Goal: Task Accomplishment & Management: Use online tool/utility

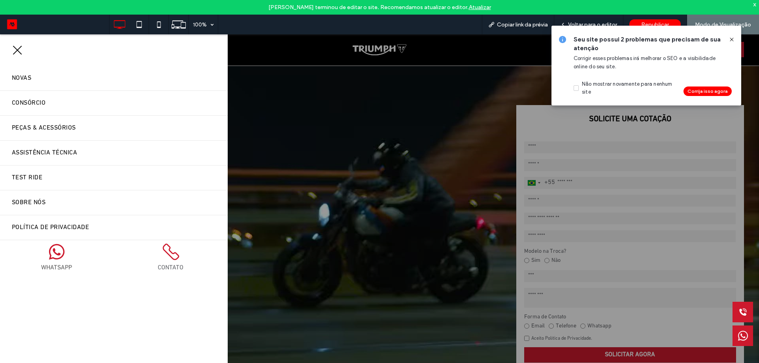
scroll to position [115, 0]
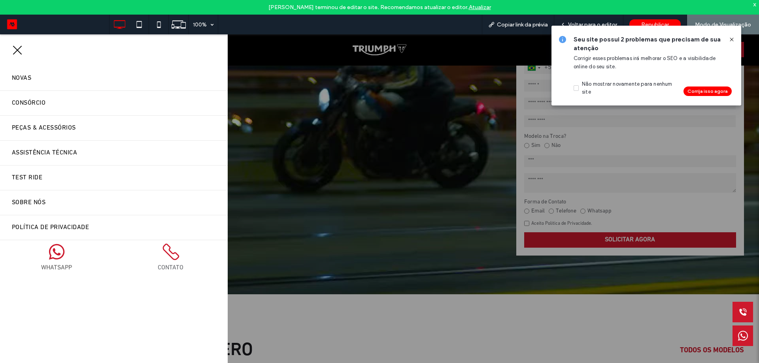
click at [20, 46] on button "menu" at bounding box center [17, 50] width 21 height 21
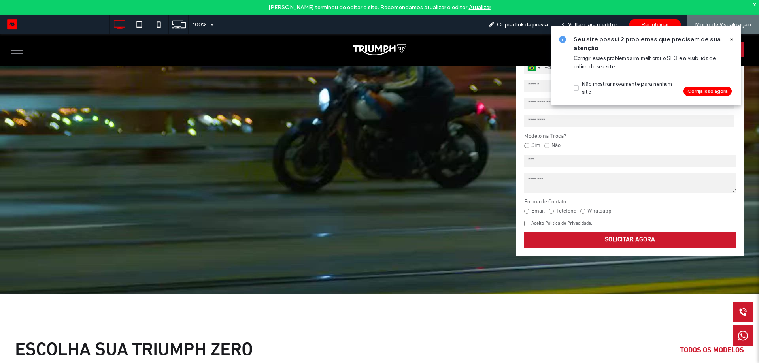
click at [732, 40] on icon at bounding box center [731, 39] width 6 height 6
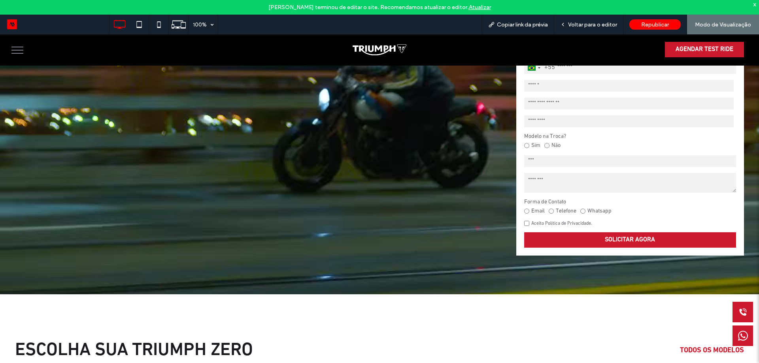
click at [567, 162] on input "text" at bounding box center [630, 161] width 212 height 12
click at [438, 179] on video at bounding box center [379, 122] width 759 height 343
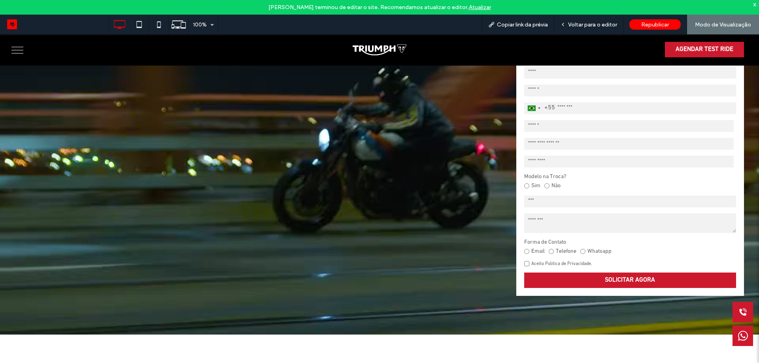
scroll to position [36, 0]
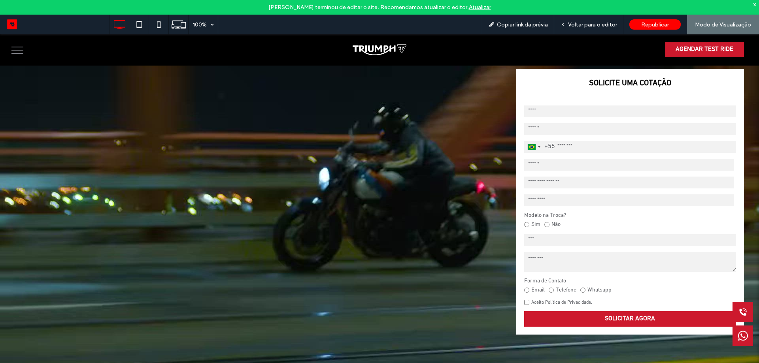
click at [552, 203] on select "**********" at bounding box center [629, 200] width 210 height 12
click at [551, 203] on select "**********" at bounding box center [629, 200] width 210 height 12
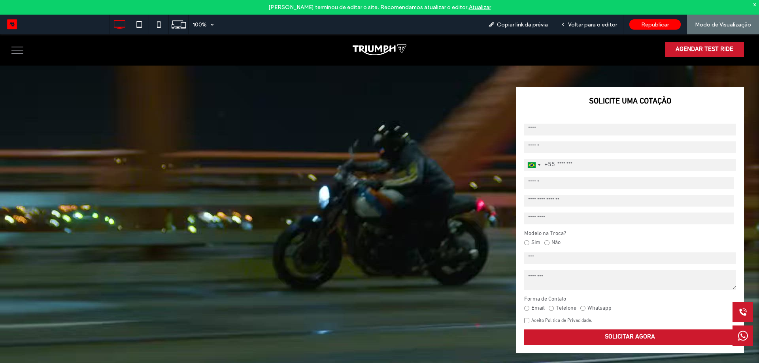
scroll to position [0, 0]
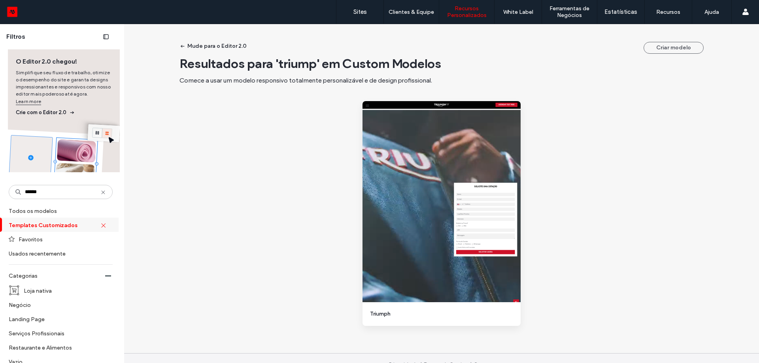
scroll to position [13, 0]
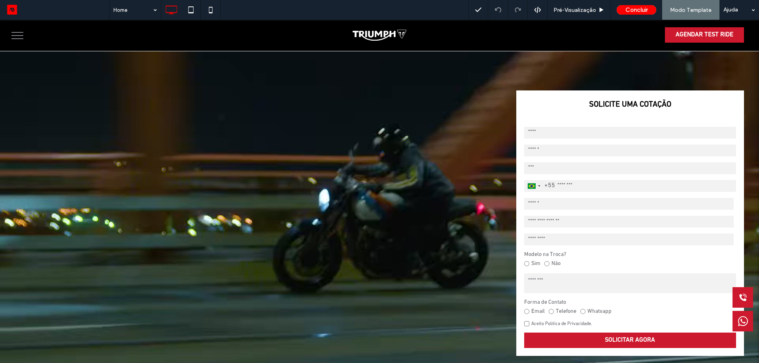
click at [20, 36] on span "menu" at bounding box center [17, 35] width 12 height 1
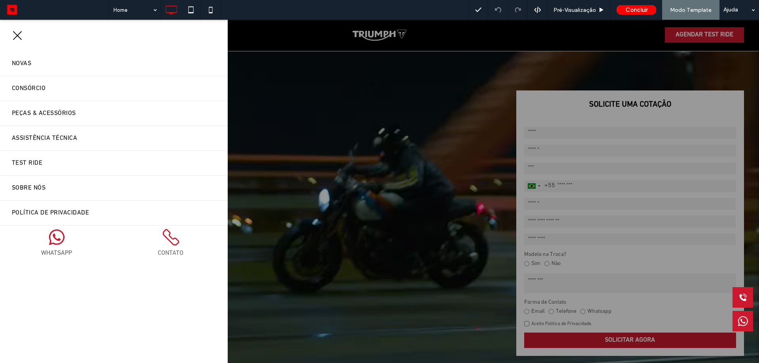
click at [20, 36] on span "menu" at bounding box center [17, 35] width 12 height 1
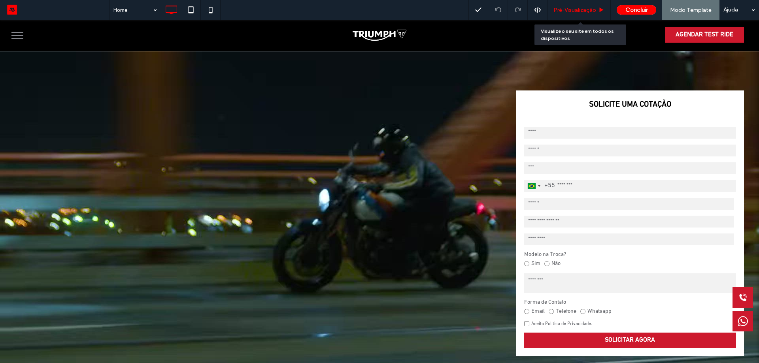
click at [572, 8] on span "Pré-Visualizaçāo" at bounding box center [574, 10] width 43 height 7
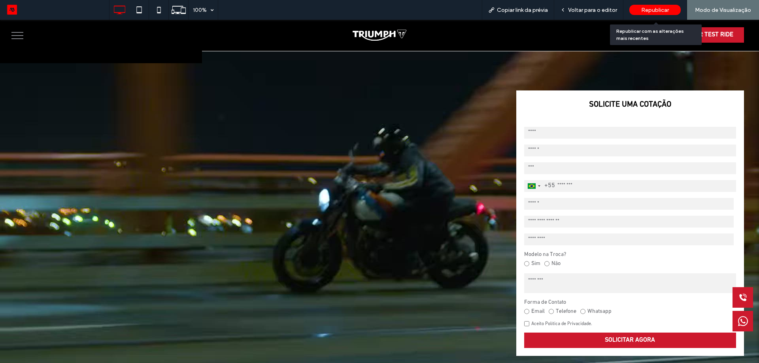
click at [658, 8] on span "Republicar" at bounding box center [655, 10] width 28 height 7
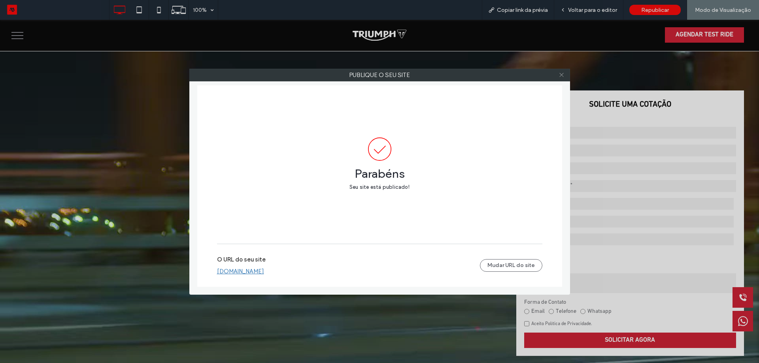
click at [562, 76] on icon at bounding box center [561, 75] width 6 height 6
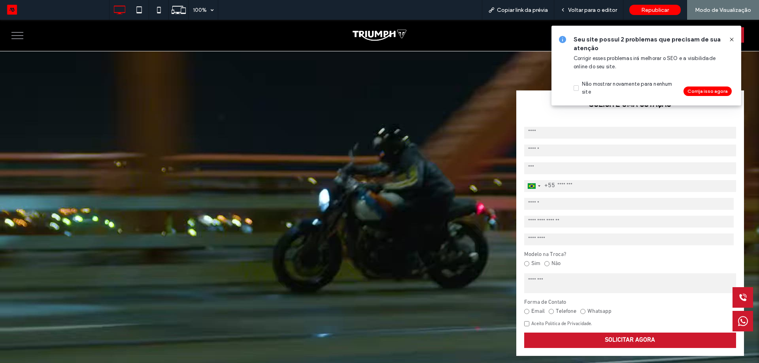
click at [731, 36] on span at bounding box center [731, 39] width 6 height 9
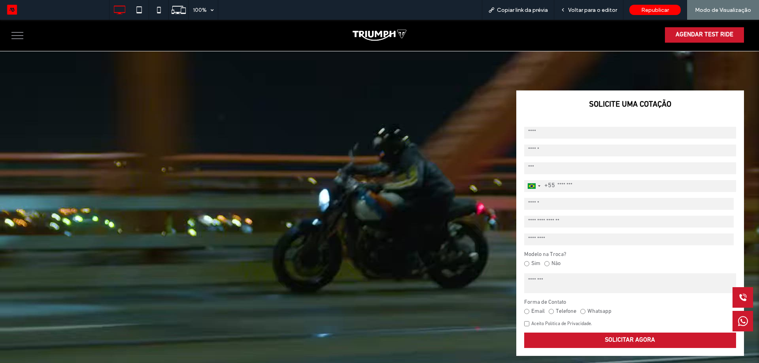
click at [23, 41] on button "menu" at bounding box center [17, 35] width 21 height 21
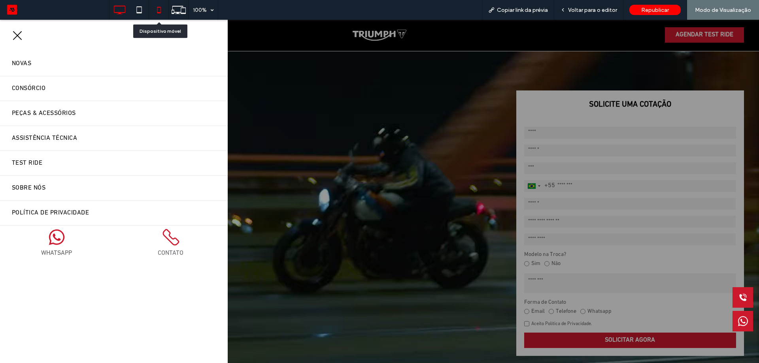
click at [161, 14] on icon at bounding box center [159, 10] width 16 height 16
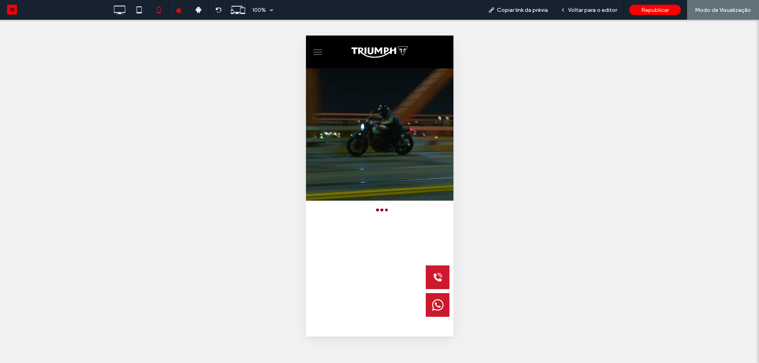
click at [318, 51] on button "menu" at bounding box center [317, 52] width 16 height 16
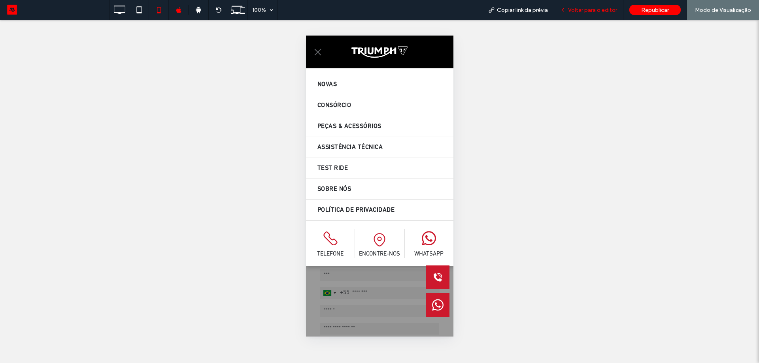
click at [608, 13] on span "Voltar para o editor" at bounding box center [592, 10] width 49 height 7
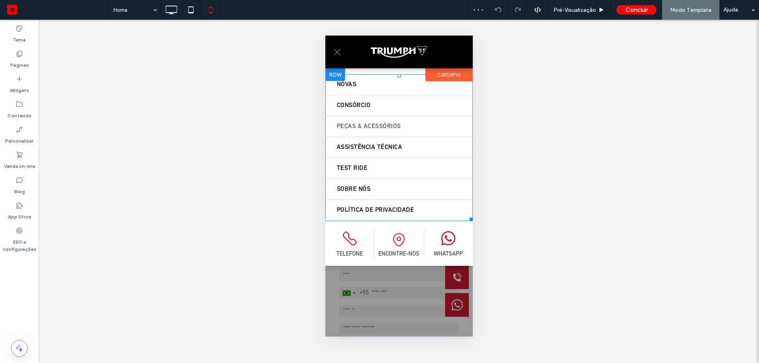
click at [367, 135] on link "Peças & Acessórios" at bounding box center [398, 126] width 147 height 21
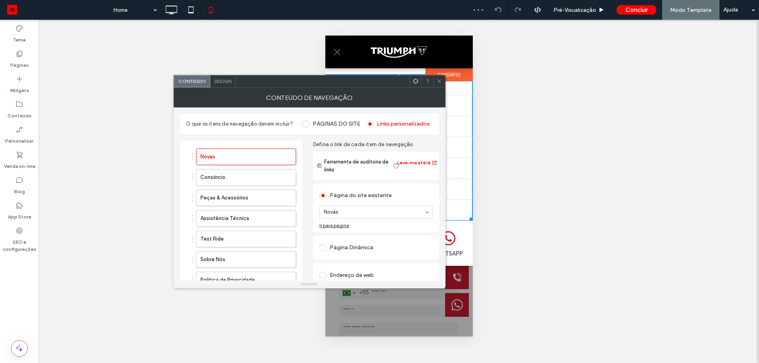
click at [211, 76] on div "Design" at bounding box center [222, 81] width 25 height 12
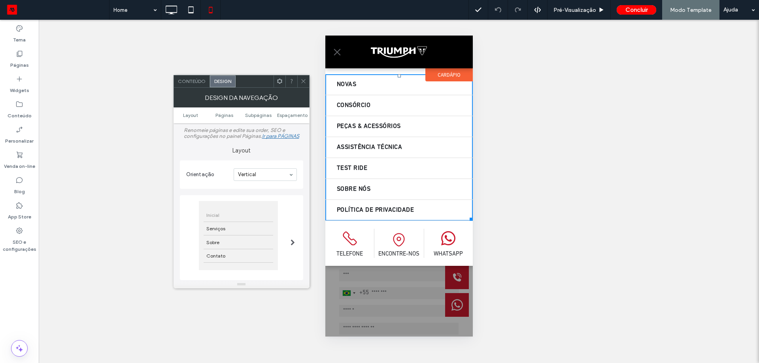
click at [219, 78] on div "Design" at bounding box center [223, 81] width 26 height 12
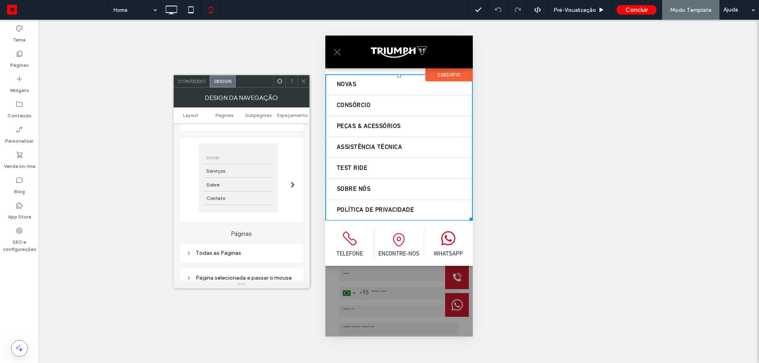
scroll to position [158, 0]
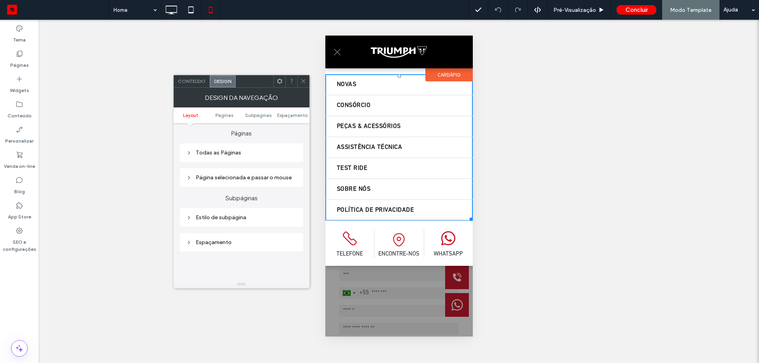
click at [242, 158] on div "Todas as Páginas" at bounding box center [241, 152] width 111 height 11
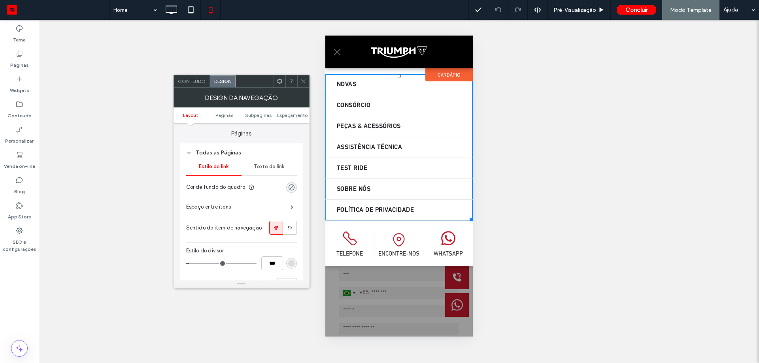
click at [274, 175] on div "Texto do link" at bounding box center [268, 166] width 55 height 17
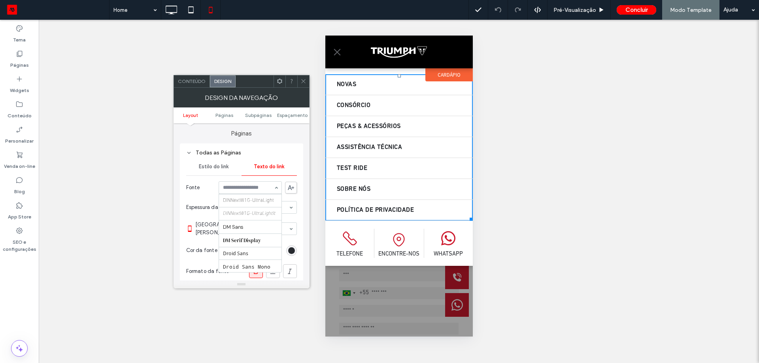
scroll to position [328, 0]
click at [272, 190] on div "Aboreto Abril Fatface Albert Sans Alegreya Amiri Arapey Arial Barlow Be Vietnam…" at bounding box center [250, 187] width 63 height 13
click at [255, 272] on icon at bounding box center [256, 272] width 8 height 8
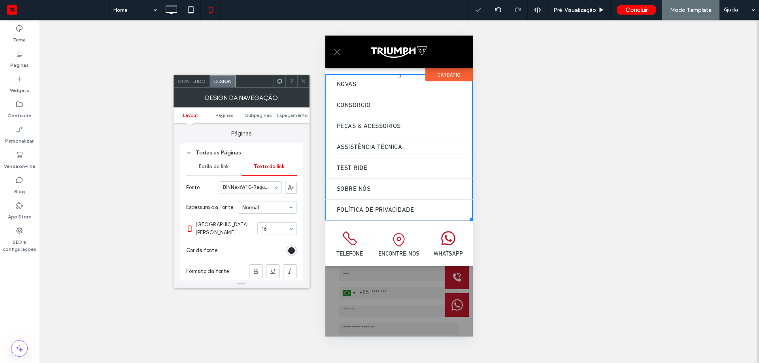
click at [305, 81] on icon at bounding box center [303, 81] width 6 height 6
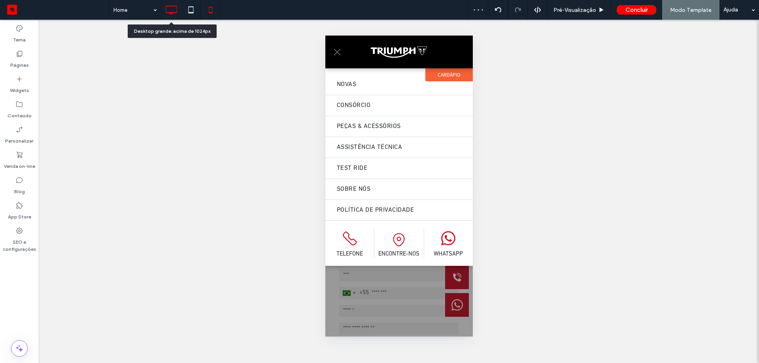
click at [165, 13] on icon at bounding box center [171, 10] width 16 height 16
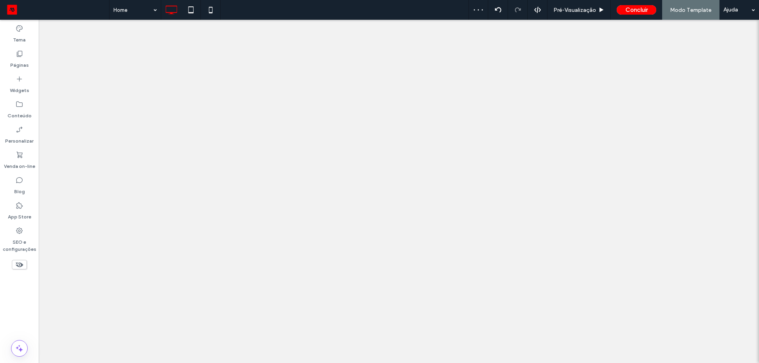
click at [24, 245] on div at bounding box center [379, 181] width 759 height 363
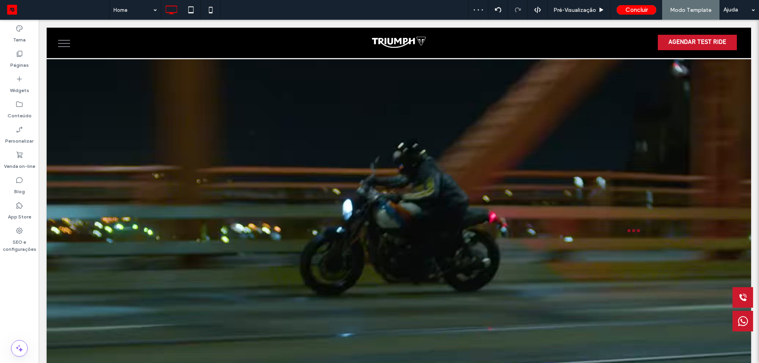
click at [24, 245] on label "SEO e configurações" at bounding box center [19, 244] width 39 height 18
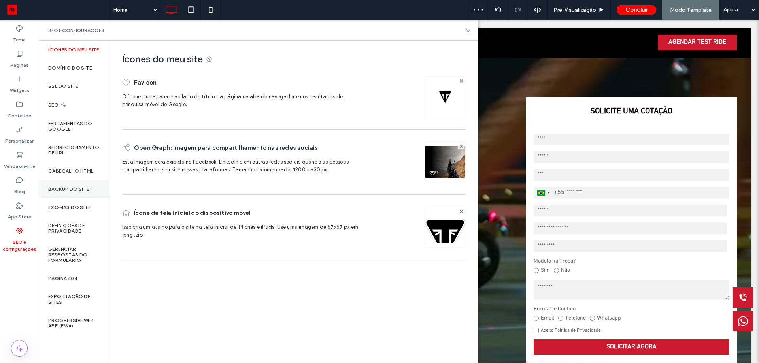
click at [74, 194] on div "Backup do Site" at bounding box center [74, 189] width 71 height 18
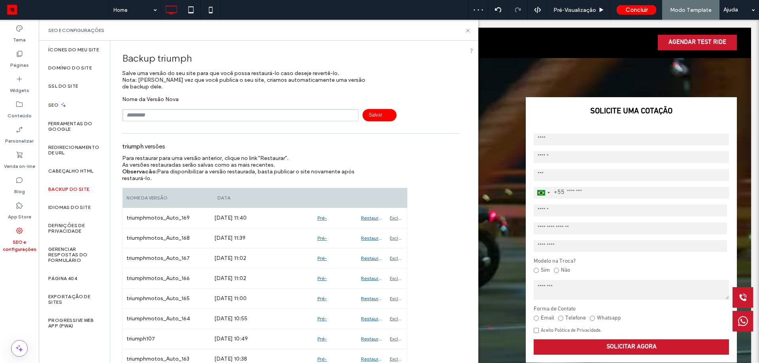
click at [166, 117] on input "text" at bounding box center [240, 115] width 236 height 12
type input "**********"
click at [374, 115] on span "Salvar" at bounding box center [379, 115] width 34 height 12
click at [466, 31] on icon at bounding box center [468, 31] width 6 height 6
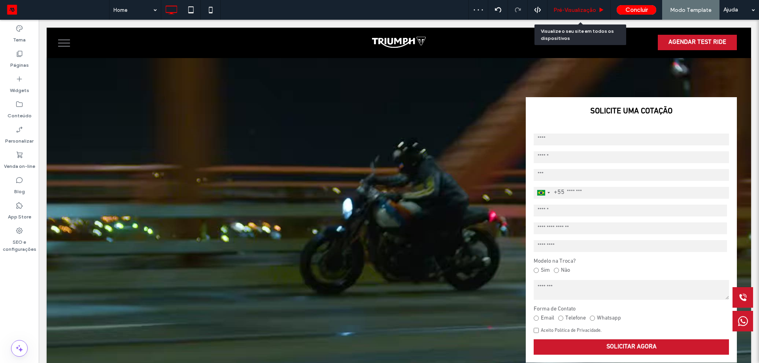
click at [566, 12] on span "Pré-Visualizaçāo" at bounding box center [574, 10] width 43 height 7
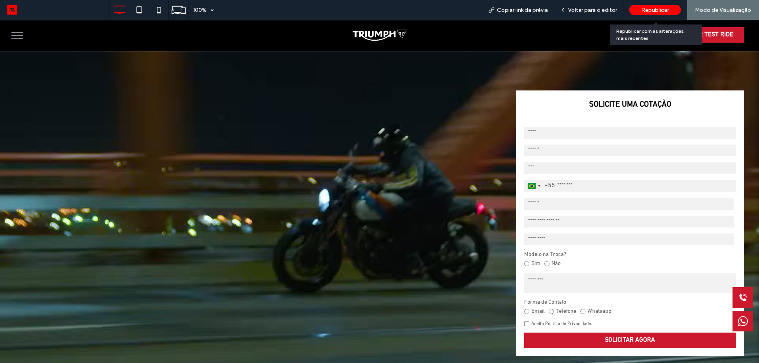
click at [650, 11] on span "Republicar" at bounding box center [655, 10] width 28 height 7
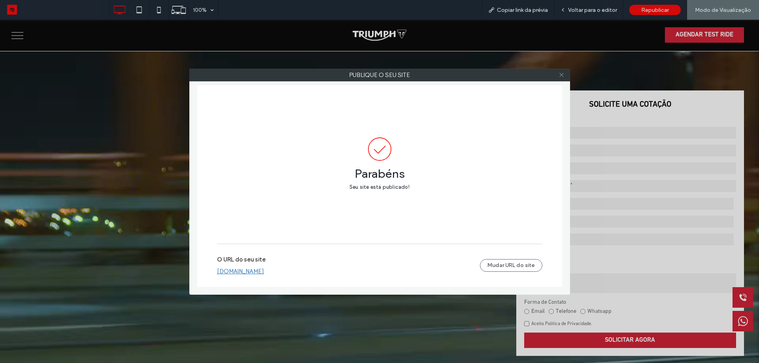
click at [560, 76] on use at bounding box center [561, 75] width 4 height 4
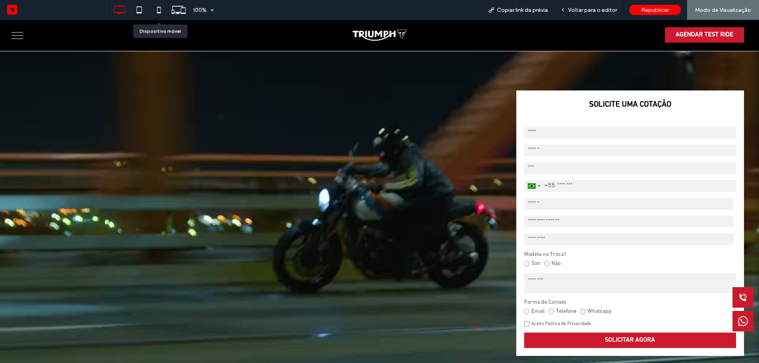
click at [157, 13] on icon at bounding box center [159, 10] width 16 height 16
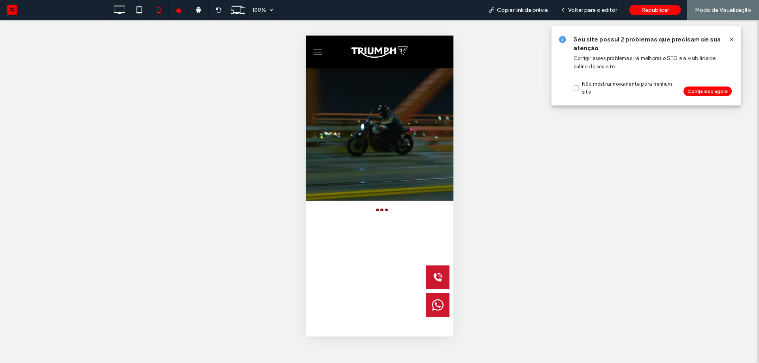
click at [324, 55] on button "menu" at bounding box center [317, 52] width 16 height 16
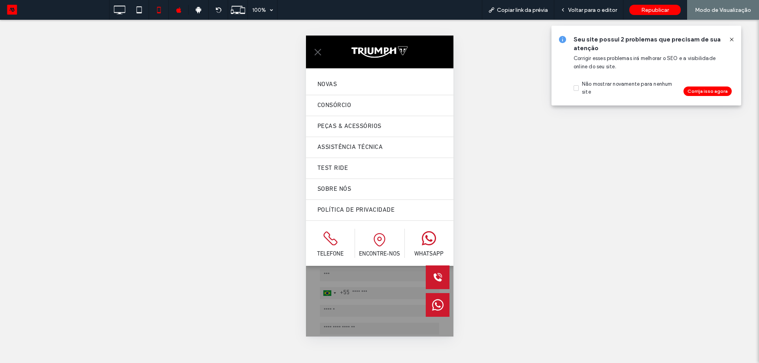
click at [321, 49] on button "menu" at bounding box center [317, 52] width 16 height 16
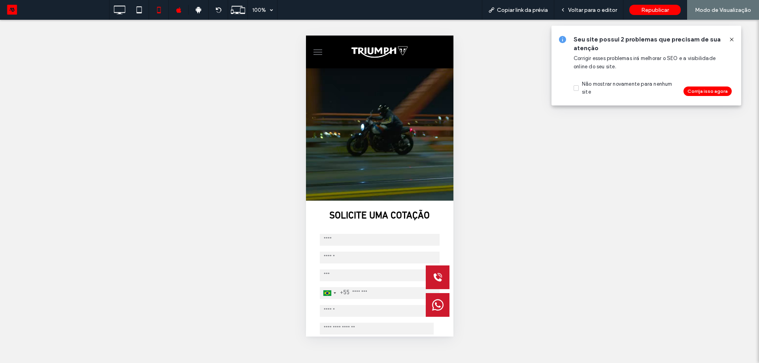
click at [320, 51] on button "menu" at bounding box center [317, 52] width 16 height 16
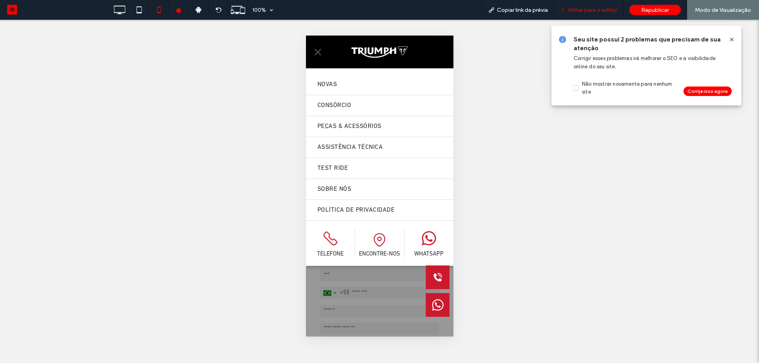
click at [583, 10] on span "Voltar para o editor" at bounding box center [592, 10] width 49 height 7
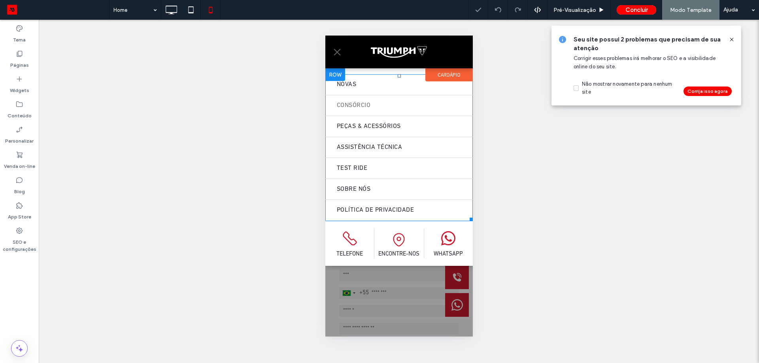
click at [351, 115] on link "Consórcio" at bounding box center [398, 105] width 147 height 21
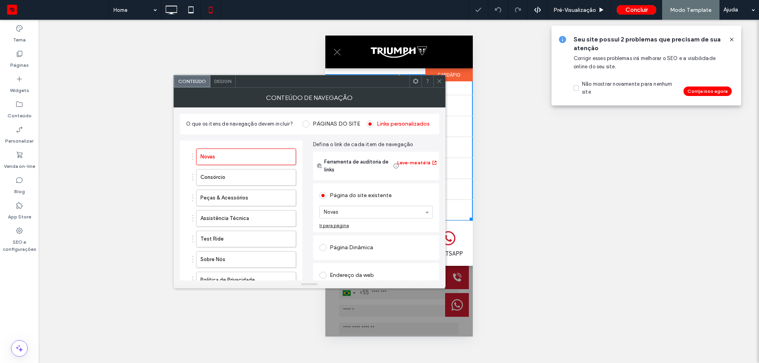
click at [231, 88] on div "CONTEÚDO DE NAVEGAÇÃO" at bounding box center [309, 98] width 272 height 20
click at [228, 82] on span "Design" at bounding box center [222, 81] width 17 height 6
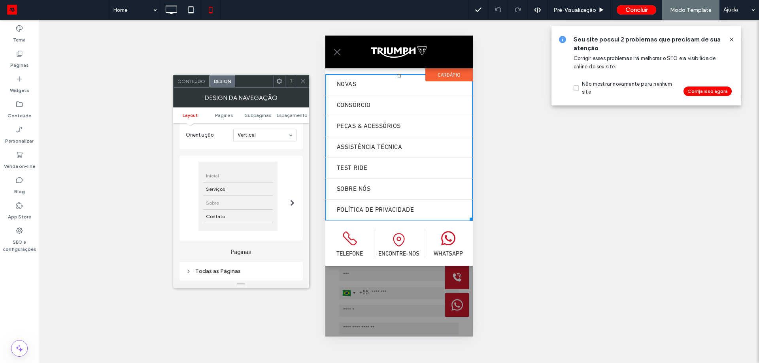
scroll to position [119, 0]
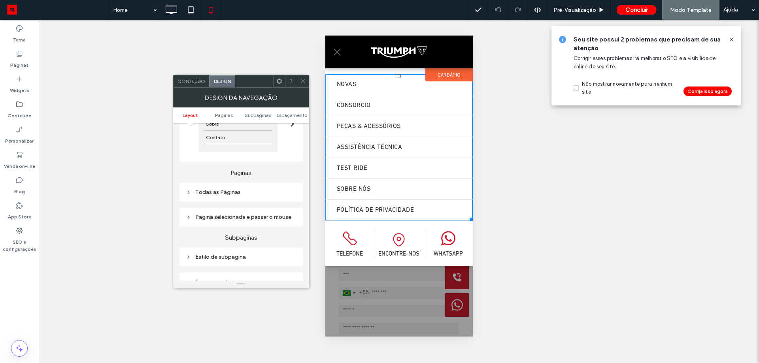
click at [243, 196] on div "Todas as Páginas" at bounding box center [241, 192] width 111 height 7
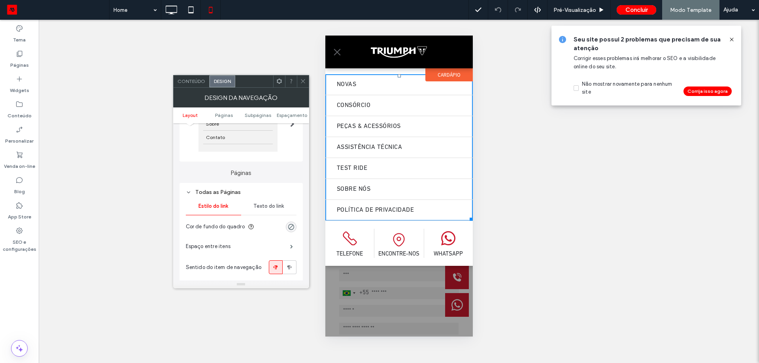
click at [275, 205] on div "Texto do link" at bounding box center [268, 206] width 55 height 17
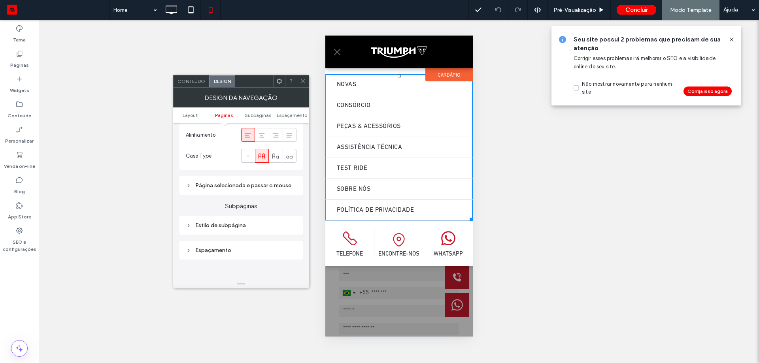
click at [281, 188] on div "Página selecionada e passar o mouse" at bounding box center [241, 185] width 111 height 7
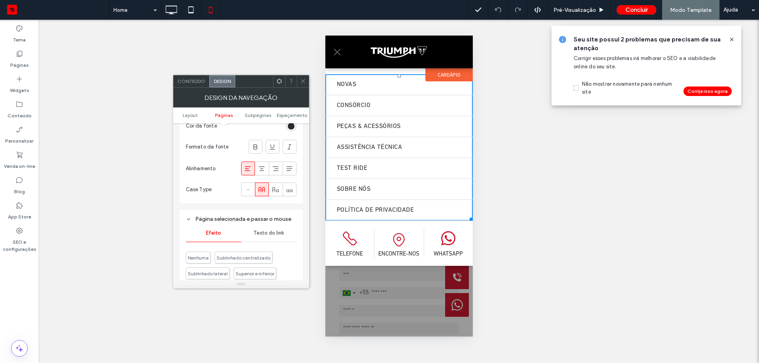
scroll to position [277, 0]
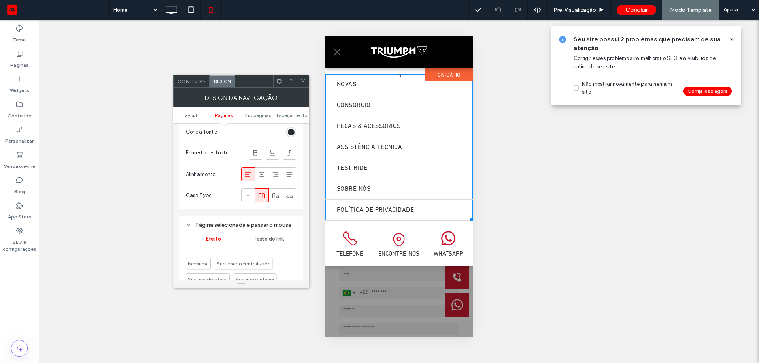
click at [260, 237] on div "Texto do link" at bounding box center [268, 238] width 55 height 17
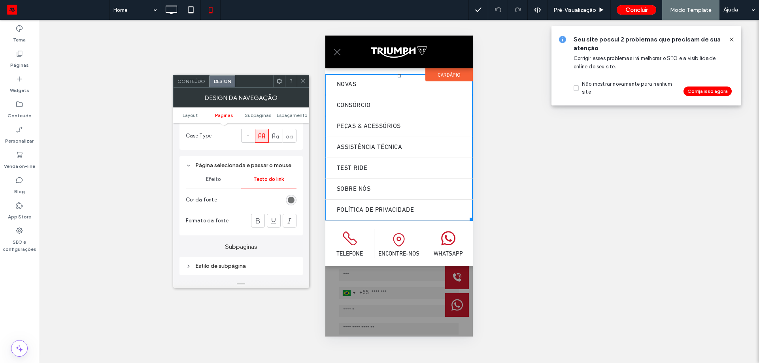
scroll to position [356, 0]
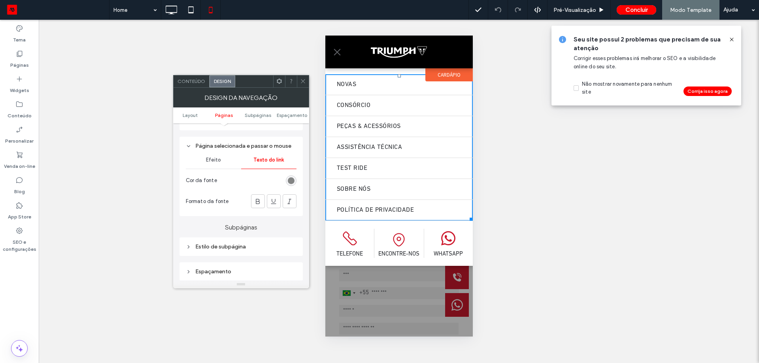
click at [292, 184] on div "rgb(112, 114, 114)" at bounding box center [291, 180] width 7 height 7
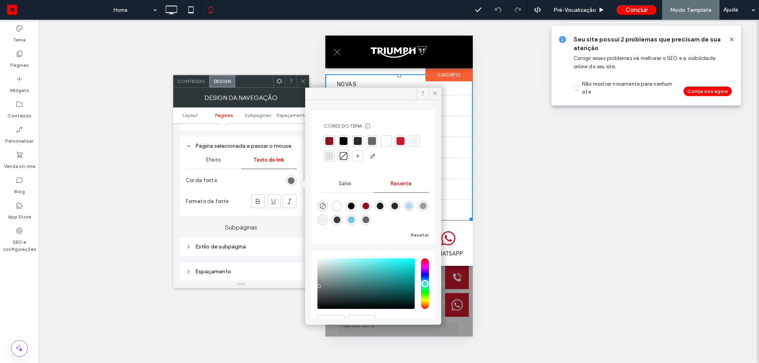
click at [402, 143] on div at bounding box center [400, 141] width 8 height 8
click at [303, 80] on icon at bounding box center [303, 81] width 6 height 6
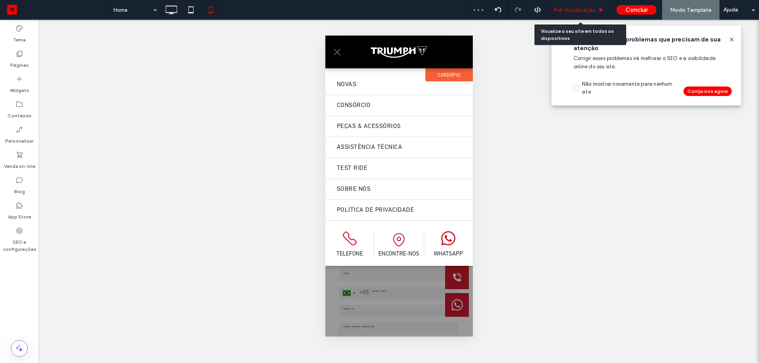
click at [586, 9] on span "Pré-Visualizaçāo" at bounding box center [574, 10] width 43 height 7
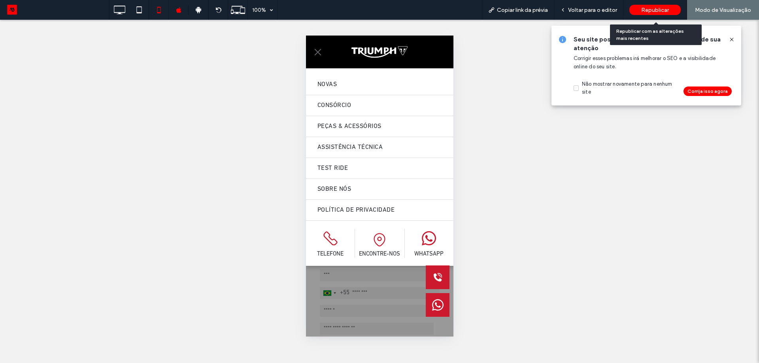
click at [666, 10] on span "Republicar" at bounding box center [655, 10] width 28 height 7
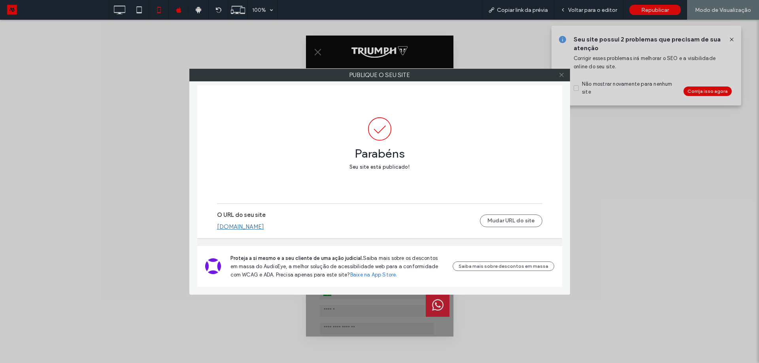
click at [561, 75] on use at bounding box center [561, 75] width 4 height 4
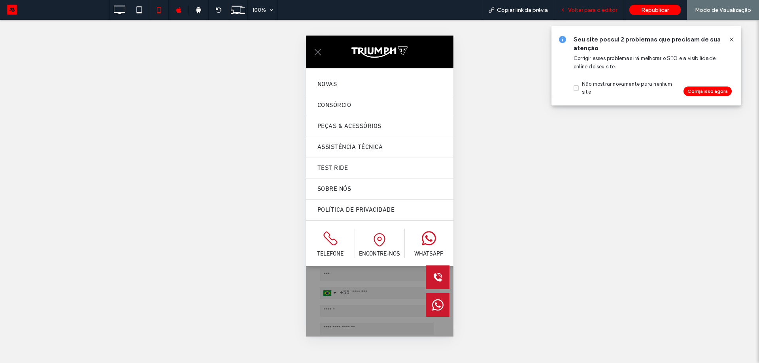
click at [583, 11] on span "Voltar para o editor" at bounding box center [592, 10] width 49 height 7
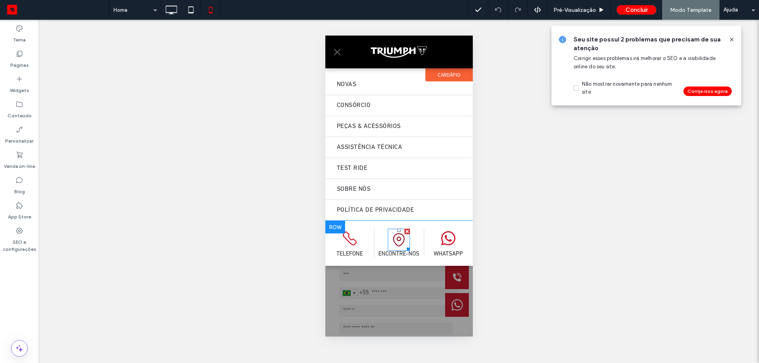
click at [393, 246] on icon at bounding box center [398, 240] width 22 height 22
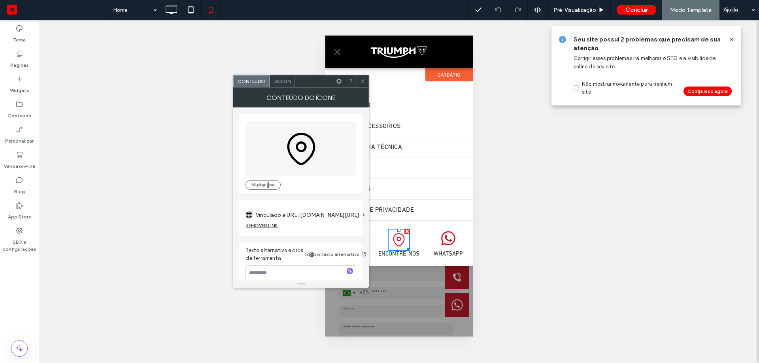
click at [365, 84] on icon at bounding box center [363, 81] width 6 height 6
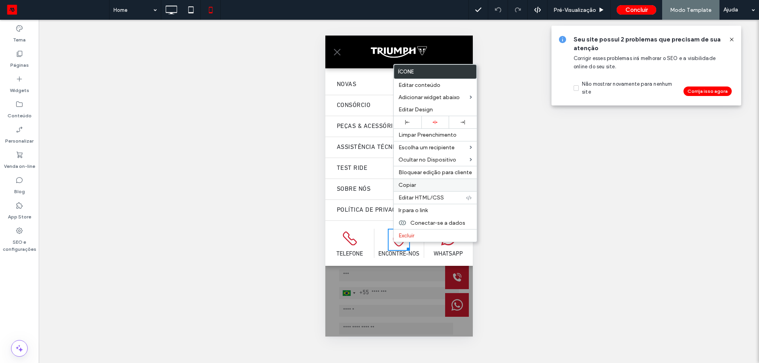
click at [423, 189] on div "Copiar" at bounding box center [435, 185] width 83 height 13
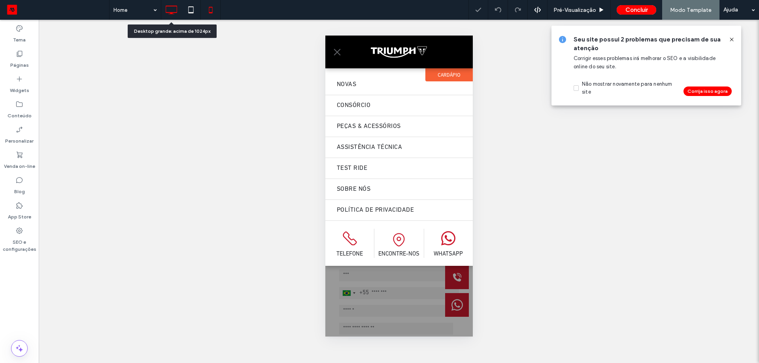
click at [173, 8] on icon at bounding box center [171, 10] width 16 height 16
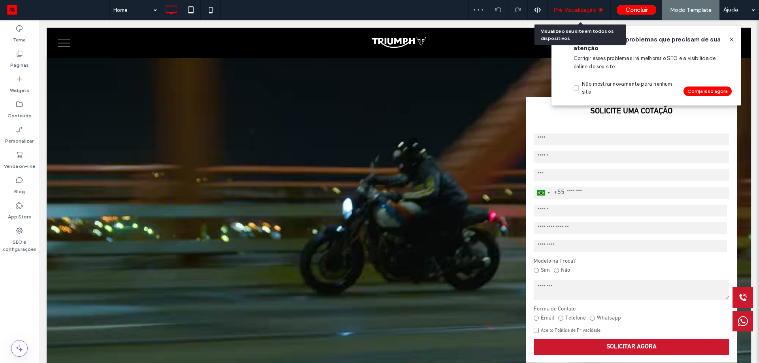
click at [577, 8] on span "Pré-Visualizaçāo" at bounding box center [574, 10] width 43 height 7
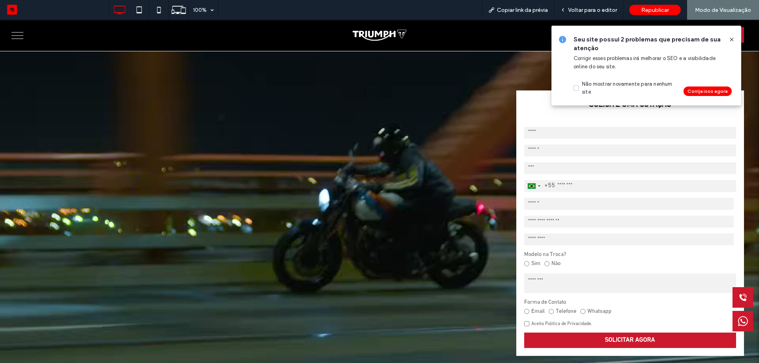
click at [16, 34] on button "menu" at bounding box center [17, 35] width 21 height 21
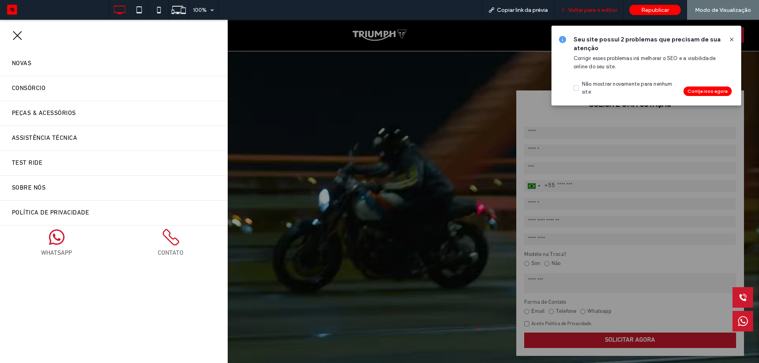
click at [608, 11] on span "Voltar para o editor" at bounding box center [592, 10] width 49 height 7
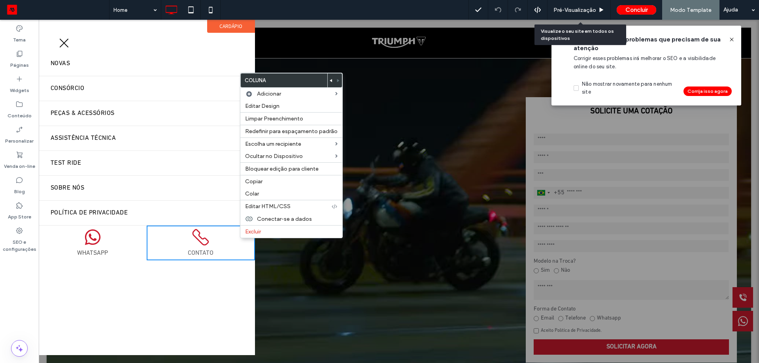
click at [204, 280] on div "Novas Consórcio Peças & Acessórios Assistência Técnica Test Ride Sobre Nós Polí…" at bounding box center [147, 188] width 216 height 336
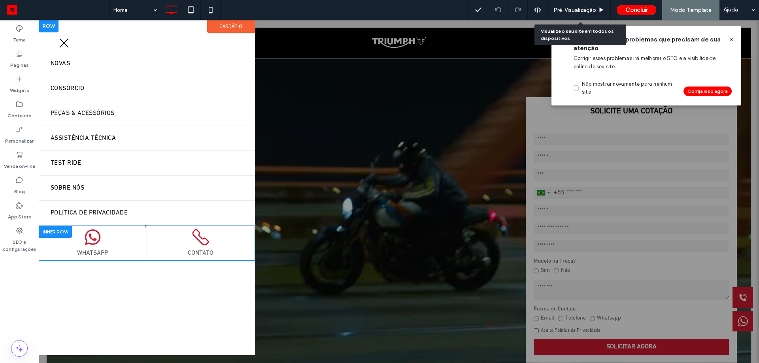
click at [48, 229] on div at bounding box center [55, 232] width 33 height 12
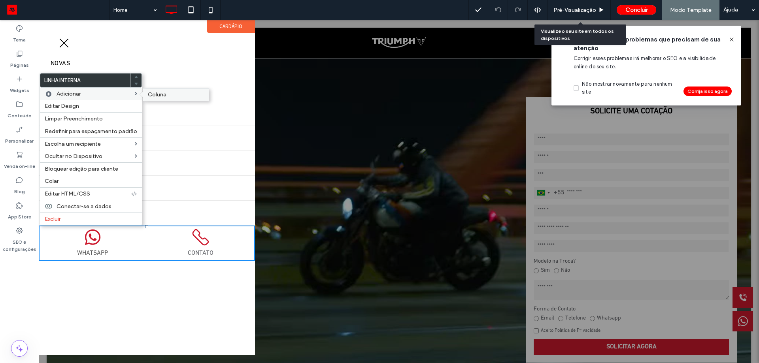
click at [157, 96] on span "Coluna" at bounding box center [157, 94] width 19 height 7
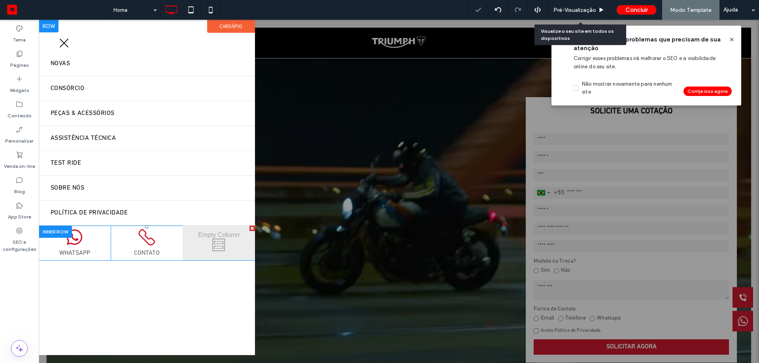
click at [217, 245] on div "Click To Paste Click To Paste" at bounding box center [219, 243] width 72 height 35
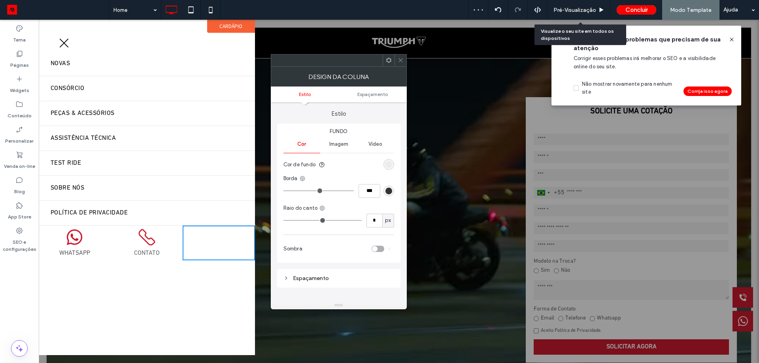
click at [404, 60] on div at bounding box center [400, 61] width 12 height 12
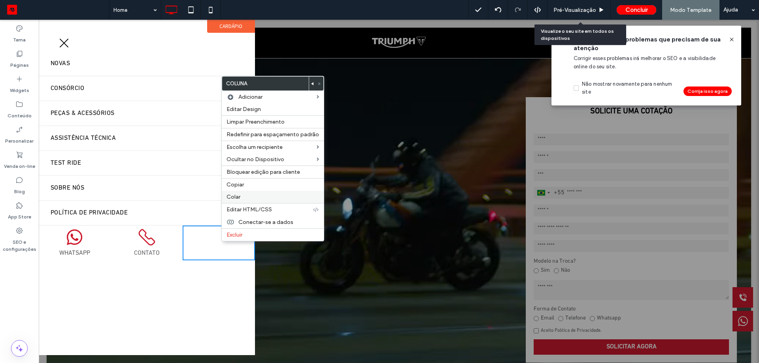
click at [243, 196] on label "Colar" at bounding box center [272, 197] width 92 height 7
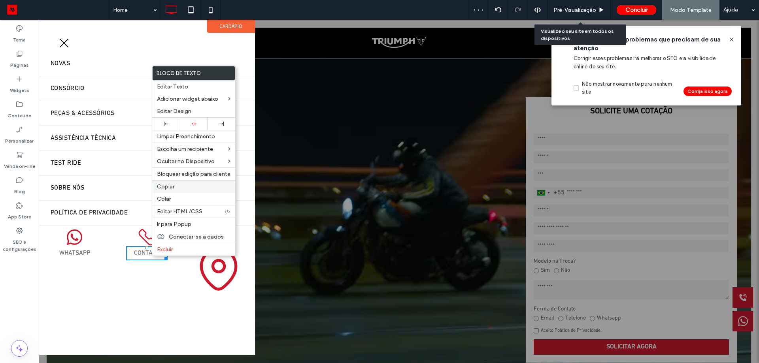
click at [196, 187] on label "Copiar" at bounding box center [194, 186] width 74 height 7
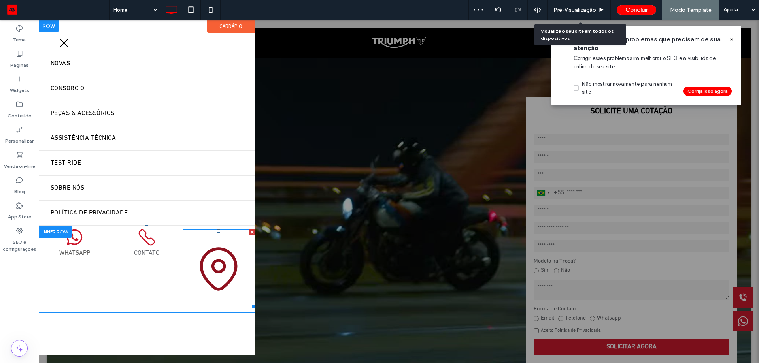
click at [225, 299] on icon at bounding box center [219, 269] width 72 height 79
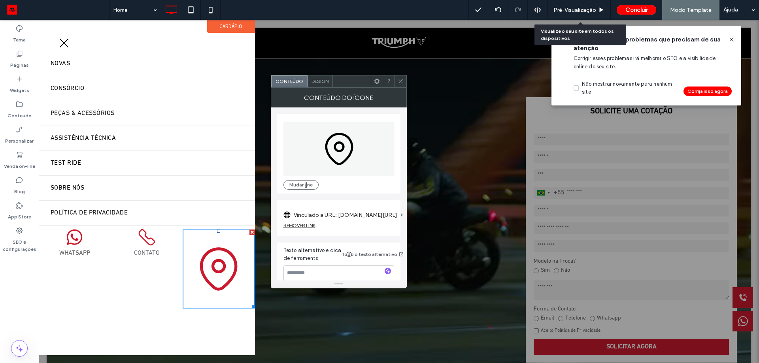
click at [402, 79] on icon at bounding box center [401, 81] width 6 height 6
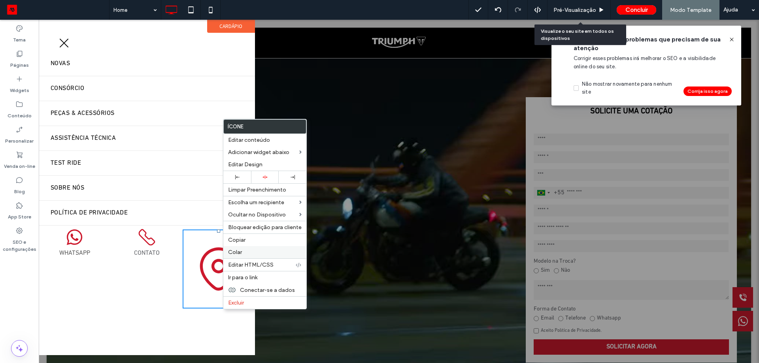
click at [243, 254] on label "Colar" at bounding box center [265, 252] width 74 height 7
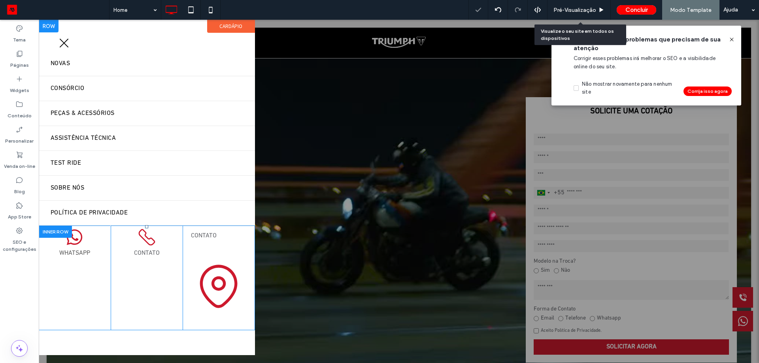
click at [227, 237] on div "Click To Paste Click To Paste CONTATO" at bounding box center [219, 278] width 72 height 104
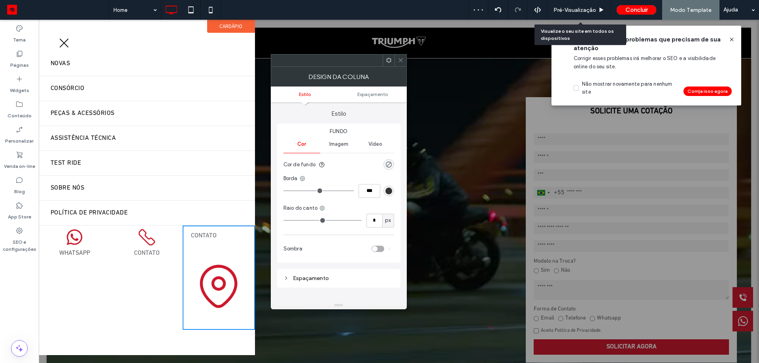
click at [214, 234] on link "CONTATO" at bounding box center [204, 236] width 26 height 6
click at [398, 64] on span at bounding box center [401, 61] width 6 height 12
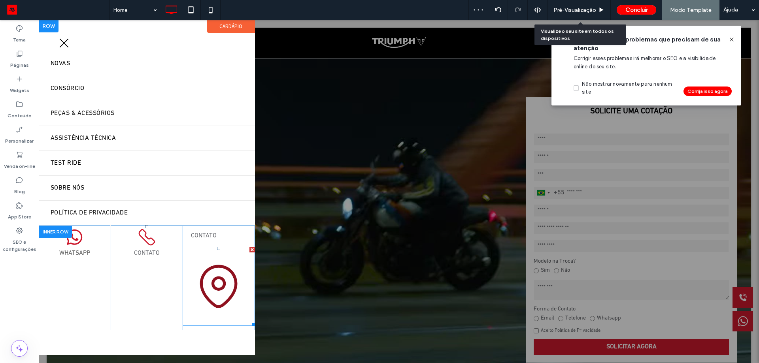
click at [206, 273] on icon at bounding box center [219, 286] width 38 height 43
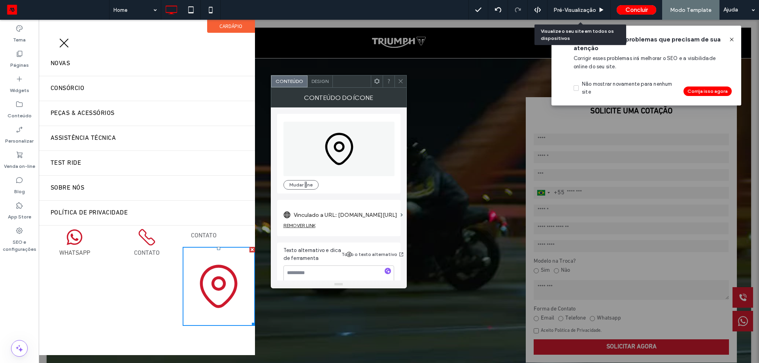
click at [377, 82] on icon at bounding box center [377, 81] width 6 height 6
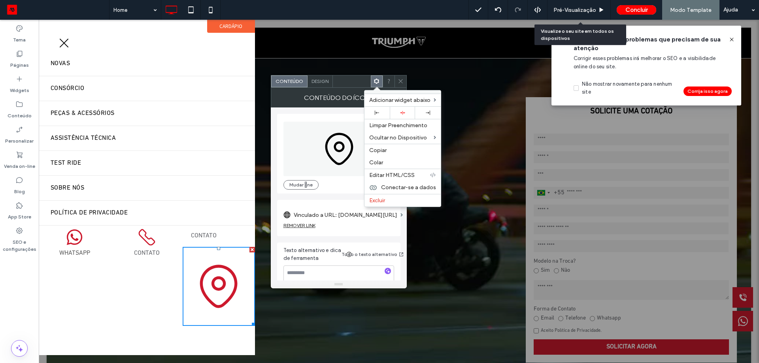
click at [400, 81] on use at bounding box center [400, 81] width 4 height 4
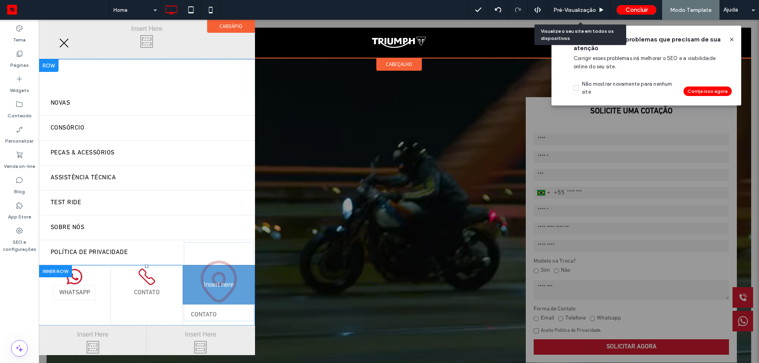
drag, startPoint x: 213, startPoint y: 280, endPoint x: 234, endPoint y: 297, distance: 26.7
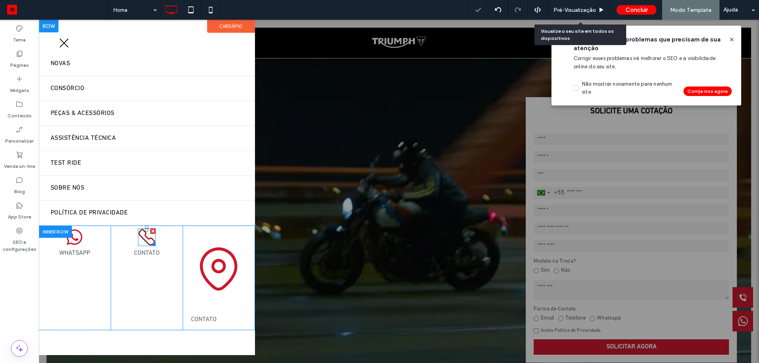
click at [152, 238] on icon at bounding box center [147, 237] width 18 height 18
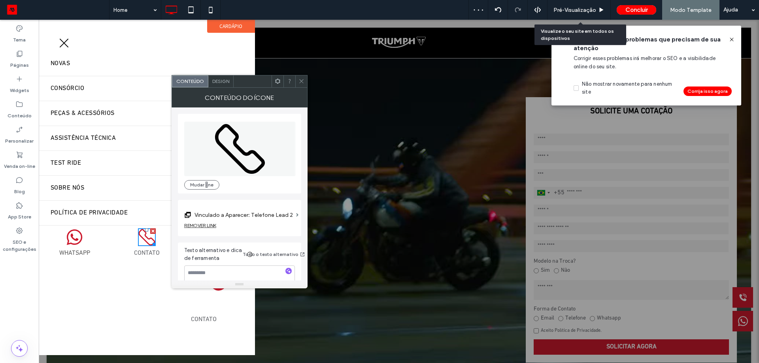
click at [731, 37] on icon at bounding box center [731, 39] width 6 height 6
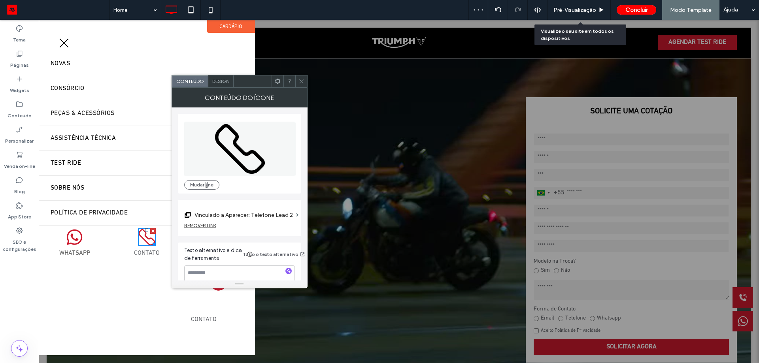
click at [220, 86] on div "Design" at bounding box center [220, 81] width 25 height 12
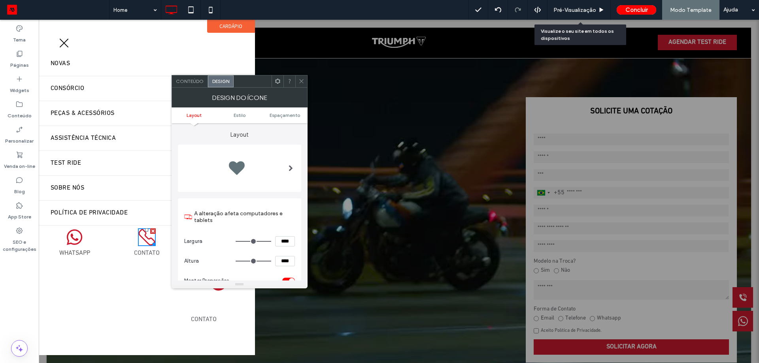
click at [304, 79] on div at bounding box center [301, 81] width 12 height 12
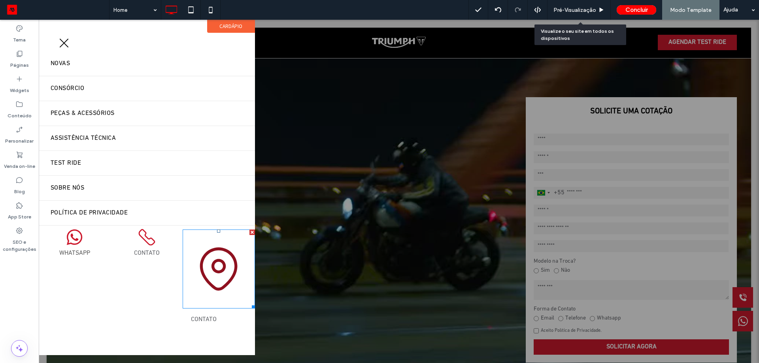
click at [214, 264] on icon at bounding box center [218, 266] width 14 height 14
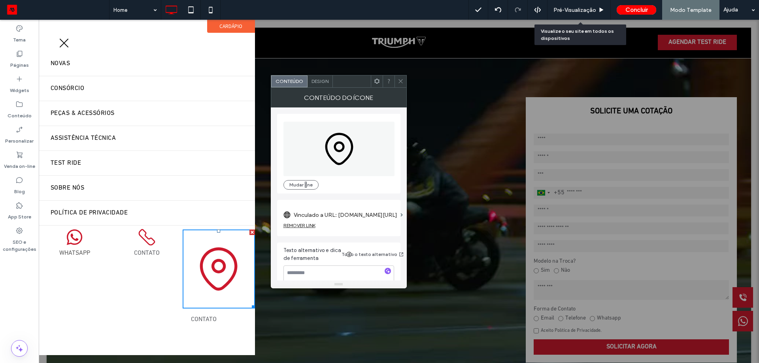
click at [324, 80] on span "Design" at bounding box center [319, 81] width 17 height 6
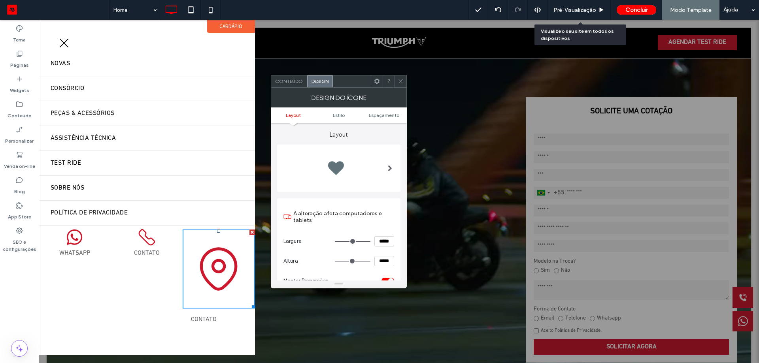
click at [380, 240] on input "*****" at bounding box center [384, 241] width 20 height 10
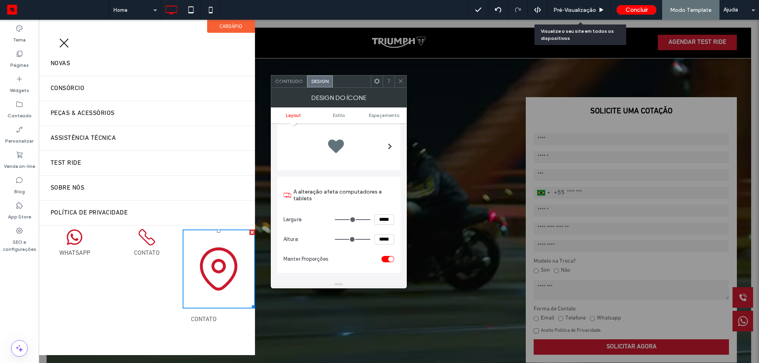
scroll to position [40, 0]
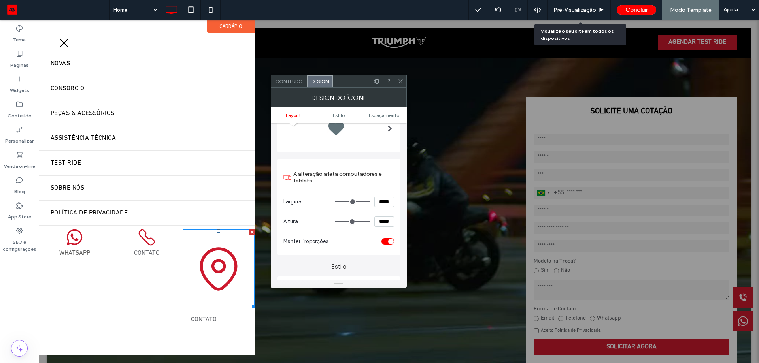
click at [391, 242] on div "toggle" at bounding box center [391, 242] width 6 height 6
type input "***"
click at [384, 222] on input "*****" at bounding box center [384, 222] width 20 height 10
type input "****"
type input "**"
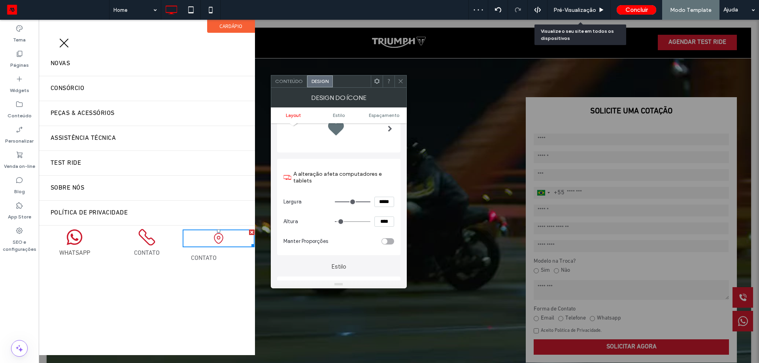
click at [379, 200] on input "*****" at bounding box center [384, 202] width 20 height 10
type input "****"
type input "**"
drag, startPoint x: 387, startPoint y: 237, endPoint x: 388, endPoint y: 243, distance: 6.3
click at [387, 239] on section "Manter Proporções" at bounding box center [338, 242] width 111 height 20
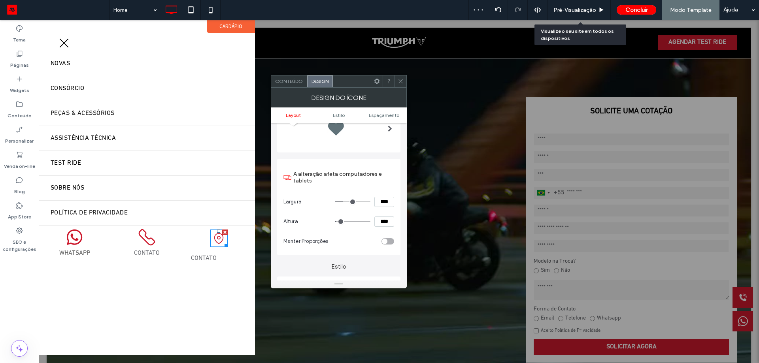
click at [388, 243] on div "toggle" at bounding box center [387, 241] width 13 height 6
click at [387, 206] on input "****" at bounding box center [384, 202] width 20 height 10
click at [146, 235] on icon at bounding box center [147, 237] width 18 height 18
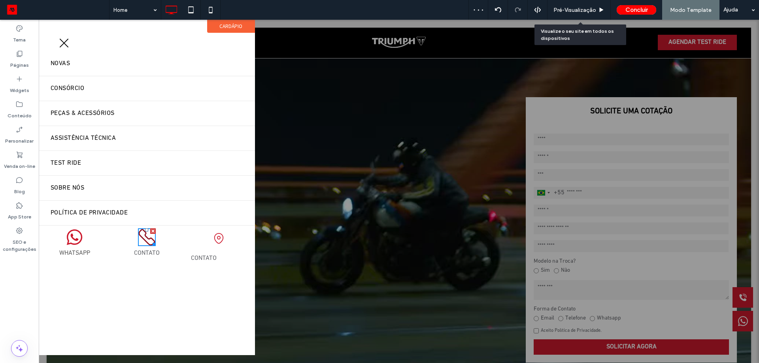
click at [147, 242] on icon at bounding box center [146, 237] width 17 height 17
click at [147, 262] on div "CONTATO Click To Paste" at bounding box center [147, 247] width 72 height 43
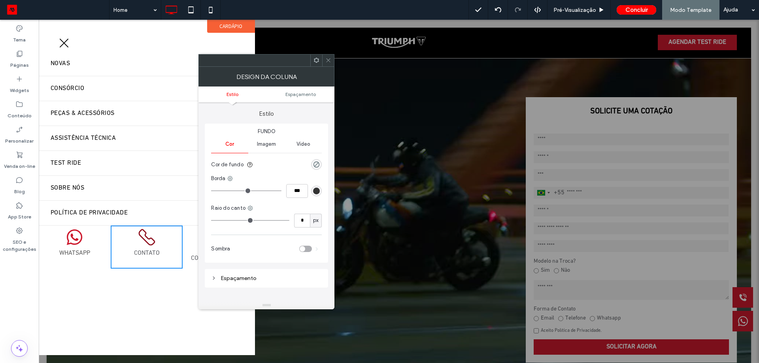
click at [144, 237] on icon at bounding box center [147, 237] width 18 height 18
drag, startPoint x: 144, startPoint y: 237, endPoint x: 261, endPoint y: 193, distance: 124.7
click at [144, 237] on icon at bounding box center [147, 237] width 18 height 18
click at [331, 61] on icon at bounding box center [328, 60] width 6 height 6
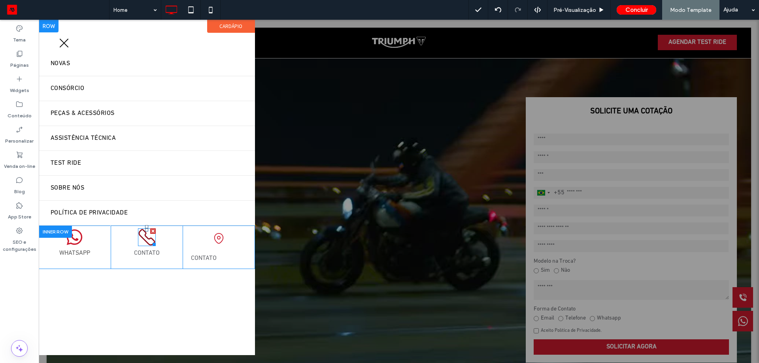
click at [143, 241] on icon at bounding box center [147, 237] width 18 height 18
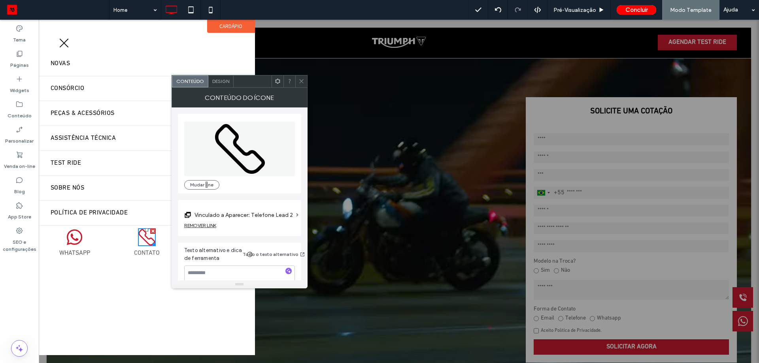
click at [221, 77] on div "Design" at bounding box center [220, 81] width 25 height 12
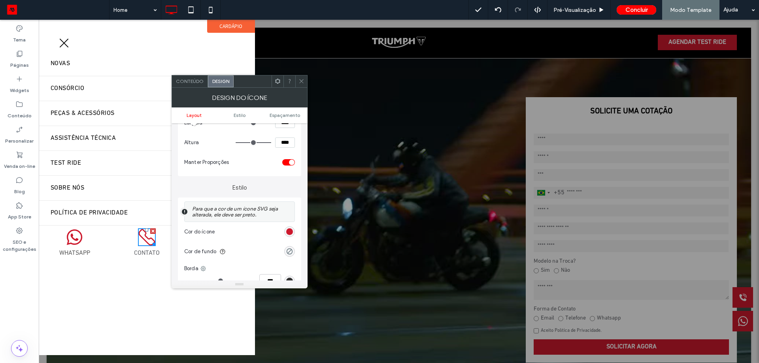
scroll to position [198, 0]
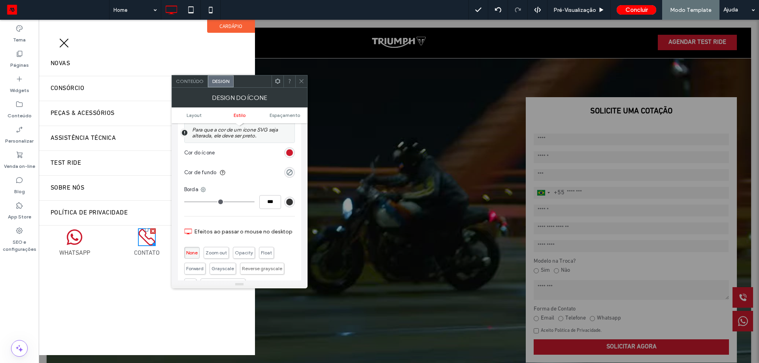
click at [302, 83] on icon at bounding box center [301, 81] width 6 height 6
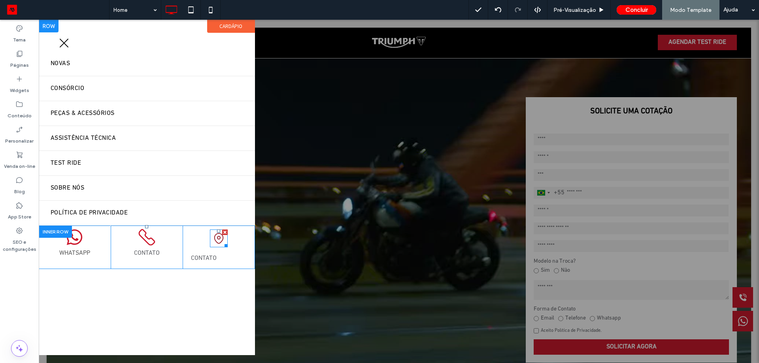
click at [219, 242] on icon at bounding box center [219, 239] width 18 height 18
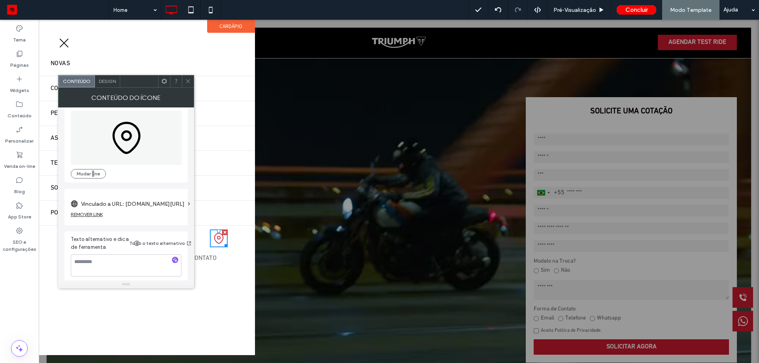
scroll to position [14, 0]
click at [185, 85] on span at bounding box center [188, 81] width 6 height 12
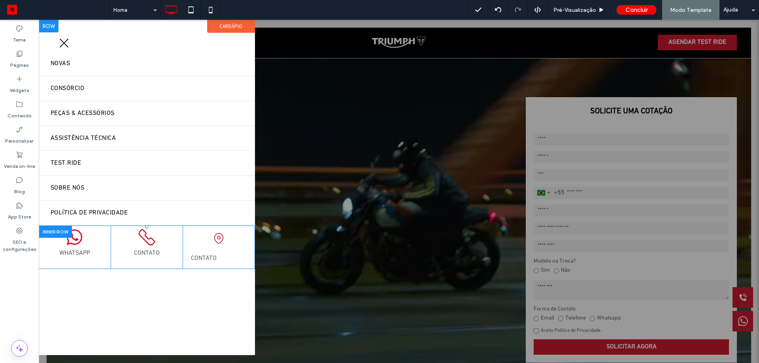
click at [199, 240] on div "Click To Paste Click To Paste CONTATO" at bounding box center [219, 247] width 72 height 43
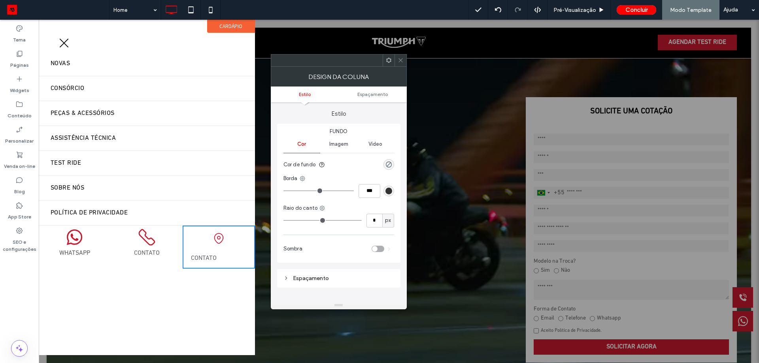
click at [404, 61] on div at bounding box center [400, 61] width 12 height 12
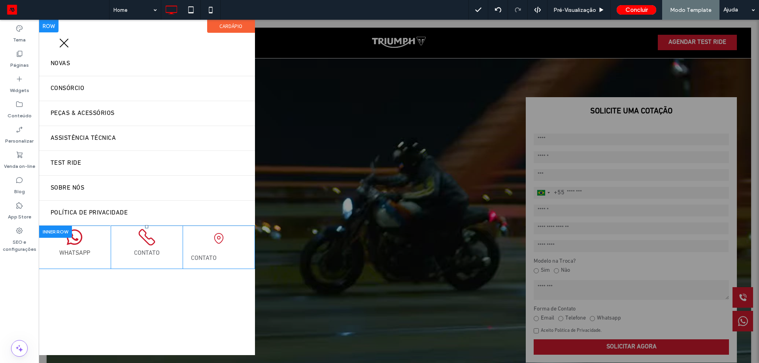
click at [190, 239] on div "Click To Paste Click To Paste CONTATO" at bounding box center [219, 247] width 72 height 43
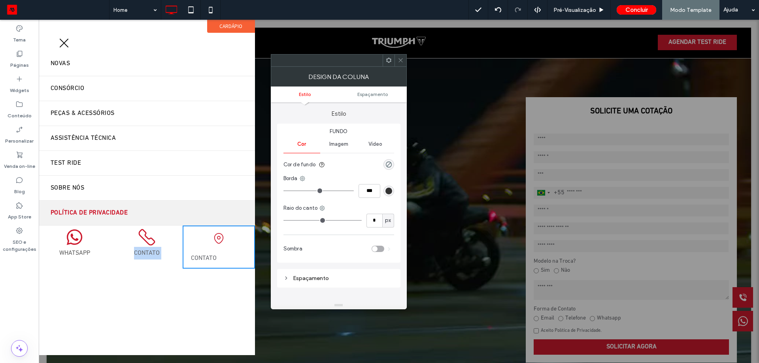
drag, startPoint x: 187, startPoint y: 239, endPoint x: 218, endPoint y: 215, distance: 39.4
click at [162, 240] on div "WHATSAPP Click To Paste CONTATO Click To Paste Click To Paste Click To Paste CO…" at bounding box center [147, 247] width 216 height 43
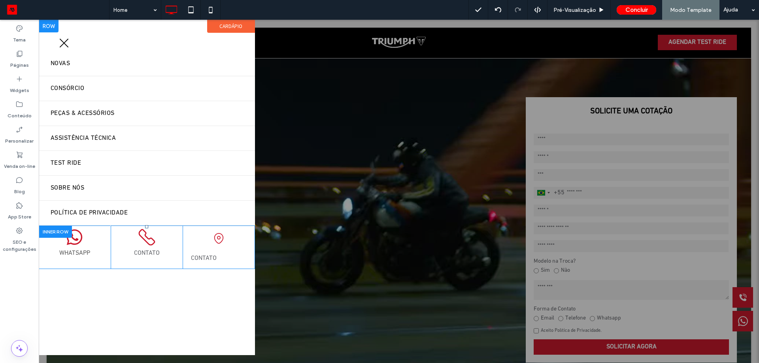
click at [171, 239] on div "CONTATO Click To Paste" at bounding box center [147, 247] width 72 height 43
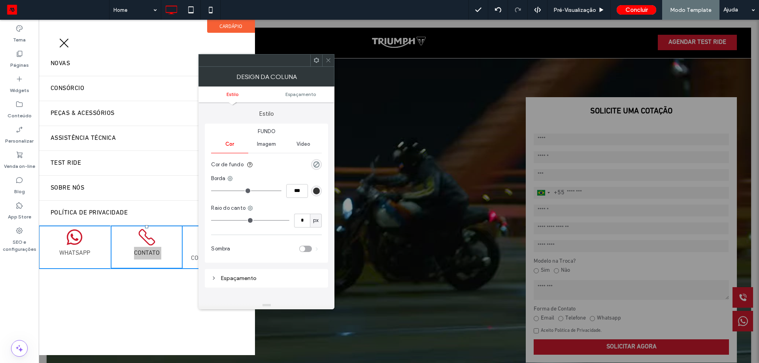
click at [327, 57] on icon at bounding box center [328, 60] width 6 height 6
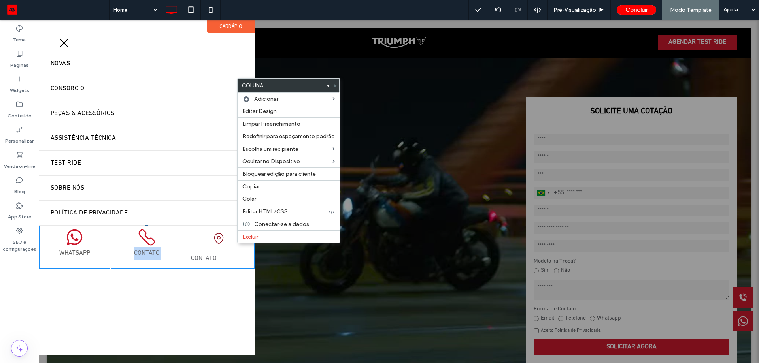
click at [211, 244] on icon at bounding box center [219, 239] width 18 height 18
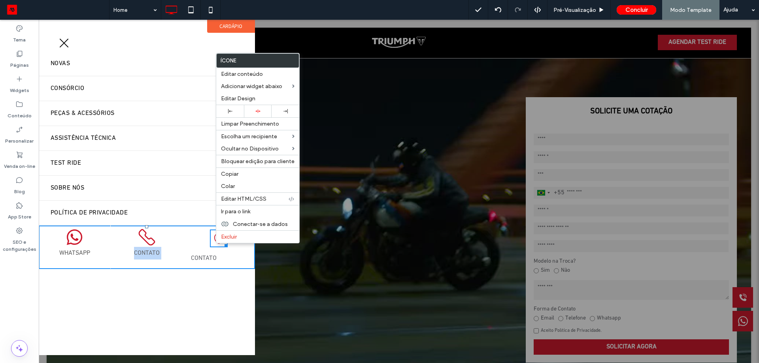
click at [207, 260] on link "CONTATO" at bounding box center [204, 258] width 26 height 6
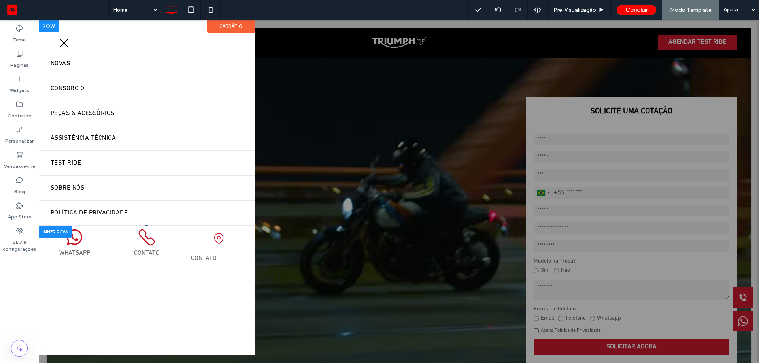
click at [192, 236] on div "Click To Paste Click To Paste CONTATO" at bounding box center [219, 247] width 72 height 43
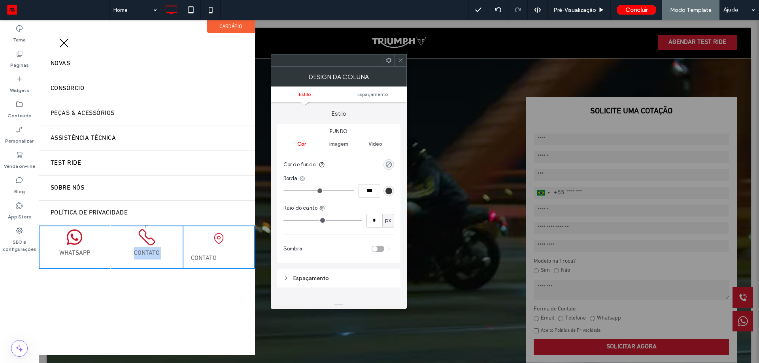
click at [199, 227] on div "Click To Paste Click To Paste CONTATO" at bounding box center [219, 247] width 72 height 43
click at [191, 241] on div "Click To Paste Click To Paste CONTATO" at bounding box center [219, 247] width 72 height 43
click at [201, 257] on link "CONTATO" at bounding box center [204, 258] width 26 height 6
click at [402, 60] on icon at bounding box center [401, 60] width 6 height 6
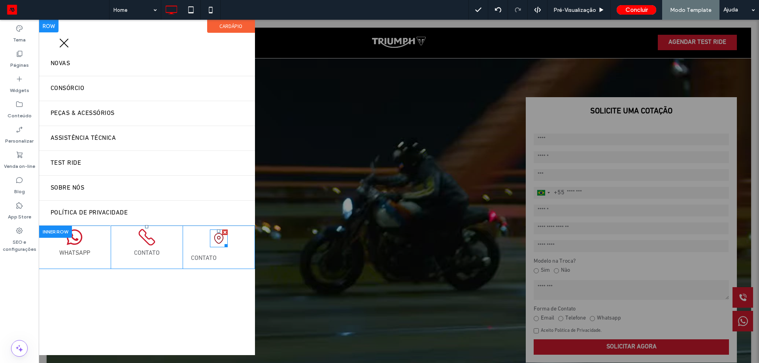
click at [215, 239] on icon at bounding box center [218, 238] width 9 height 11
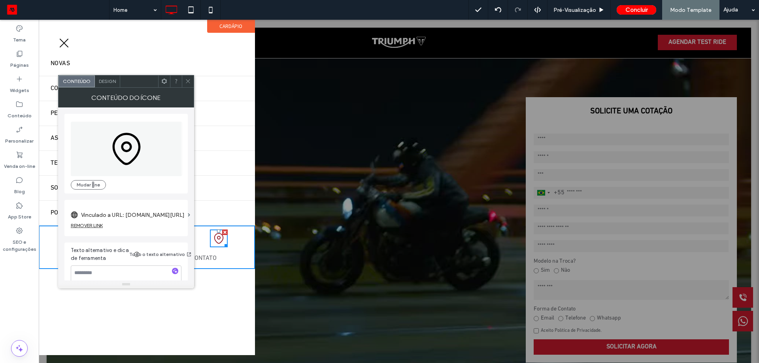
click at [225, 232] on div at bounding box center [225, 233] width 6 height 6
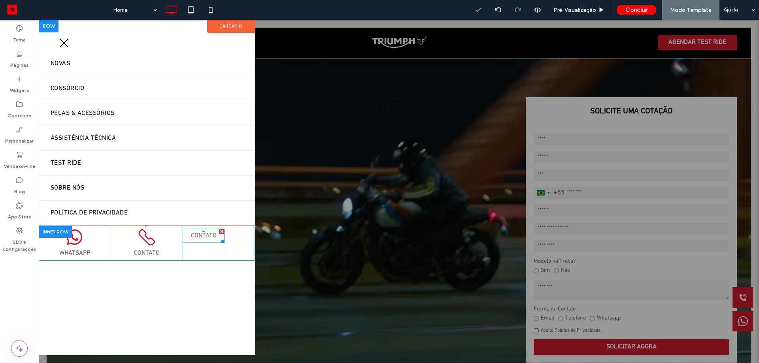
click at [209, 238] on link "CONTATO" at bounding box center [204, 236] width 26 height 6
type input "**********"
type input "**"
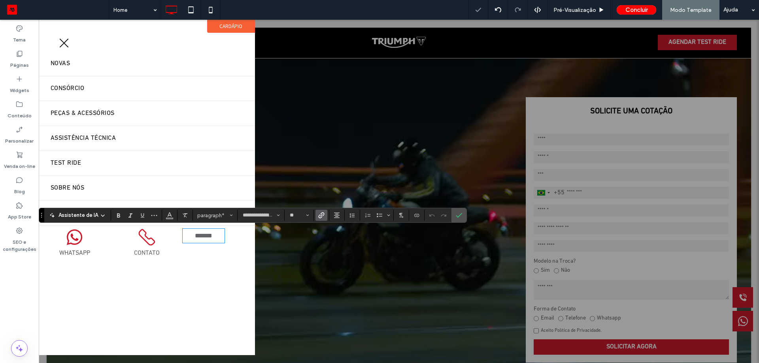
click at [219, 259] on div "Click To Paste Click To Paste *******" at bounding box center [219, 243] width 72 height 35
click at [190, 298] on div "Novas Consórcio Peças & Acessórios Assistência Técnica Test Ride Sobre Nós Polí…" at bounding box center [147, 188] width 216 height 336
click at [456, 217] on icon "Confirmar" at bounding box center [459, 215] width 6 height 6
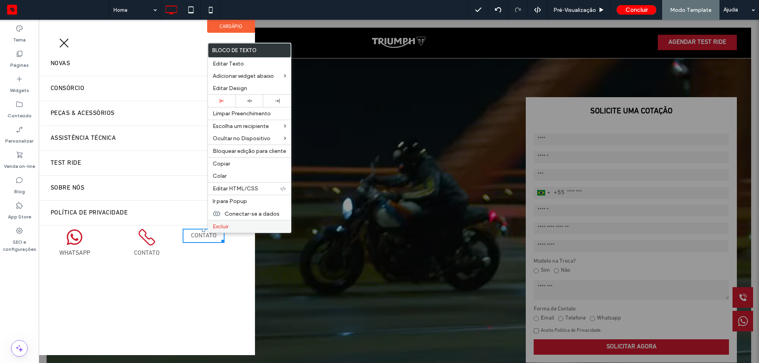
click at [228, 227] on span "Excluir" at bounding box center [221, 226] width 16 height 7
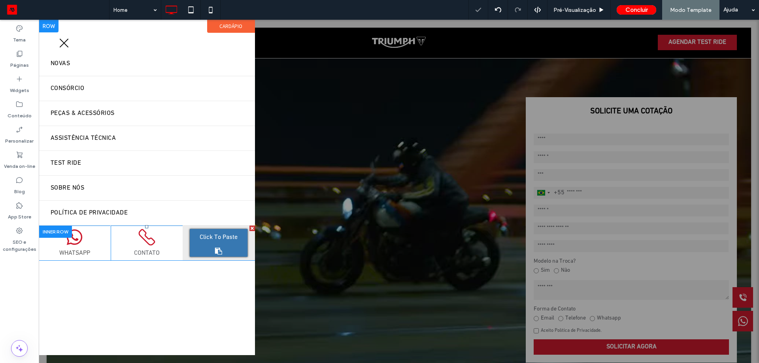
click at [251, 229] on div at bounding box center [252, 229] width 6 height 6
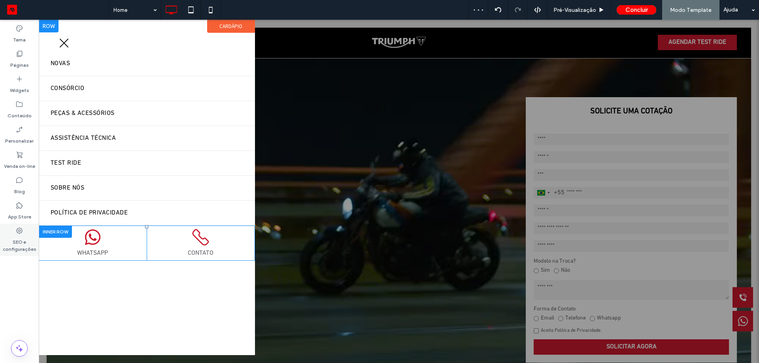
click at [24, 245] on label "SEO e configurações" at bounding box center [19, 244] width 39 height 18
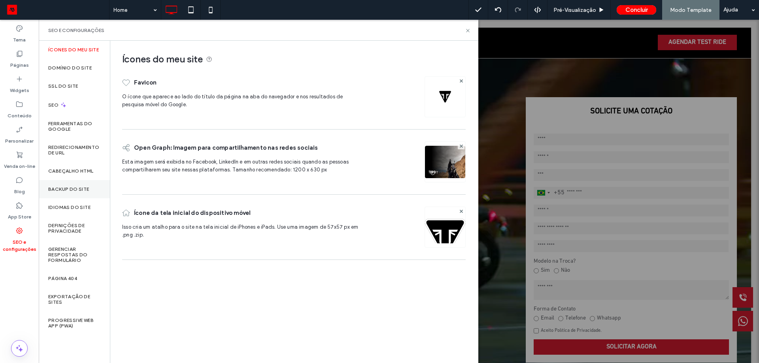
click at [81, 189] on label "Backup do Site" at bounding box center [68, 190] width 41 height 6
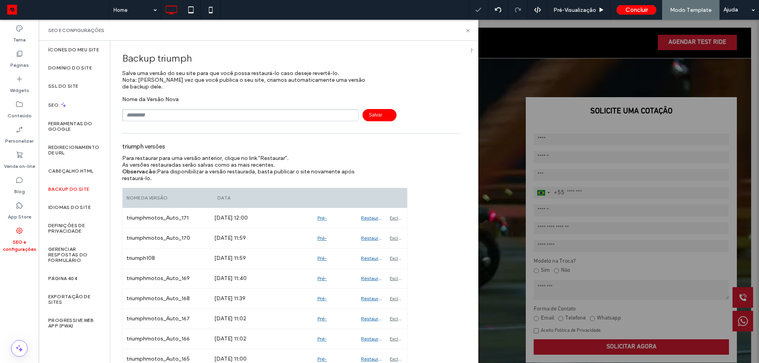
click at [153, 116] on input "text" at bounding box center [240, 115] width 236 height 12
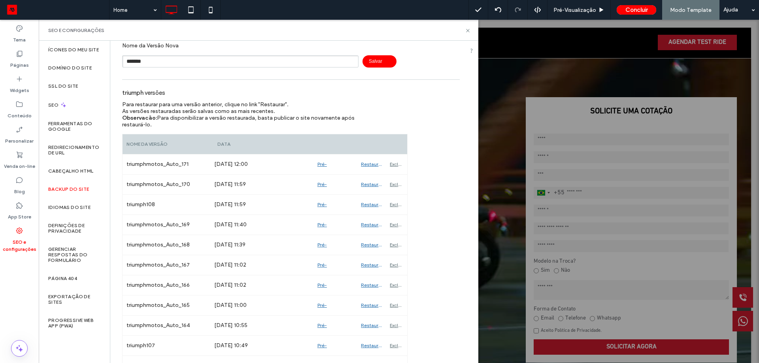
scroll to position [0, 0]
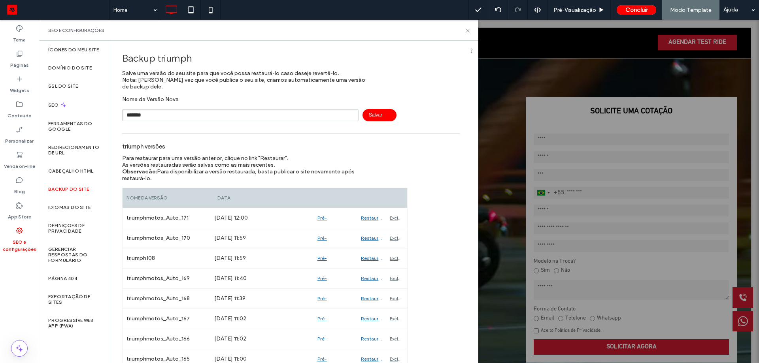
click at [173, 112] on input "*******" at bounding box center [240, 115] width 236 height 12
click at [381, 113] on span "Salvar" at bounding box center [379, 115] width 34 height 12
click at [198, 117] on input "**********" at bounding box center [240, 115] width 236 height 12
type input "**********"
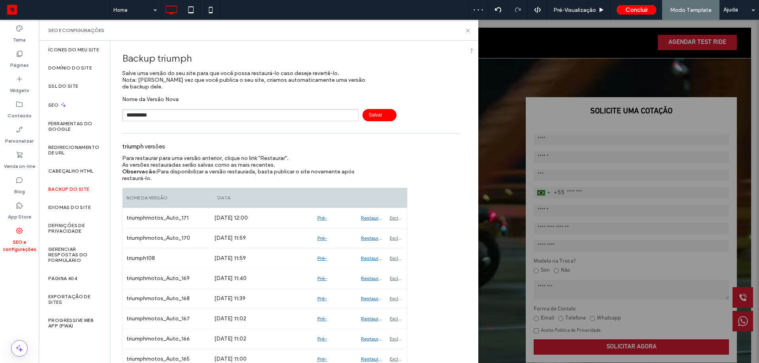
click at [391, 114] on span "Salvar" at bounding box center [379, 115] width 34 height 12
drag, startPoint x: 466, startPoint y: 33, endPoint x: 405, endPoint y: 25, distance: 61.0
click at [466, 33] on icon at bounding box center [468, 31] width 6 height 6
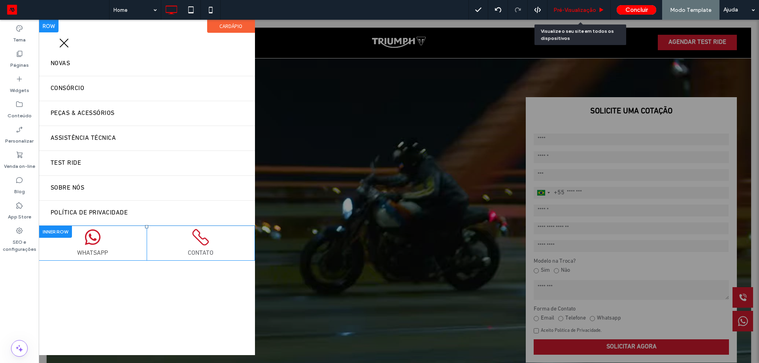
click at [583, 11] on span "Pré-Visualizaçāo" at bounding box center [574, 10] width 43 height 7
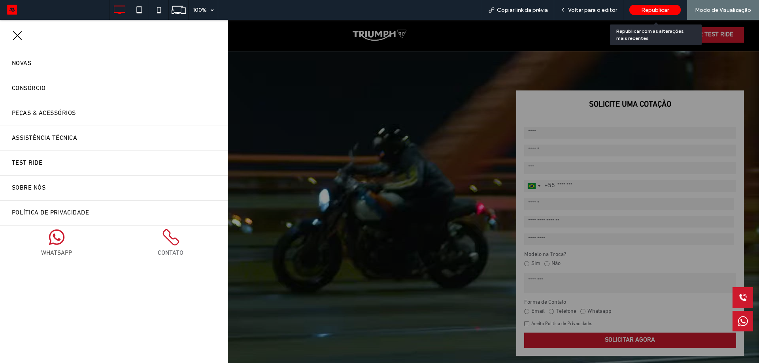
click at [670, 11] on div "Republicar" at bounding box center [654, 10] width 51 height 10
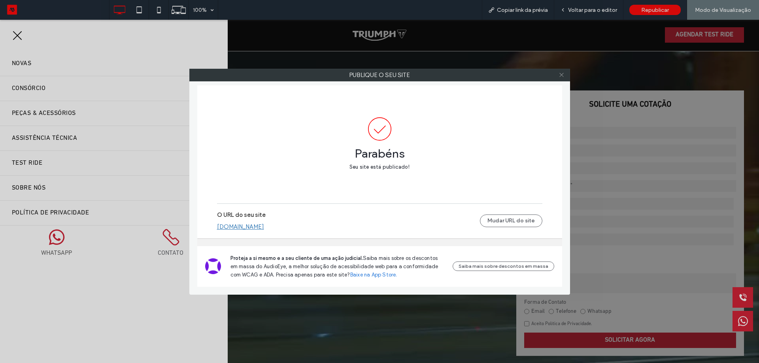
click at [562, 77] on icon at bounding box center [561, 75] width 6 height 6
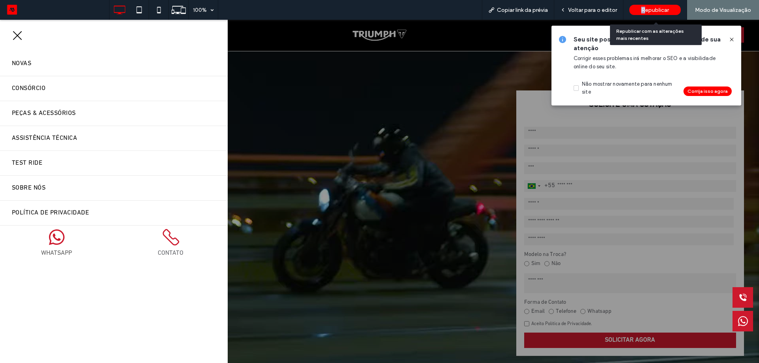
click at [644, 9] on span "Republicar" at bounding box center [655, 10] width 28 height 7
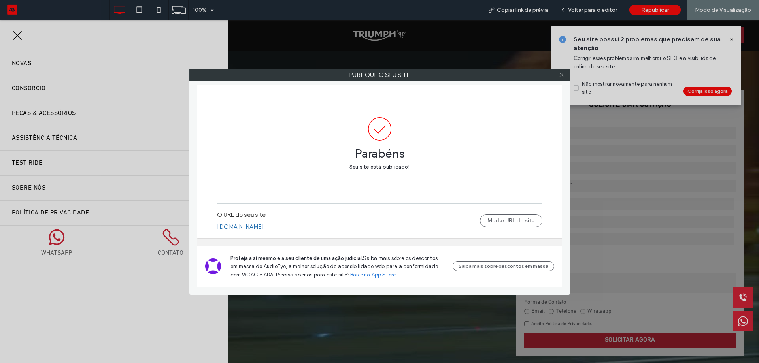
click at [562, 74] on icon at bounding box center [561, 75] width 6 height 6
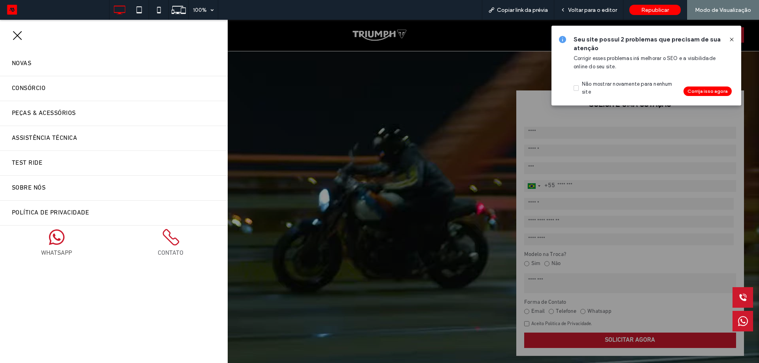
click at [732, 39] on icon at bounding box center [731, 39] width 6 height 6
click at [18, 37] on button "menu" at bounding box center [17, 35] width 21 height 21
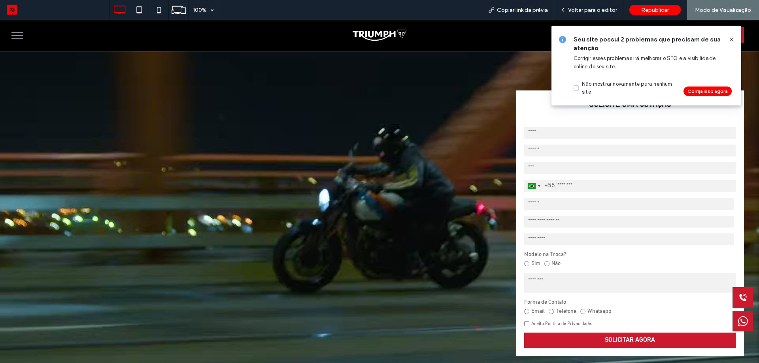
click at [730, 36] on icon at bounding box center [731, 39] width 6 height 6
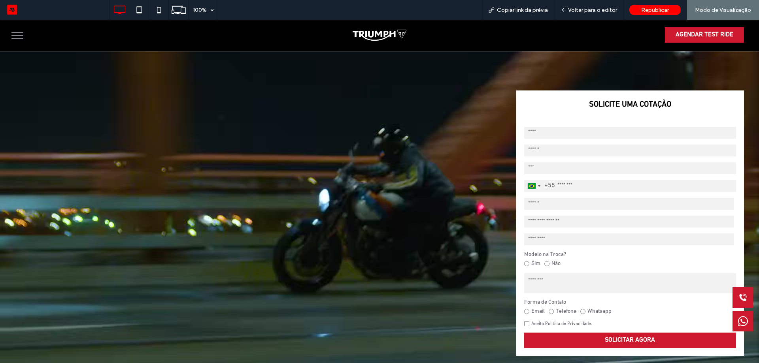
click at [19, 34] on button "menu" at bounding box center [17, 35] width 21 height 21
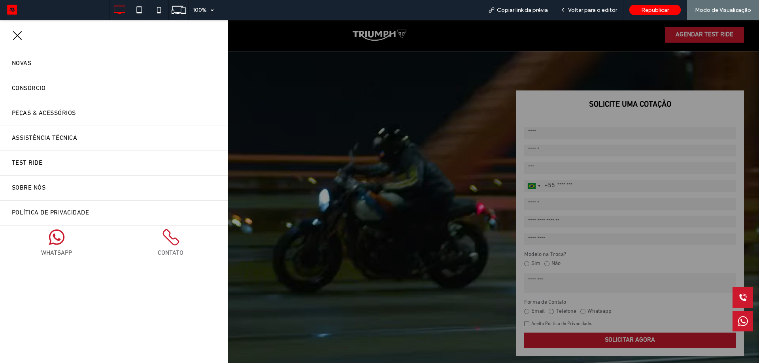
click at [16, 36] on span "menu" at bounding box center [17, 35] width 9 height 9
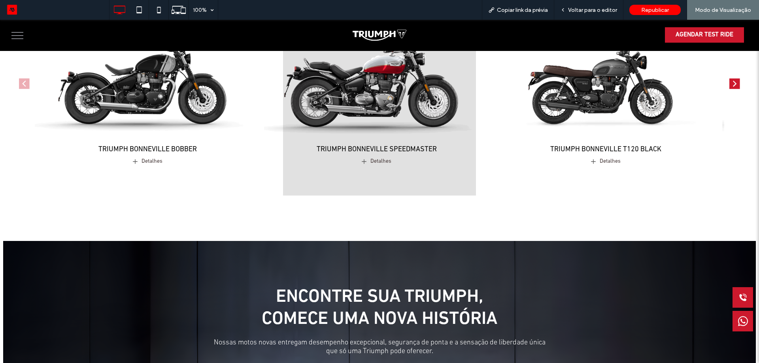
scroll to position [395, 0]
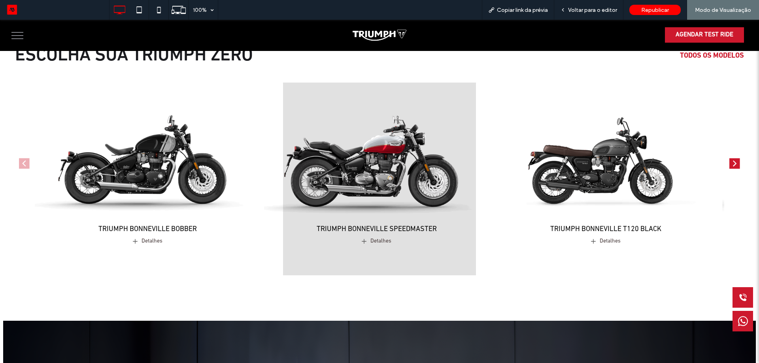
click at [384, 134] on img "2 / 4" at bounding box center [376, 153] width 236 height 148
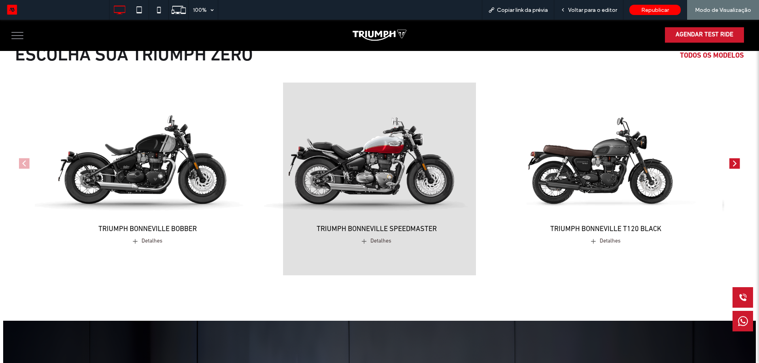
click at [384, 142] on div at bounding box center [379, 181] width 759 height 363
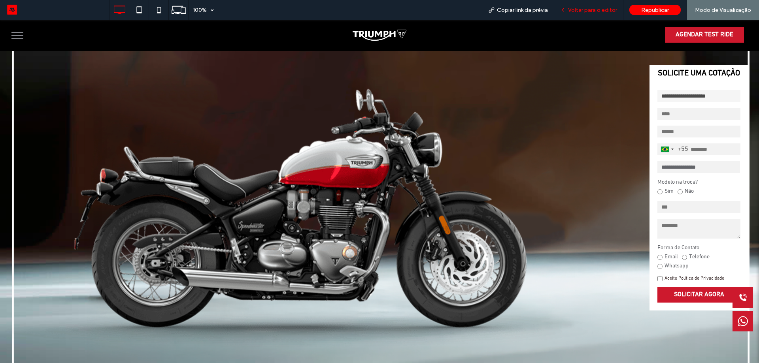
click at [594, 9] on span "Voltar para o editor" at bounding box center [592, 10] width 49 height 7
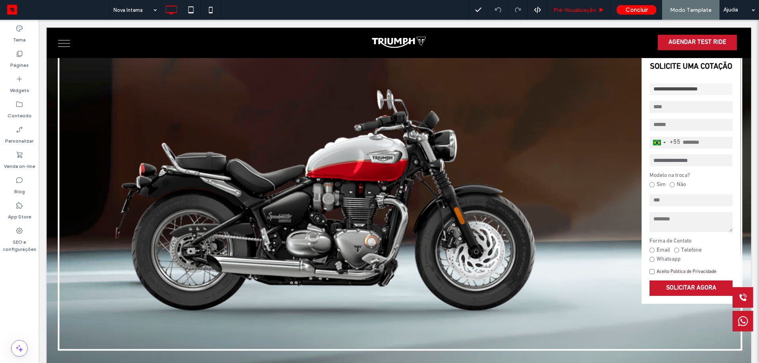
scroll to position [79, 0]
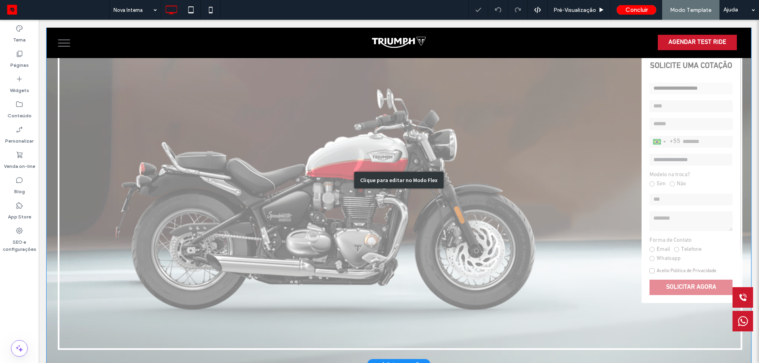
click at [703, 88] on div "Clique para editar no Modo Flex" at bounding box center [399, 180] width 704 height 369
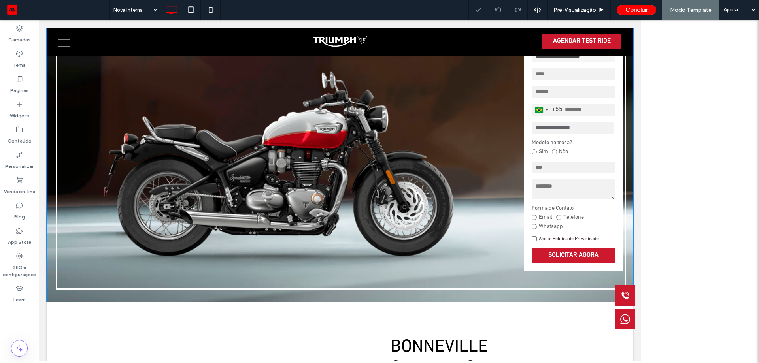
scroll to position [77, 0]
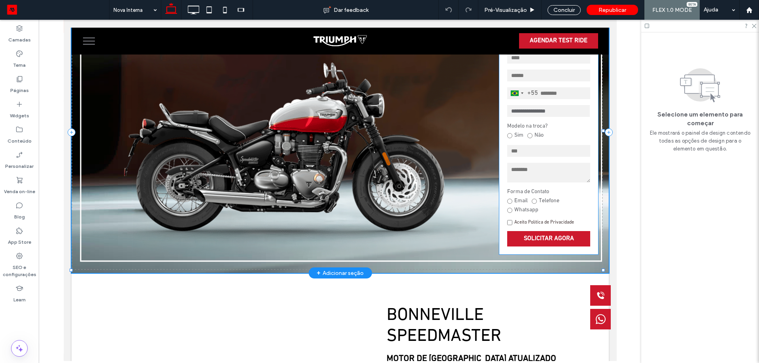
click at [586, 135] on div "**********" at bounding box center [548, 140] width 99 height 228
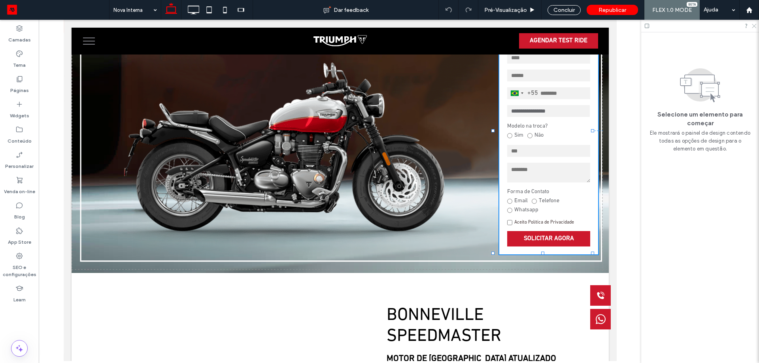
click at [756, 27] on icon at bounding box center [753, 25] width 5 height 5
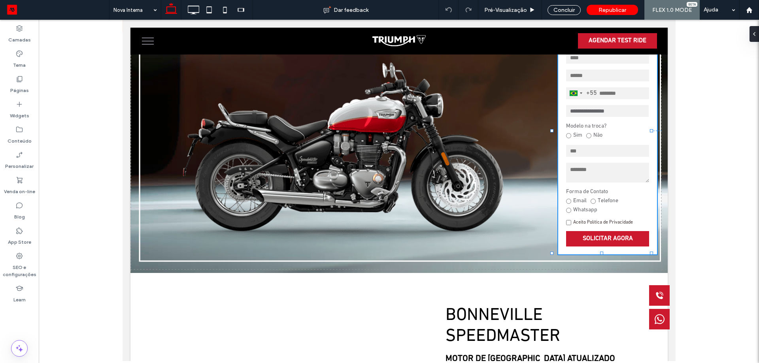
click at [741, 36] on div at bounding box center [399, 190] width 720 height 341
click at [752, 34] on icon at bounding box center [751, 34] width 6 height 6
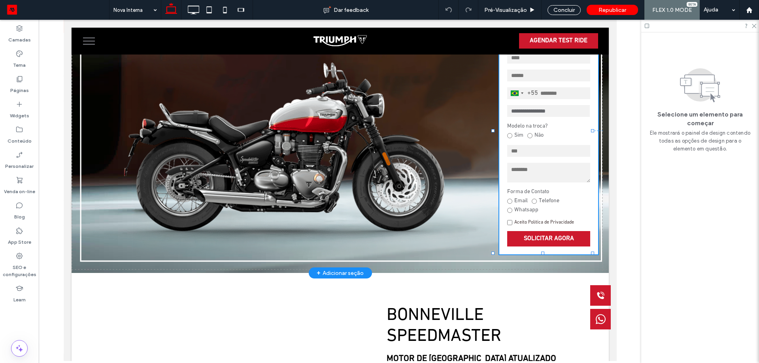
click at [570, 96] on input "tel" at bounding box center [548, 93] width 83 height 12
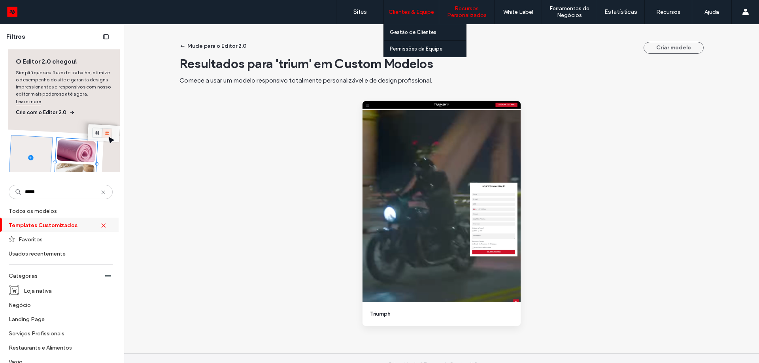
type input "*****"
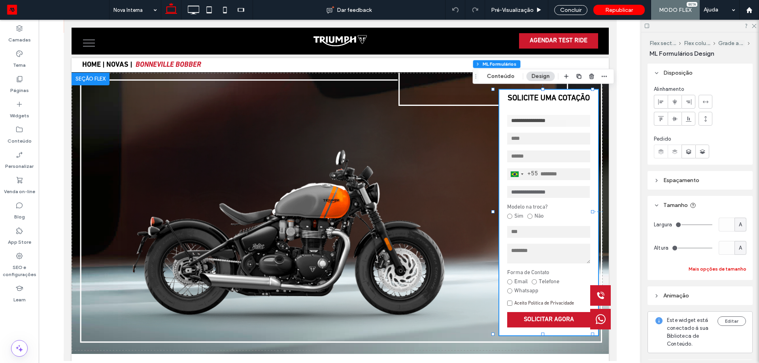
click at [734, 267] on button "Mais opções de tamanho" at bounding box center [717, 268] width 58 height 9
click at [731, 298] on span "px" at bounding box center [733, 298] width 6 height 8
click at [734, 286] on div "A" at bounding box center [731, 284] width 11 height 14
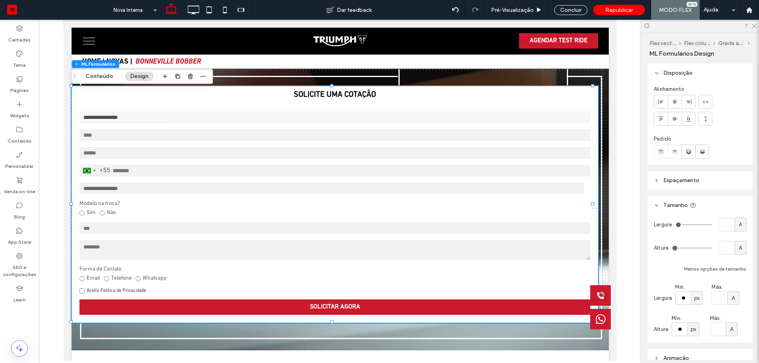
click at [740, 225] on div "A" at bounding box center [740, 225] width 8 height 8
drag, startPoint x: 739, startPoint y: 255, endPoint x: 736, endPoint y: 250, distance: 5.2
click at [738, 255] on div "%" at bounding box center [736, 252] width 11 height 14
type input "**"
click at [724, 229] on input "**" at bounding box center [726, 225] width 16 height 14
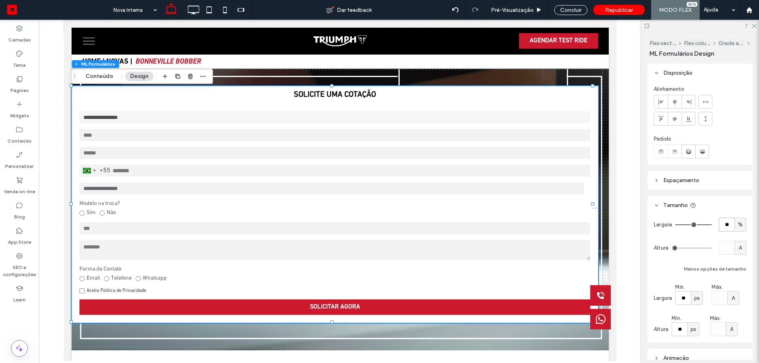
type input "**"
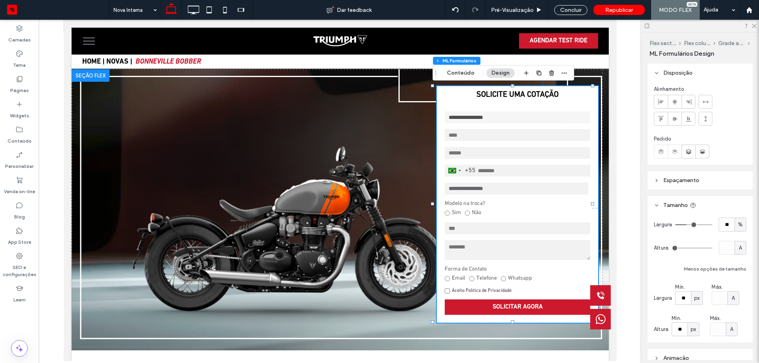
click at [185, 11] on div at bounding box center [217, 10] width 72 height 20
click at [192, 12] on icon at bounding box center [193, 10] width 16 height 16
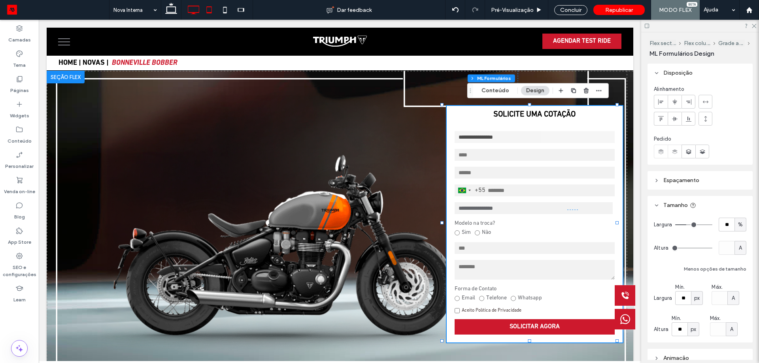
click at [204, 8] on icon at bounding box center [209, 10] width 16 height 16
type input "***"
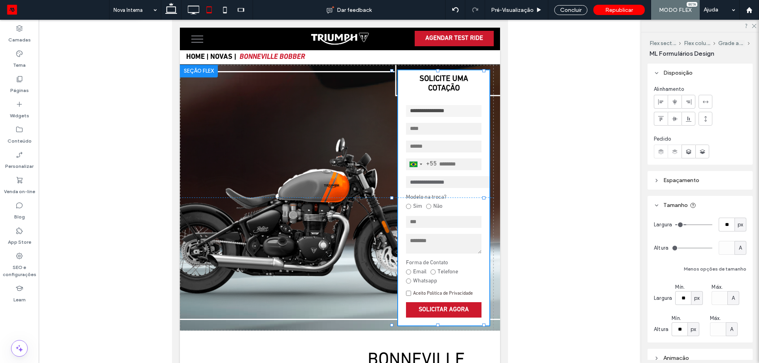
type input "***"
click at [740, 228] on div "px" at bounding box center [740, 225] width 8 height 8
click at [737, 254] on span "%" at bounding box center [736, 253] width 5 height 8
type input "**"
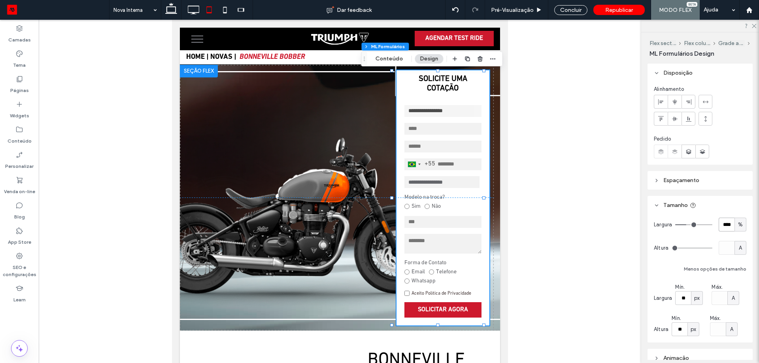
click at [726, 227] on input "****" at bounding box center [726, 225] width 16 height 14
type input "**"
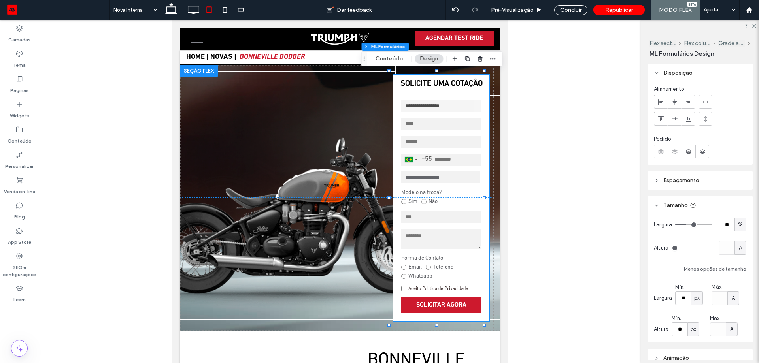
type input "**"
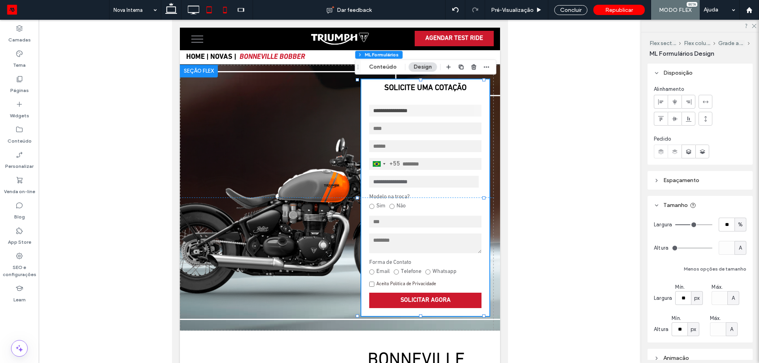
click at [225, 9] on icon at bounding box center [225, 10] width 16 height 16
type input "**"
type input "***"
type input "****"
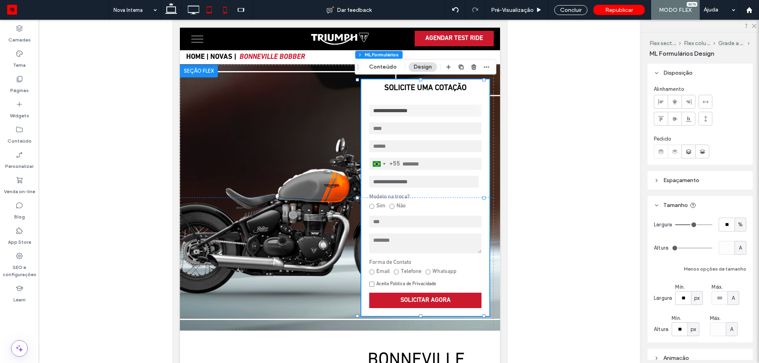
type input "****"
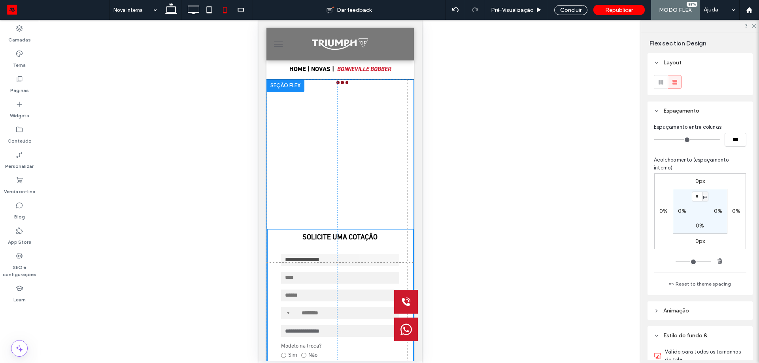
scroll to position [60, 0]
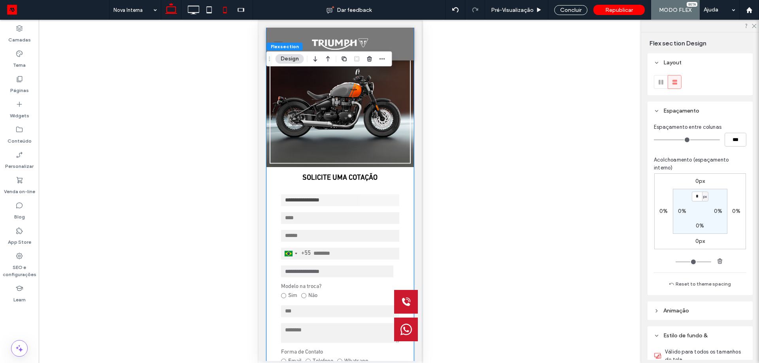
click at [177, 11] on icon at bounding box center [171, 10] width 16 height 16
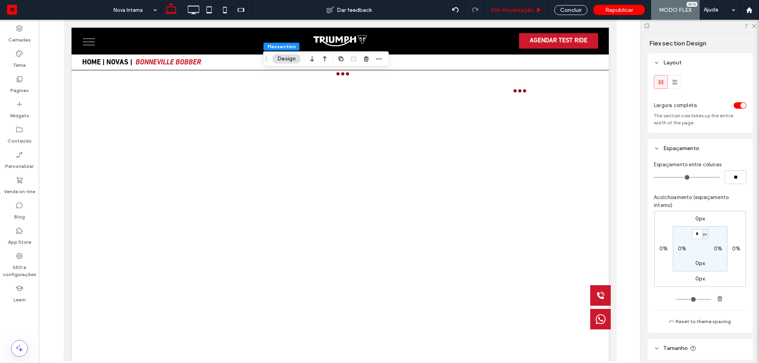
scroll to position [0, 0]
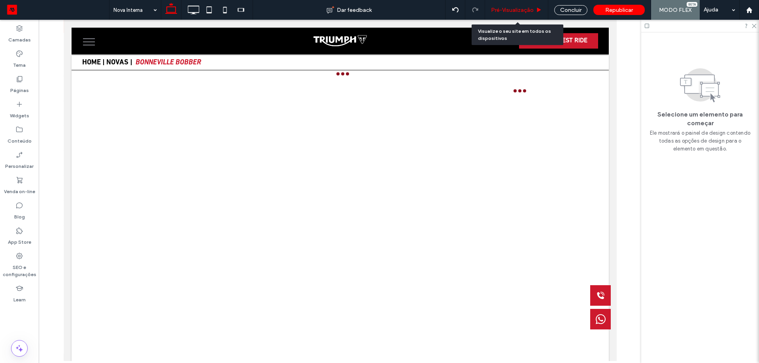
click at [523, 8] on span "Pré-Visualizaçāo" at bounding box center [512, 10] width 43 height 7
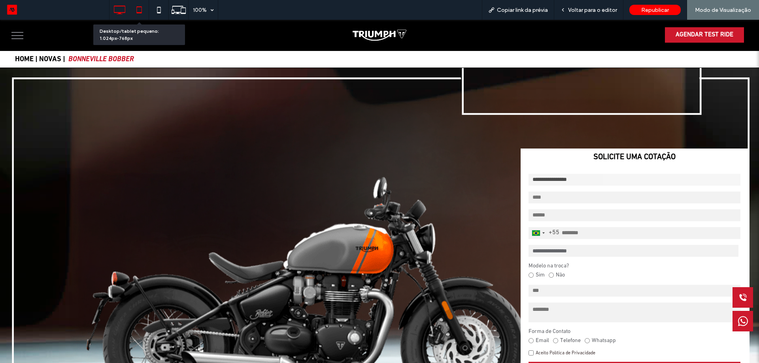
click at [136, 12] on icon at bounding box center [139, 10] width 16 height 16
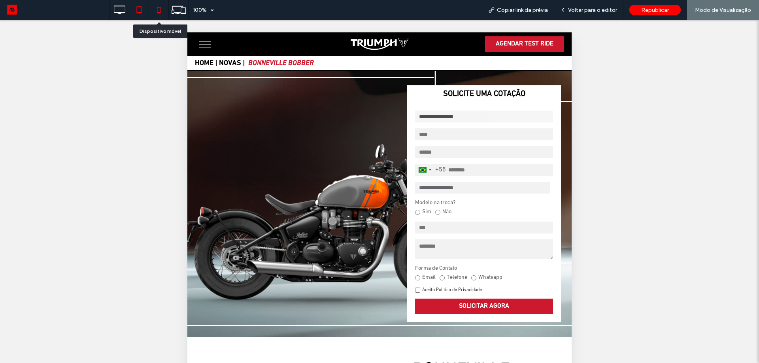
click at [160, 11] on icon at bounding box center [159, 10] width 16 height 16
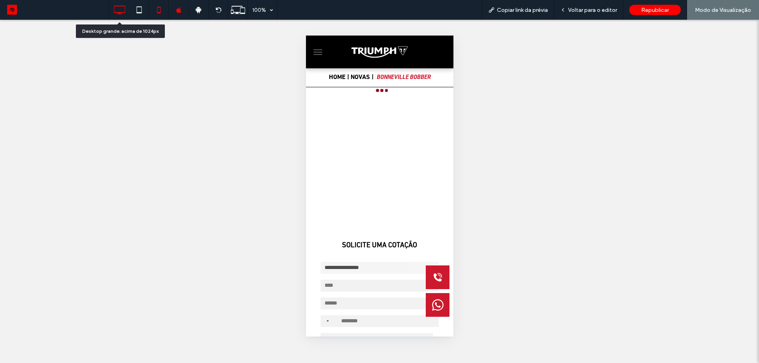
click at [123, 11] on icon at bounding box center [119, 10] width 16 height 16
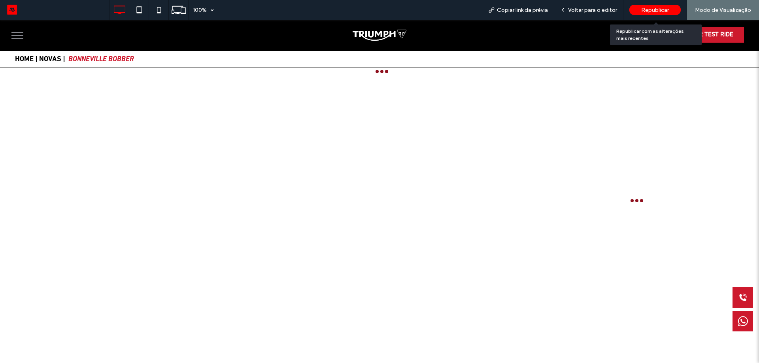
click at [662, 11] on span "Republicar" at bounding box center [655, 10] width 28 height 7
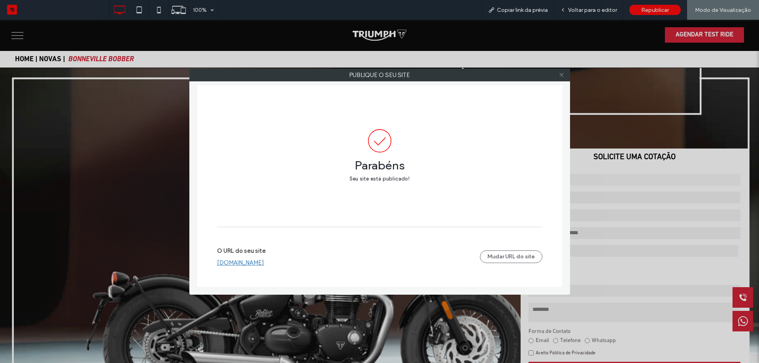
click at [560, 76] on use at bounding box center [561, 75] width 4 height 4
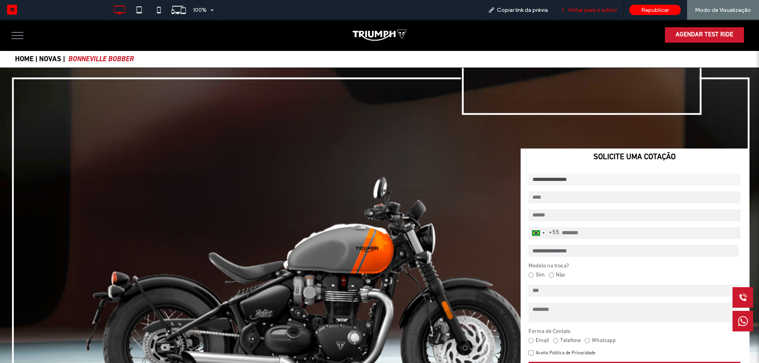
click at [584, 9] on span "Voltar para o editor" at bounding box center [592, 10] width 49 height 7
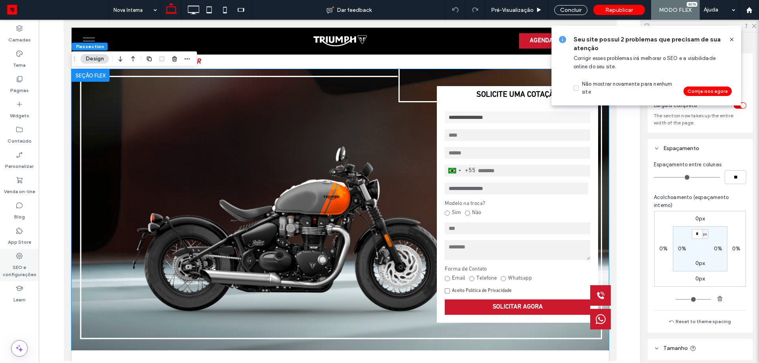
click at [20, 259] on icon at bounding box center [19, 256] width 8 height 8
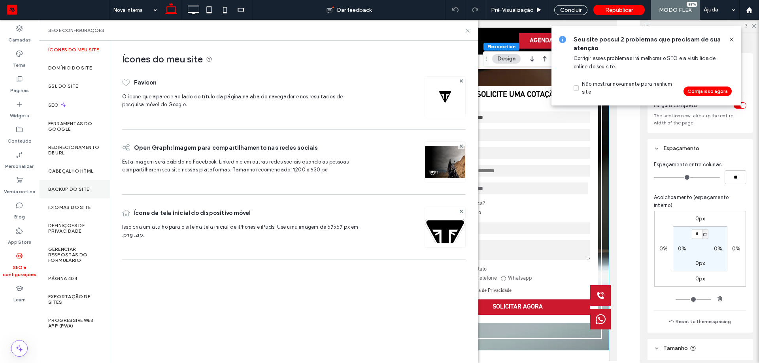
click at [81, 188] on label "Backup do Site" at bounding box center [68, 190] width 41 height 6
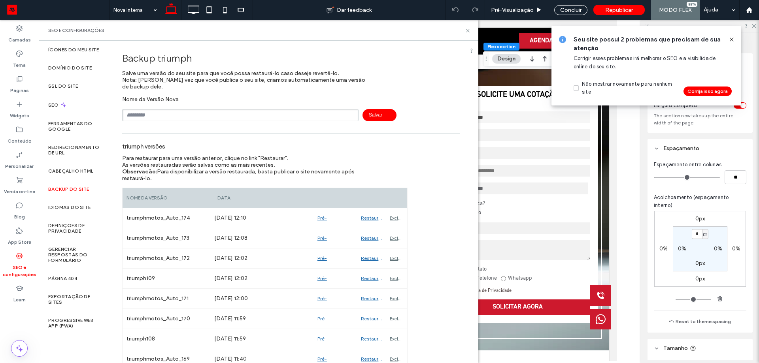
click at [182, 117] on input "text" at bounding box center [240, 115] width 236 height 12
type input "**********"
click at [379, 119] on span "Salvar" at bounding box center [379, 115] width 34 height 12
click at [379, 114] on div "**********" at bounding box center [291, 115] width 338 height 12
click at [468, 31] on icon at bounding box center [468, 31] width 6 height 6
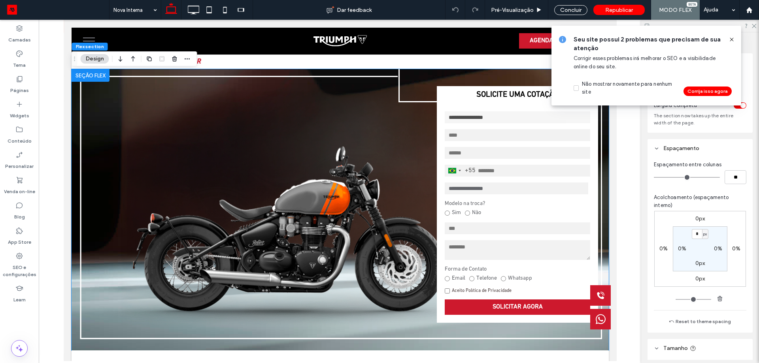
click at [733, 37] on icon at bounding box center [731, 39] width 6 height 6
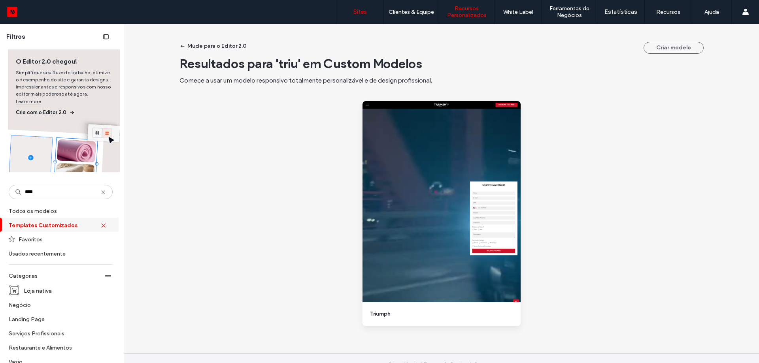
type input "****"
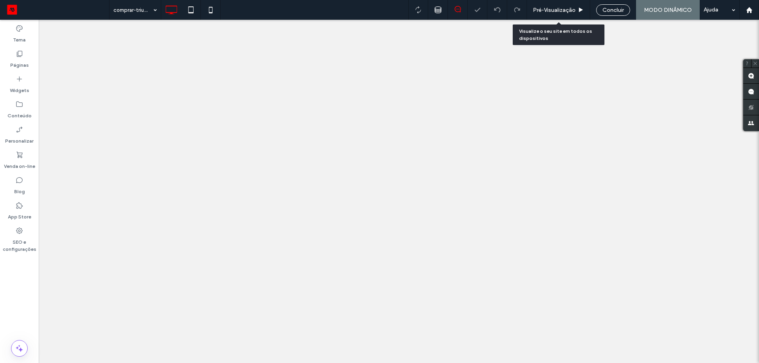
click at [562, 4] on div "Pré-Visualizaçāo" at bounding box center [558, 10] width 63 height 20
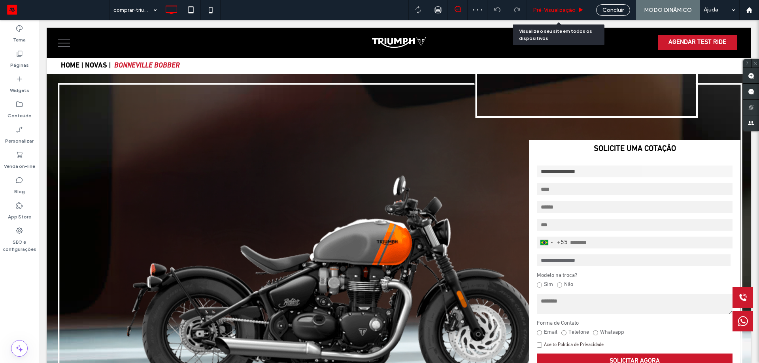
click at [562, 7] on span "Pré-Visualizaçāo" at bounding box center [554, 10] width 43 height 7
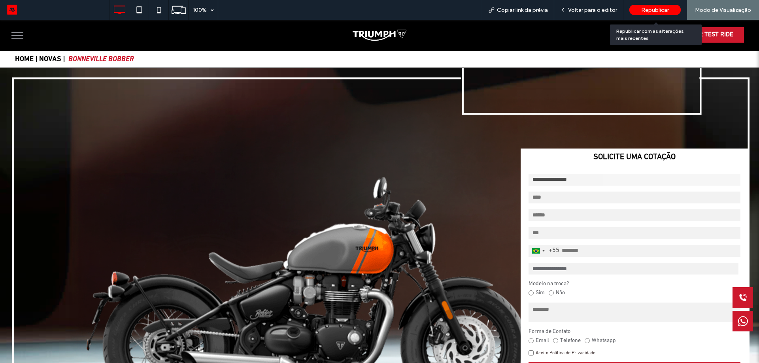
click at [667, 8] on span "Republicar" at bounding box center [655, 10] width 28 height 7
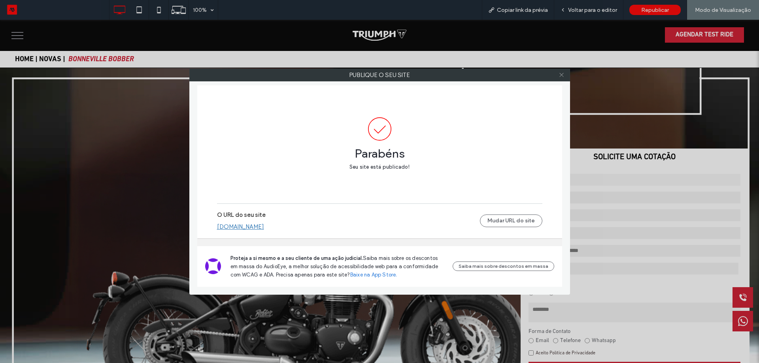
click at [559, 76] on icon at bounding box center [561, 75] width 6 height 6
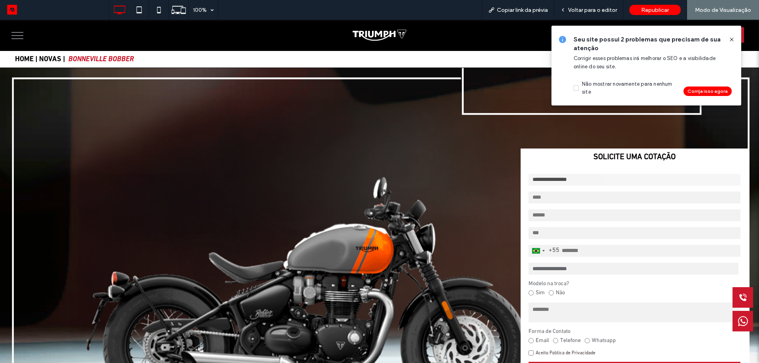
click at [17, 36] on button "menu" at bounding box center [17, 35] width 21 height 21
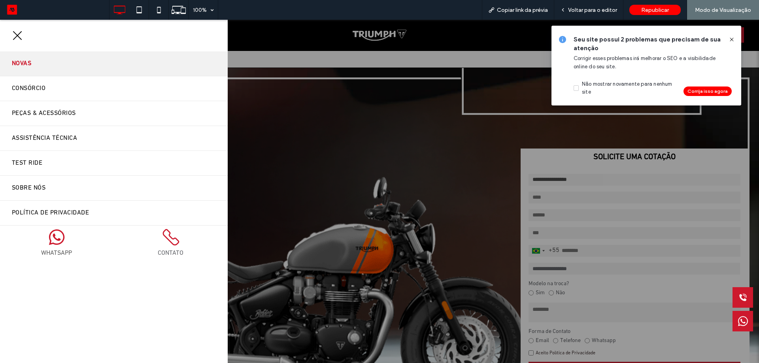
click at [34, 62] on link "Novas" at bounding box center [114, 63] width 228 height 25
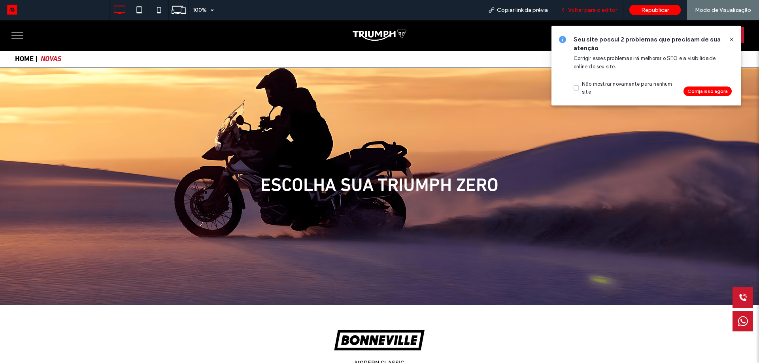
click at [605, 8] on span "Voltar para o editor" at bounding box center [592, 10] width 49 height 7
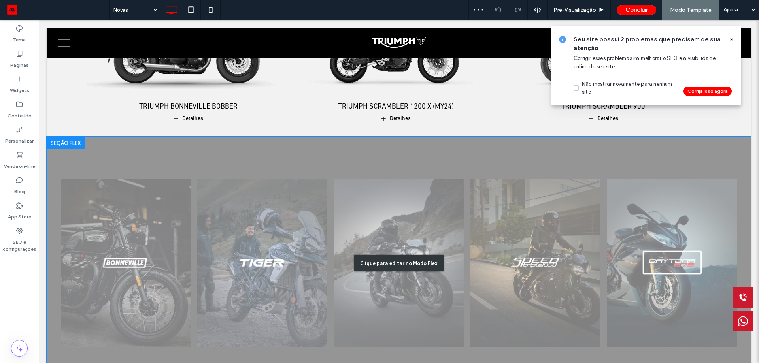
scroll to position [2890, 0]
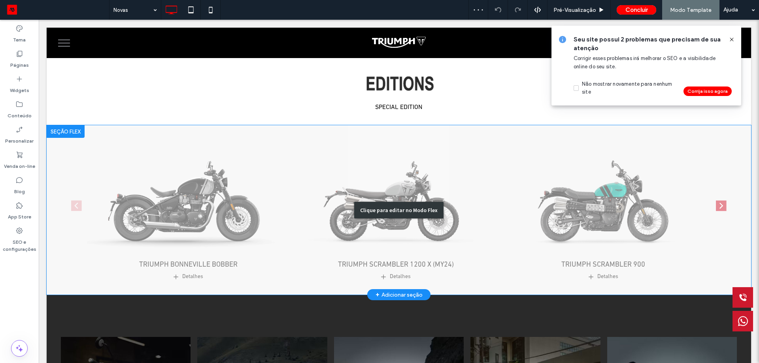
click at [734, 238] on div "Clique para editar no Modo Flex" at bounding box center [399, 210] width 704 height 170
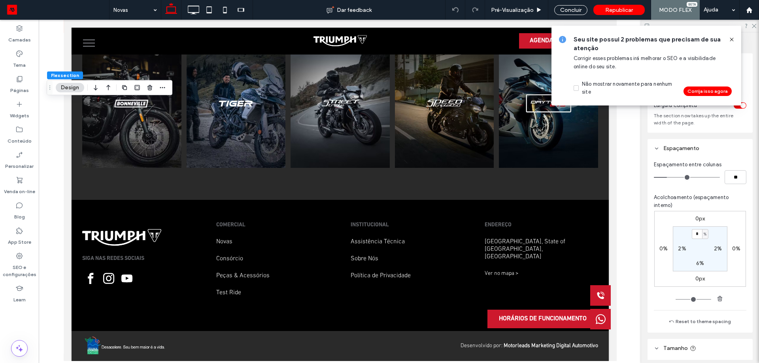
scroll to position [2393, 0]
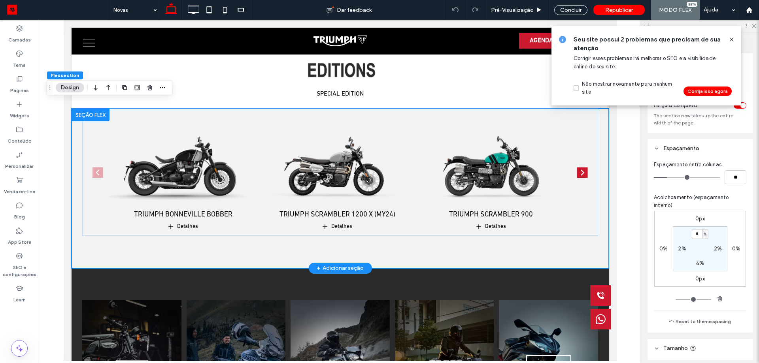
click at [503, 250] on div "Triumph BONNEVILLE BOBBER Detalhes Triumph SCRAMBLER 1200 X (MY24) Detalhes Tri…" at bounding box center [339, 189] width 537 height 160
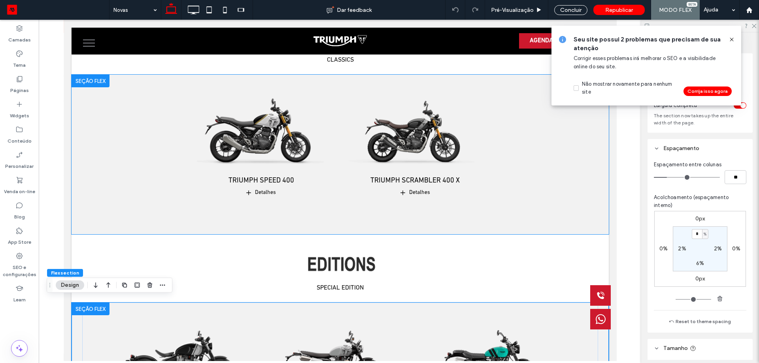
scroll to position [2195, 0]
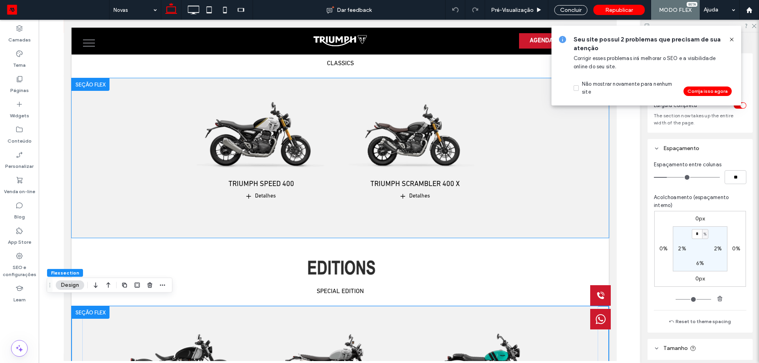
click at [556, 215] on div "Triumph SPEED 400 Detalhes Triumph SCRAMBLER 400 X Detalhes 1 / 1" at bounding box center [339, 158] width 537 height 160
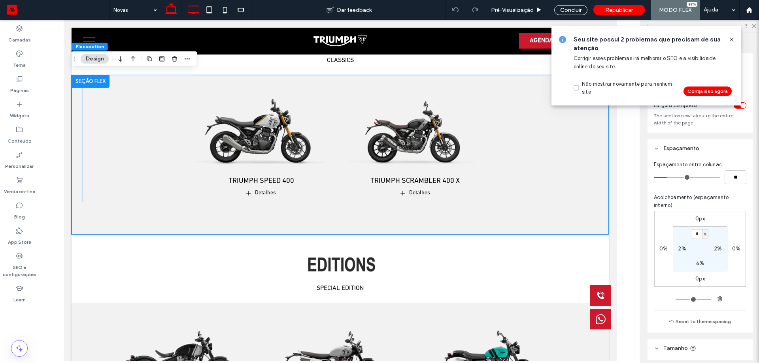
click at [191, 12] on use at bounding box center [193, 10] width 11 height 9
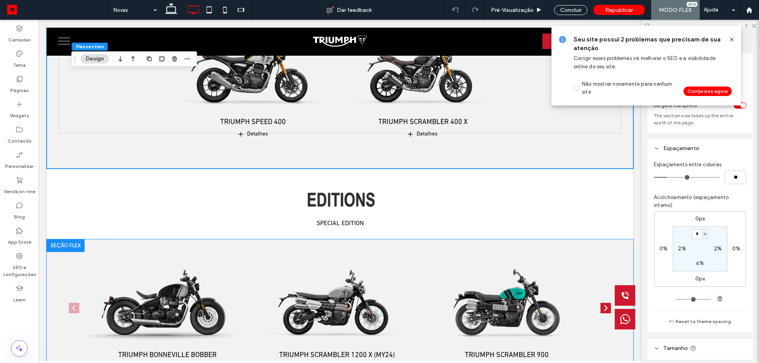
scroll to position [2586, 0]
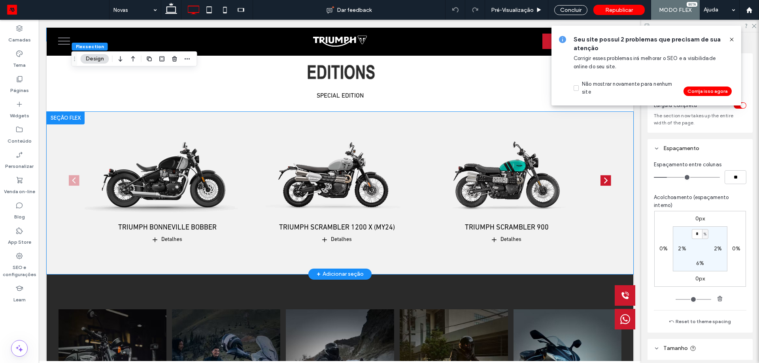
click at [571, 245] on div "Triumph BONNEVILLE BOBBER Detalhes Triumph SCRAMBLER 1200 X (MY24) Detalhes Tri…" at bounding box center [340, 193] width 586 height 162
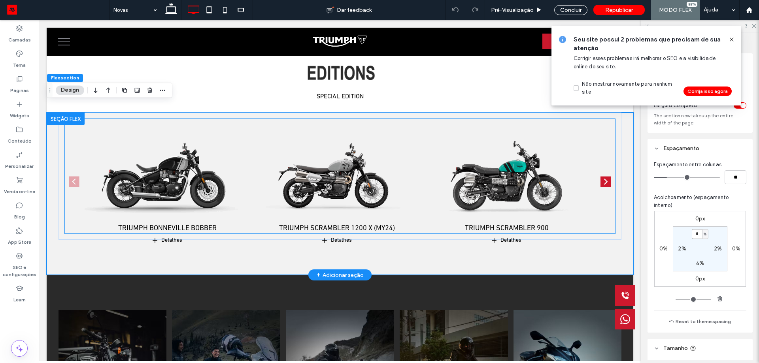
click at [569, 225] on div "Triumph SCRAMBLER 900 Detalhes" at bounding box center [507, 181] width 166 height 125
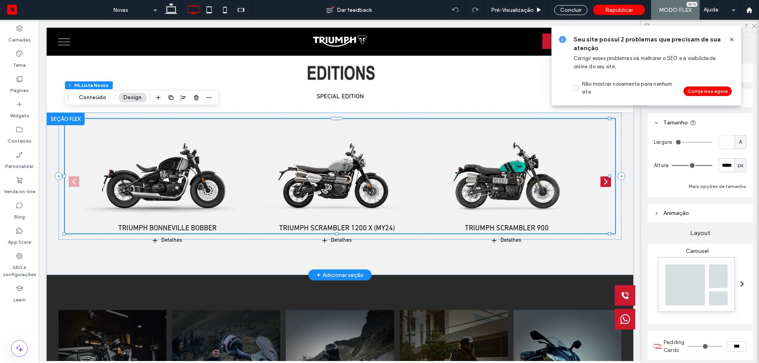
click at [598, 227] on div "Triumph BONNEVILLE BOBBER Detalhes Triumph SCRAMBLER 1200 X (MY24) Detalhes Tri…" at bounding box center [340, 181] width 551 height 125
click at [589, 235] on link "Detalhes" at bounding box center [507, 239] width 166 height 9
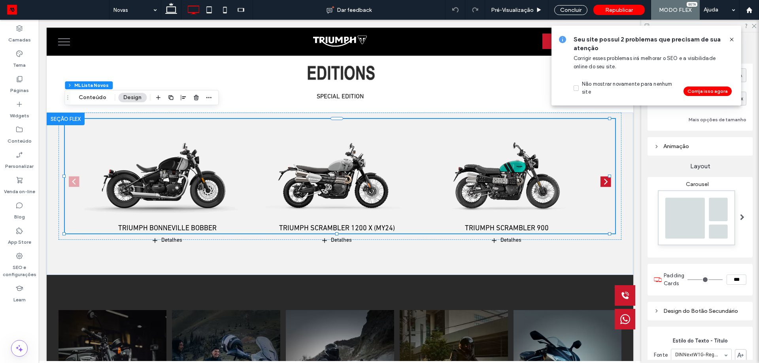
scroll to position [0, 0]
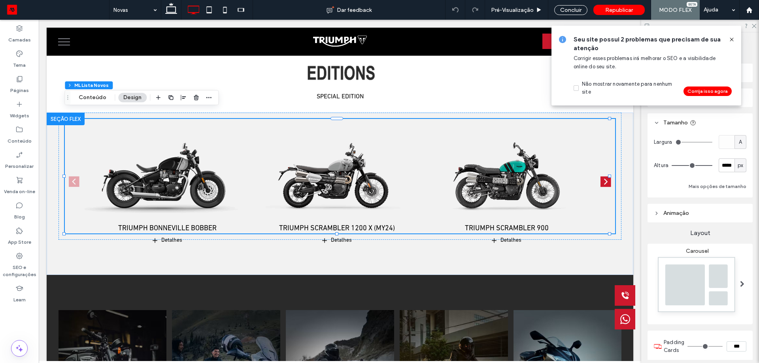
click at [734, 41] on icon at bounding box center [731, 39] width 6 height 6
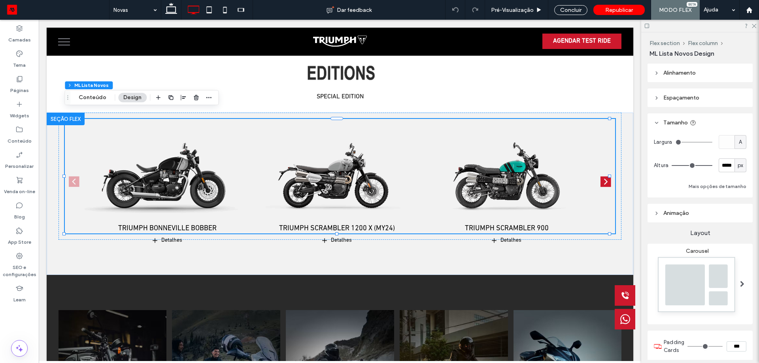
click at [738, 166] on span "px" at bounding box center [740, 166] width 6 height 8
click at [735, 234] on span "A" at bounding box center [736, 235] width 3 height 8
type input "*"
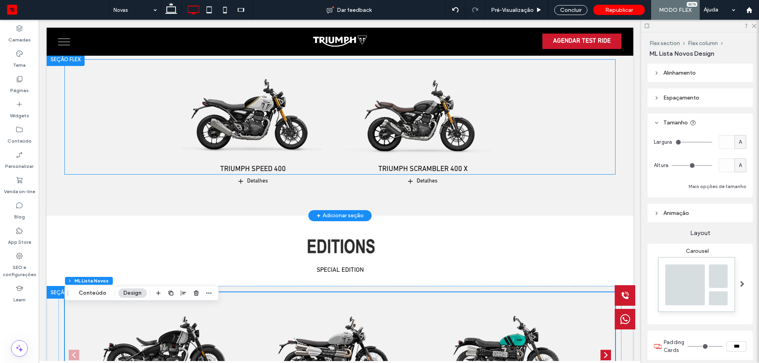
scroll to position [2388, 0]
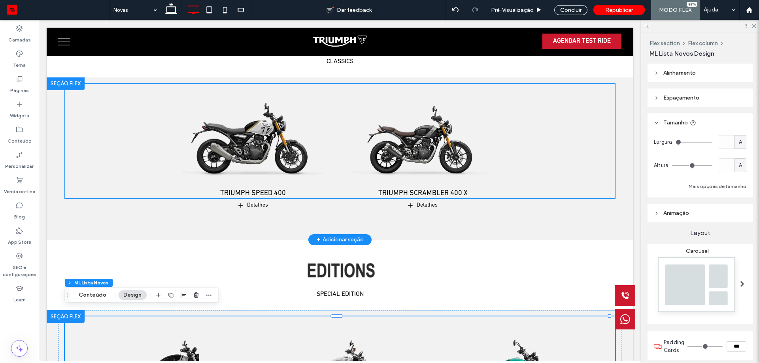
click at [537, 168] on div "Triumph SPEED 400 Detalhes Triumph SCRAMBLER 400 X Detalhes" at bounding box center [340, 146] width 511 height 125
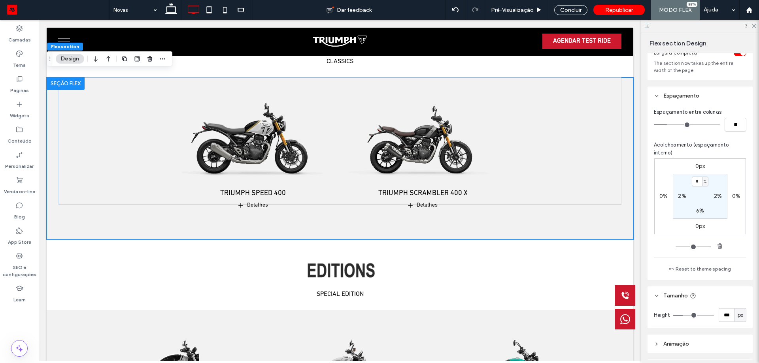
scroll to position [158, 0]
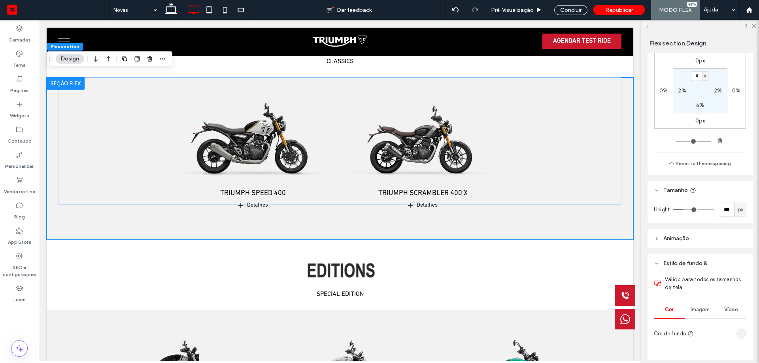
click at [740, 209] on div "px" at bounding box center [740, 210] width 12 height 14
click at [739, 277] on div "A" at bounding box center [736, 279] width 11 height 14
type input "*"
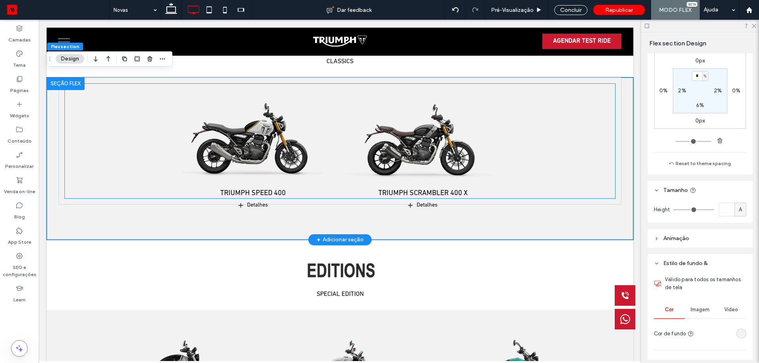
click at [501, 167] on img "2 / 2" at bounding box center [423, 135] width 174 height 109
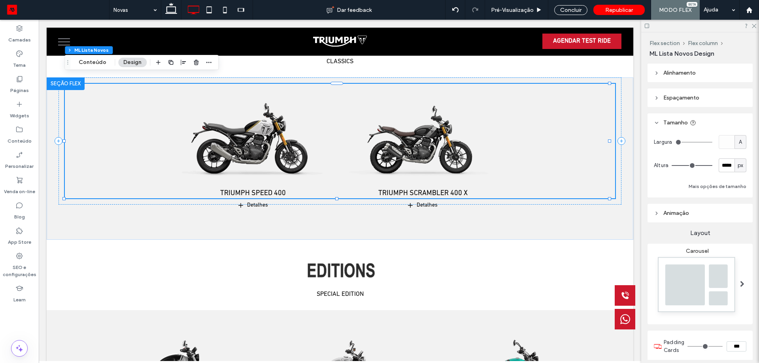
click at [742, 168] on div "Largura A Altura ***** px Mais opções de tamanho" at bounding box center [699, 165] width 105 height 66
click at [740, 170] on div "px" at bounding box center [740, 165] width 12 height 14
click at [736, 236] on span "A" at bounding box center [736, 235] width 3 height 8
type input "*"
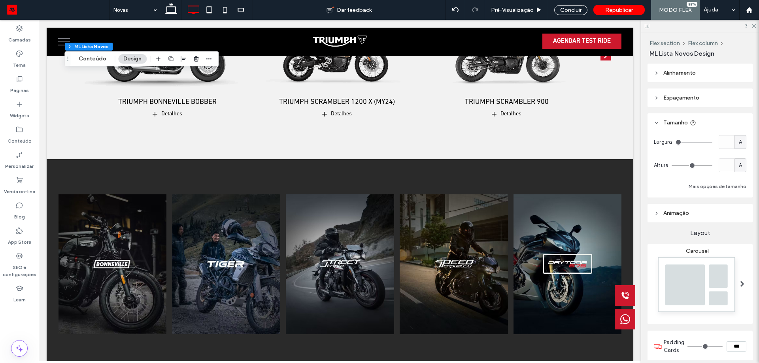
scroll to position [2744, 0]
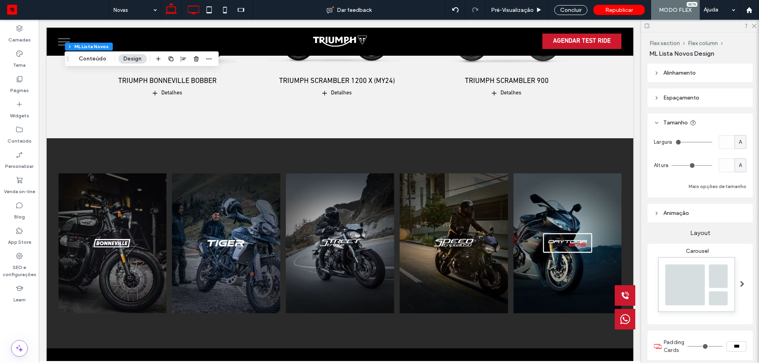
click at [172, 9] on icon at bounding box center [171, 10] width 16 height 16
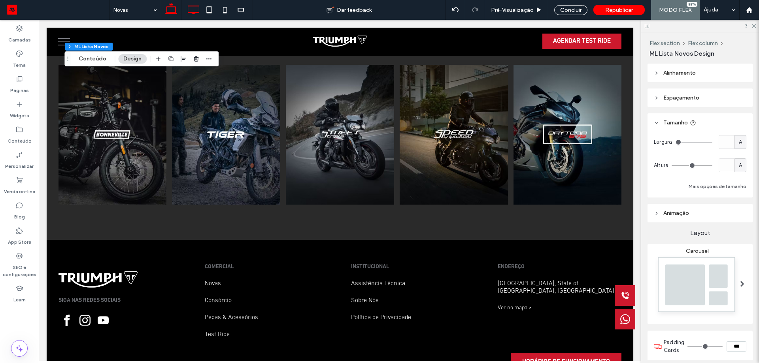
type input "***"
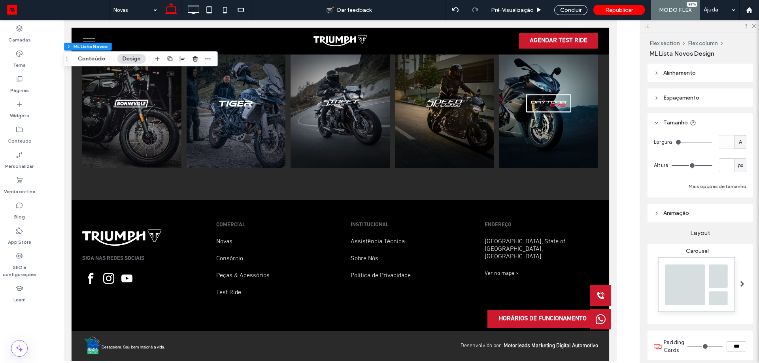
type input "*****"
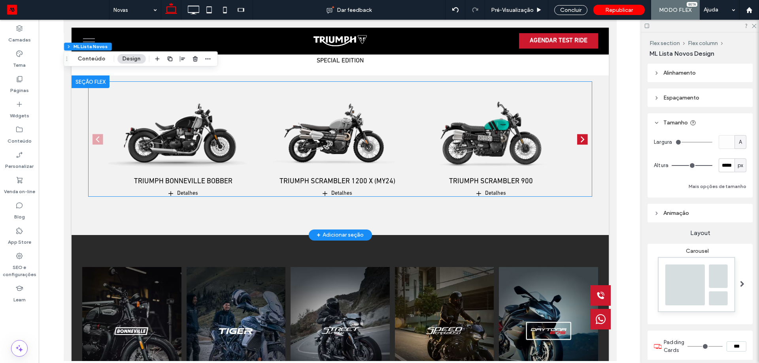
scroll to position [2326, 0]
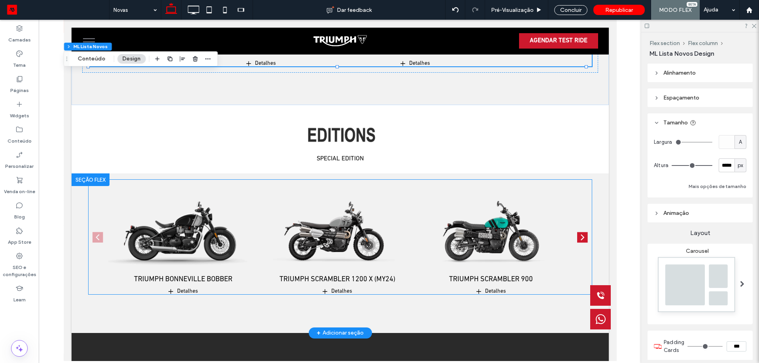
click at [572, 202] on div "Triumph BONNEVILLE BOBBER Detalhes Triumph SCRAMBLER 1200 X (MY24) Detalhes Tri…" at bounding box center [339, 237] width 503 height 115
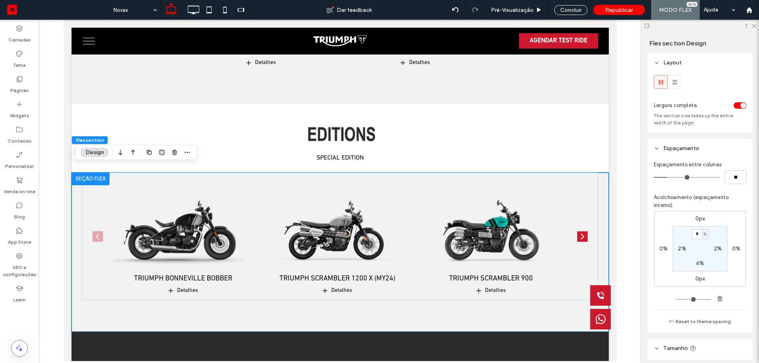
scroll to position [198, 0]
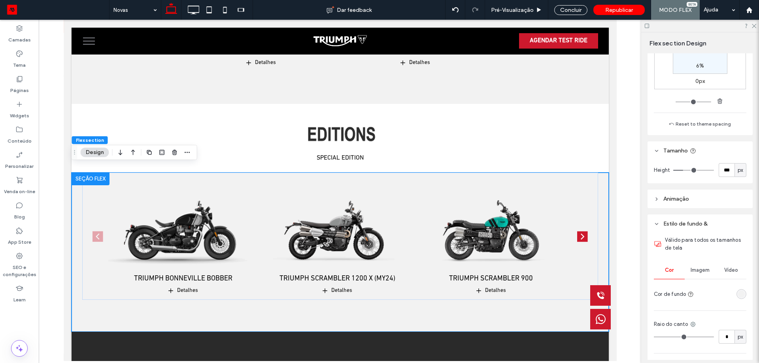
click at [737, 174] on span "px" at bounding box center [740, 170] width 6 height 8
click at [738, 239] on div "A" at bounding box center [736, 239] width 11 height 14
type input "*"
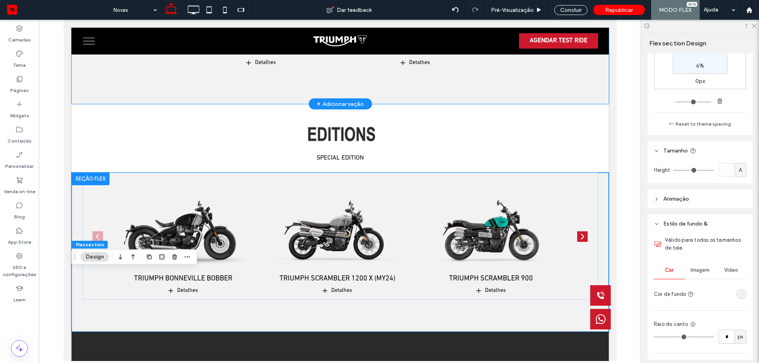
scroll to position [2168, 0]
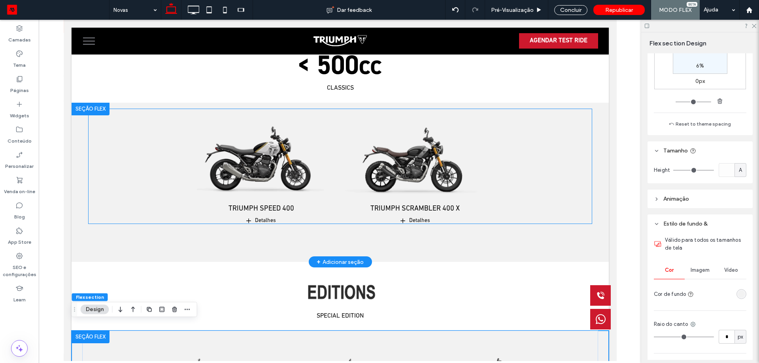
click at [385, 169] on img "2 / 2" at bounding box center [414, 156] width 157 height 98
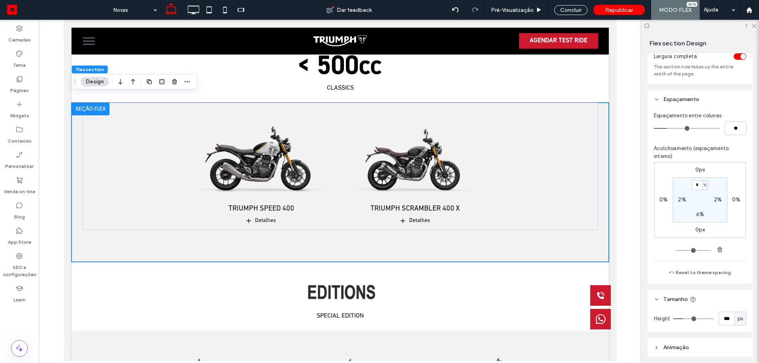
scroll to position [119, 0]
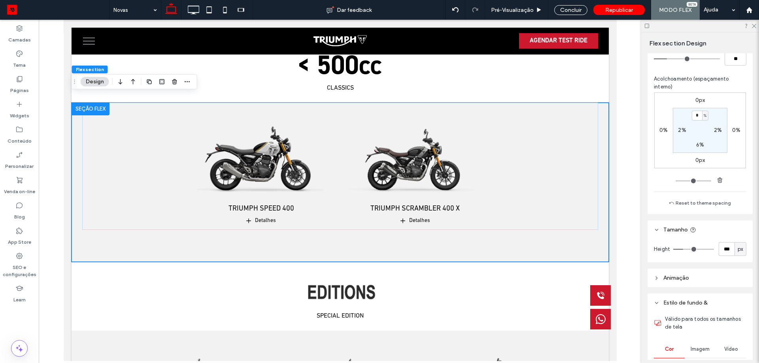
click at [737, 249] on span "px" at bounding box center [740, 249] width 6 height 8
click at [738, 319] on span "A" at bounding box center [736, 319] width 3 height 8
type input "*"
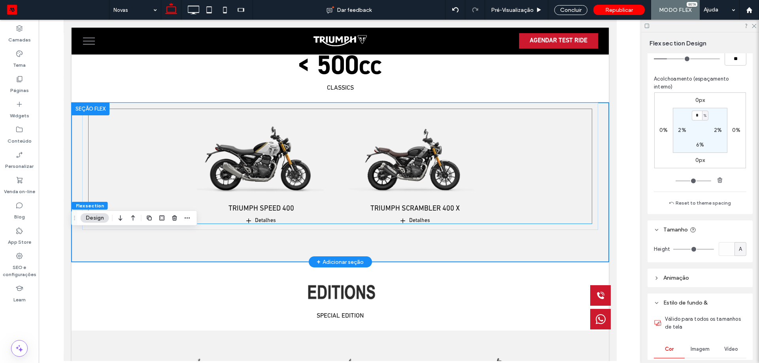
scroll to position [2010, 0]
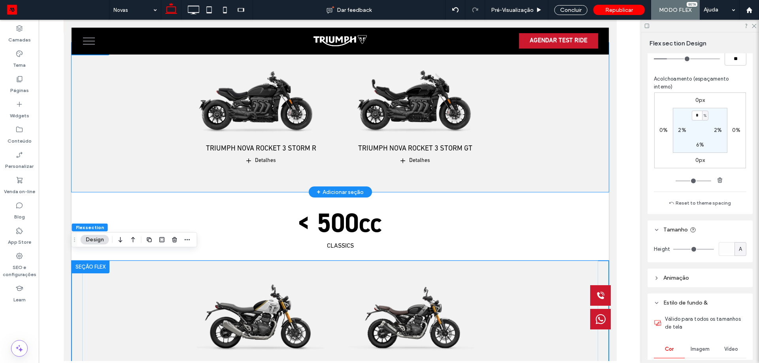
click at [474, 170] on div "Triumph NOVA ROCKET 3 STORM R Detalhes Triumph NOVA ROCKET 3 STORM GT Detalhes …" at bounding box center [339, 117] width 537 height 149
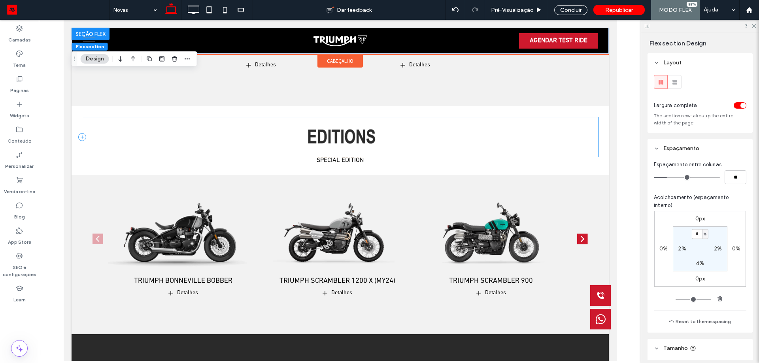
scroll to position [2326, 0]
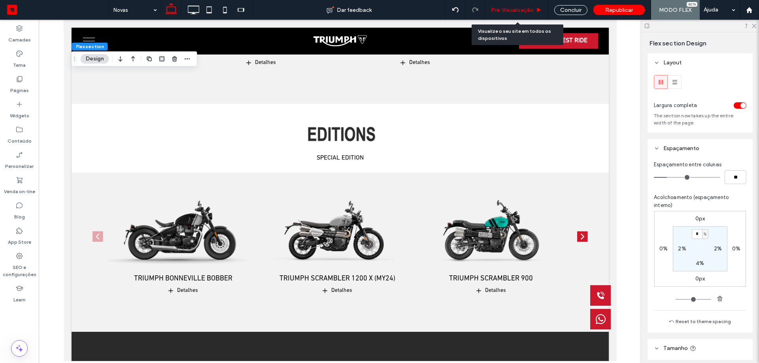
click at [509, 9] on span "Pré-Visualizaçāo" at bounding box center [512, 10] width 43 height 7
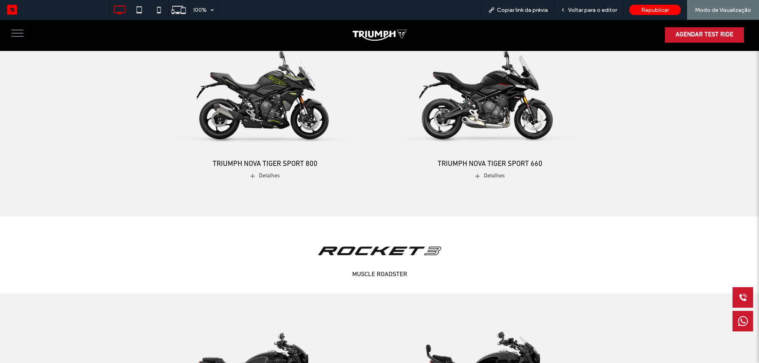
scroll to position [2843, 0]
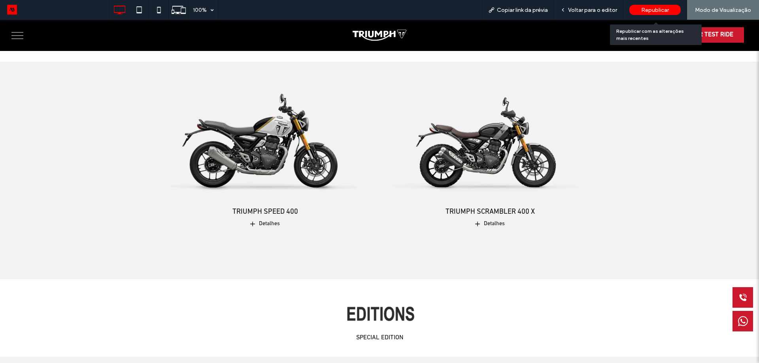
click at [653, 11] on span "Republicar" at bounding box center [655, 10] width 28 height 7
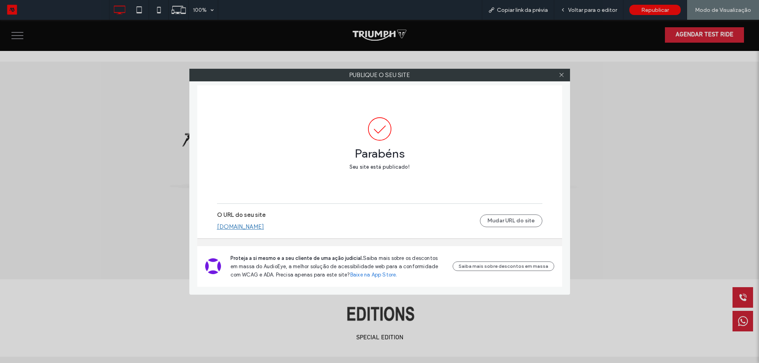
drag, startPoint x: 563, startPoint y: 76, endPoint x: 540, endPoint y: 16, distance: 64.3
click at [562, 76] on icon at bounding box center [561, 75] width 6 height 6
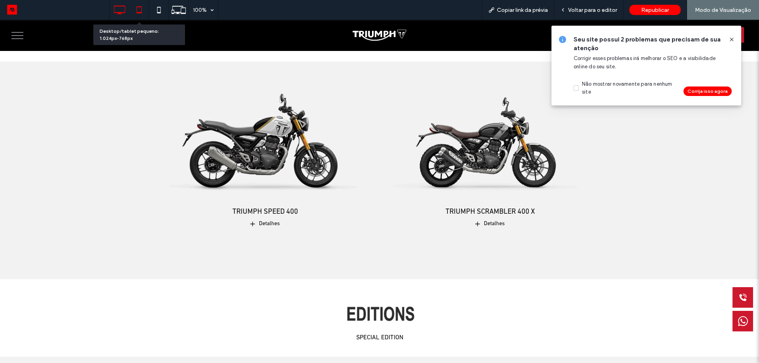
click at [145, 12] on icon at bounding box center [139, 10] width 16 height 16
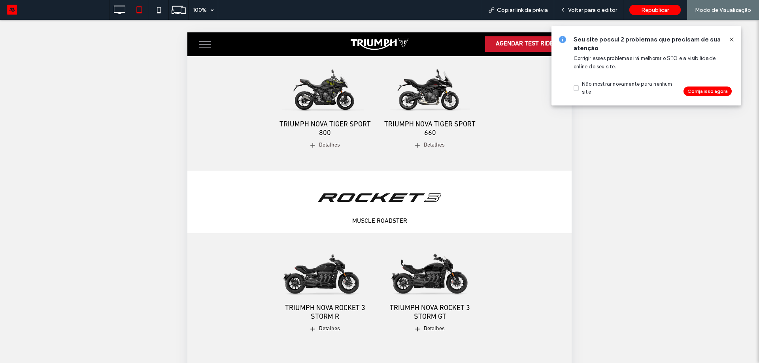
scroll to position [1634, 0]
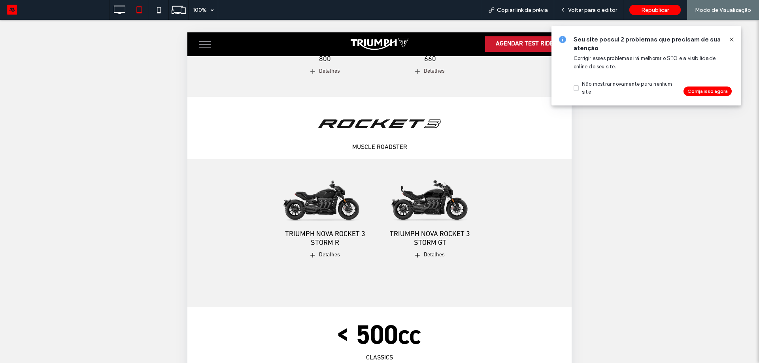
click at [731, 37] on icon at bounding box center [731, 39] width 6 height 6
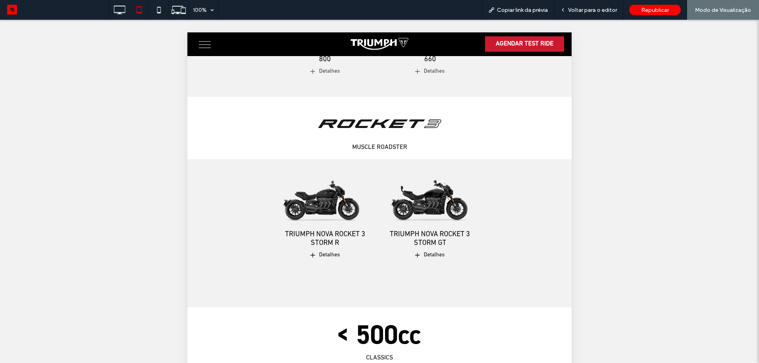
click at [485, 230] on div "Triumph NOVA ROCKET 3 STORM R Detalhes Triumph NOVA ROCKET 3 STORM GT Detalhes" at bounding box center [379, 213] width 317 height 94
click at [587, 12] on span "Voltar para o editor" at bounding box center [592, 10] width 49 height 7
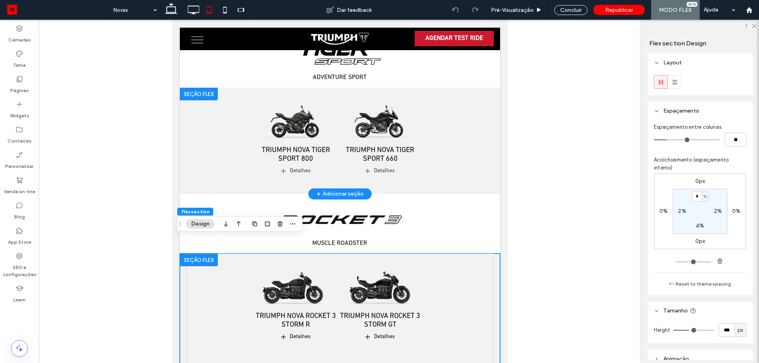
scroll to position [1407, 0]
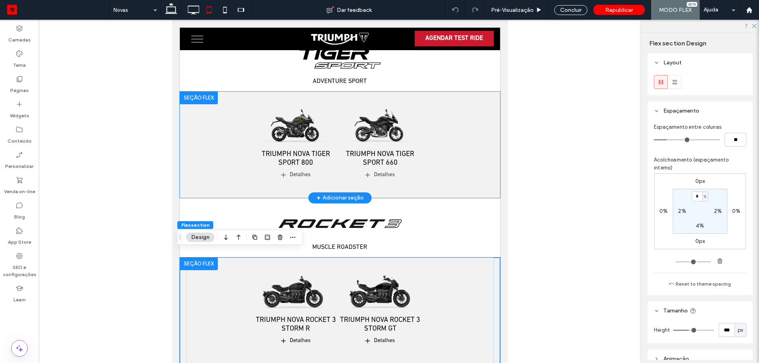
click at [478, 183] on div "Triumph NOVA TIGER SPORT 800 Detalhes Triumph NOVA TIGER SPORT 660 Detalhes 1 /…" at bounding box center [340, 145] width 320 height 106
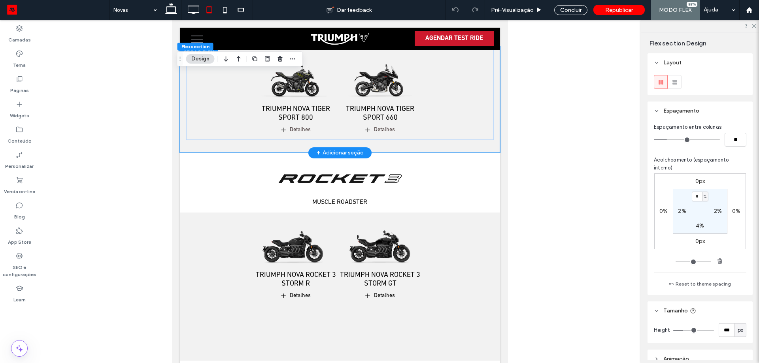
scroll to position [1565, 0]
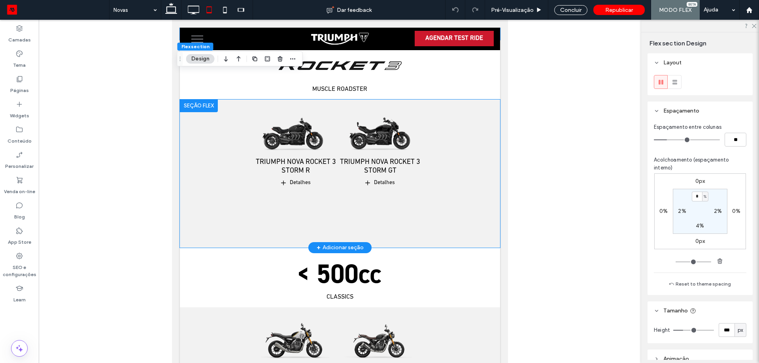
click at [465, 231] on div "Triumph NOVA ROCKET 3 STORM R Detalhes Triumph NOVA ROCKET 3 STORM GT Detalhes …" at bounding box center [340, 174] width 320 height 148
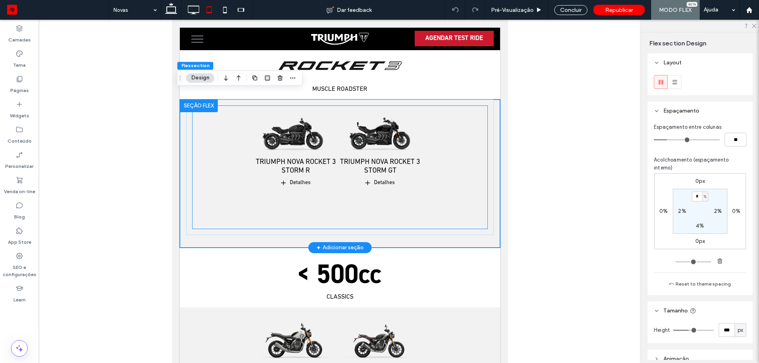
click at [438, 188] on div "Triumph NOVA ROCKET 3 STORM R Detalhes Triumph NOVA ROCKET 3 STORM GT Detalhes …" at bounding box center [339, 167] width 295 height 123
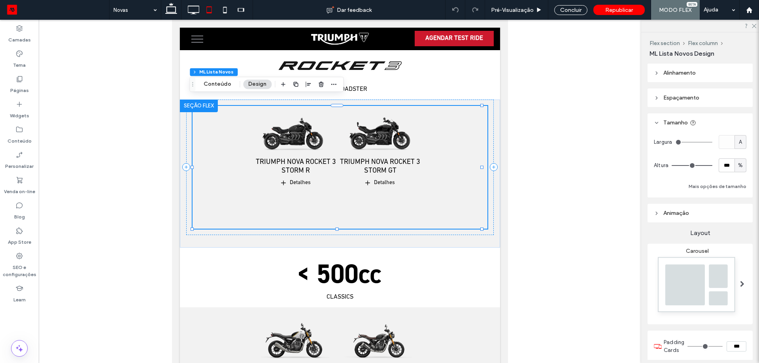
click at [736, 167] on div "%" at bounding box center [740, 166] width 8 height 8
drag, startPoint x: 736, startPoint y: 235, endPoint x: 520, endPoint y: 225, distance: 216.4
click at [735, 235] on span "A" at bounding box center [736, 235] width 3 height 8
type input "*"
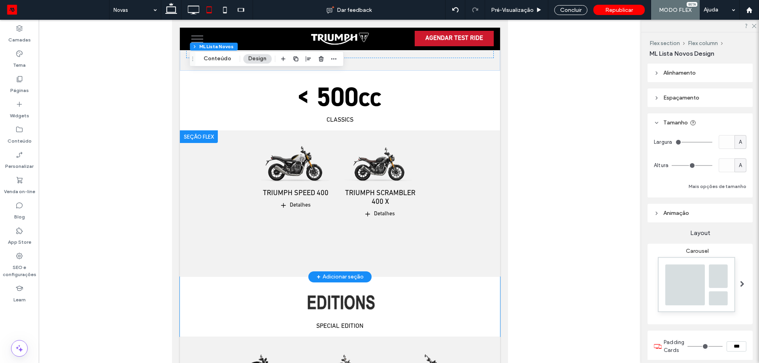
scroll to position [1802, 0]
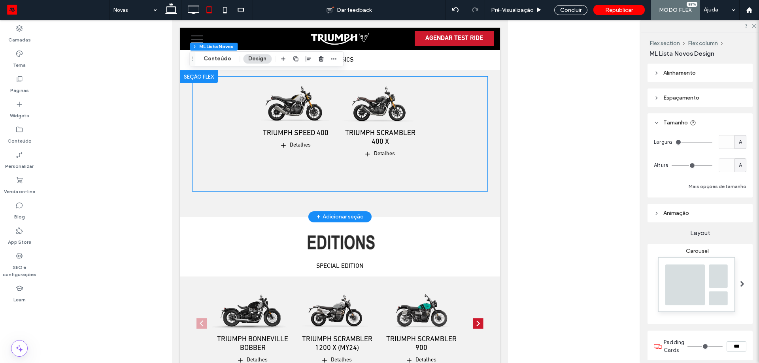
click at [408, 129] on h5 "Triumph SCRAMBLER 400 X" at bounding box center [380, 137] width 81 height 17
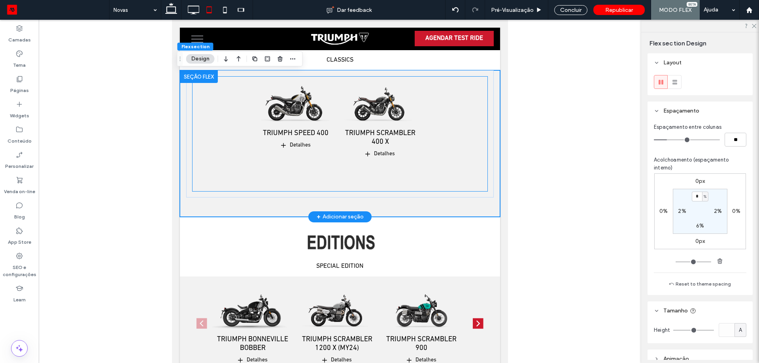
click at [427, 171] on div "Triumph SPEED 400 Detalhes Triumph SCRAMBLER 400 X Detalhes 1 / 1" at bounding box center [339, 134] width 295 height 115
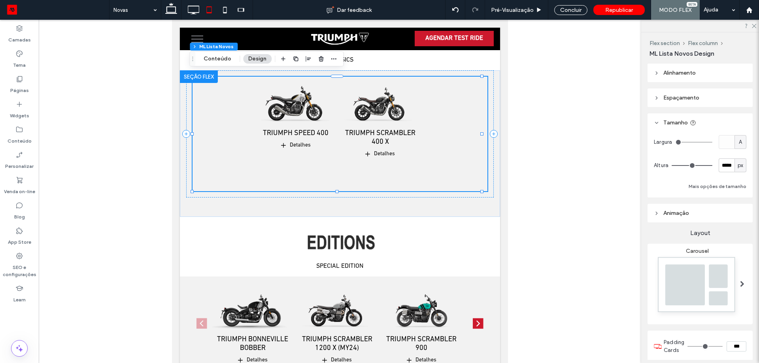
click at [740, 170] on div "px" at bounding box center [740, 165] width 12 height 14
click at [737, 238] on span "A" at bounding box center [736, 235] width 3 height 8
type input "*"
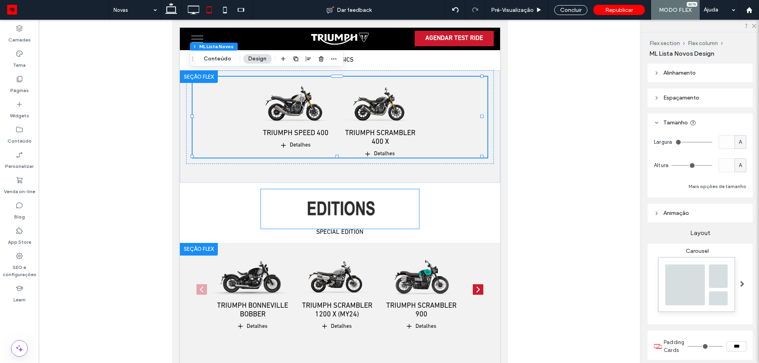
scroll to position [1881, 0]
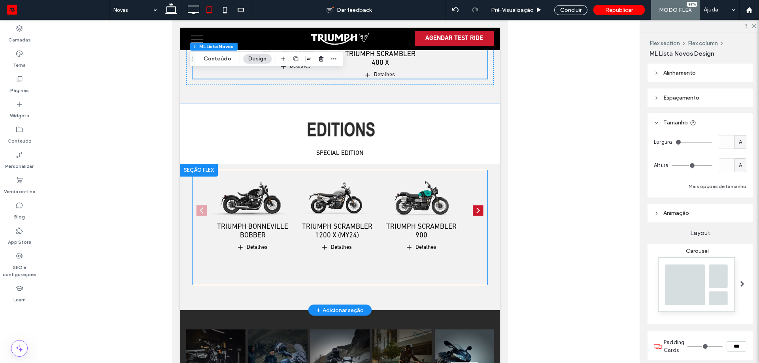
click at [424, 205] on img "3 / 4" at bounding box center [421, 195] width 85 height 53
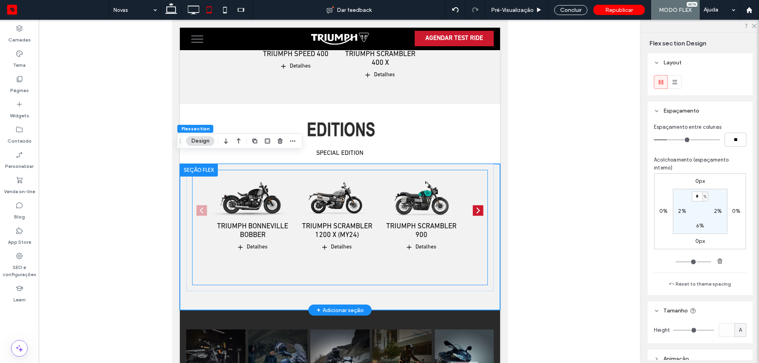
click at [402, 229] on h5 "Triumph SCRAMBLER 900" at bounding box center [421, 231] width 81 height 17
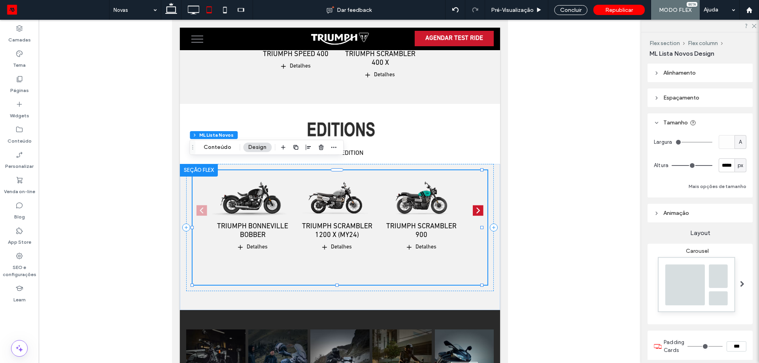
click at [737, 166] on span "px" at bounding box center [740, 166] width 6 height 8
click at [738, 237] on span "A" at bounding box center [736, 235] width 3 height 8
type input "*"
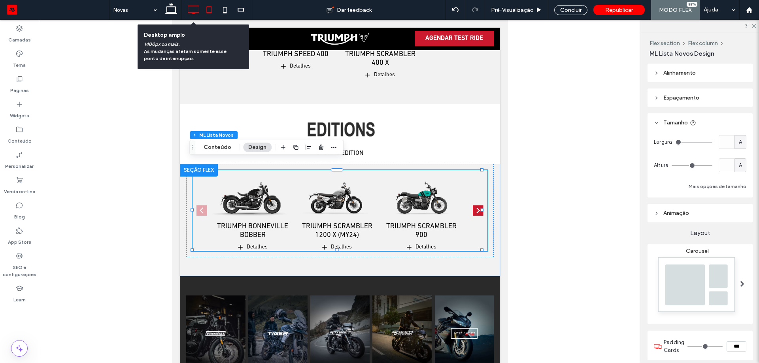
click at [190, 9] on icon at bounding box center [193, 10] width 16 height 16
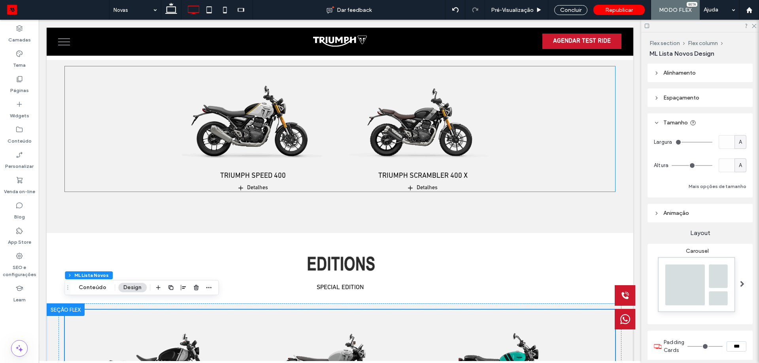
scroll to position [2524, 0]
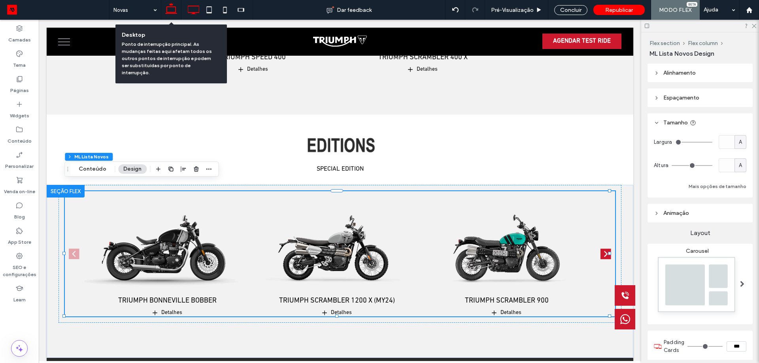
click at [174, 11] on icon at bounding box center [171, 10] width 16 height 16
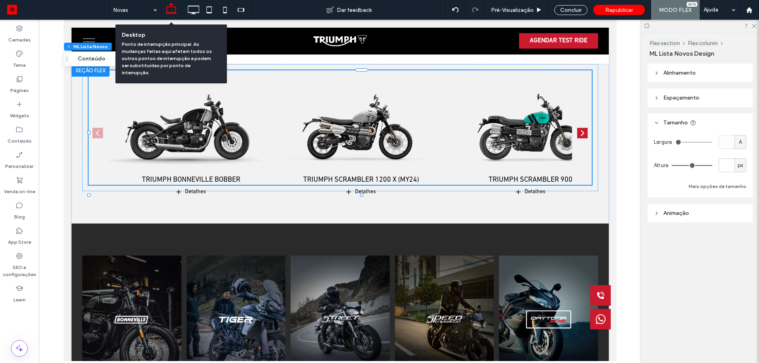
type input "***"
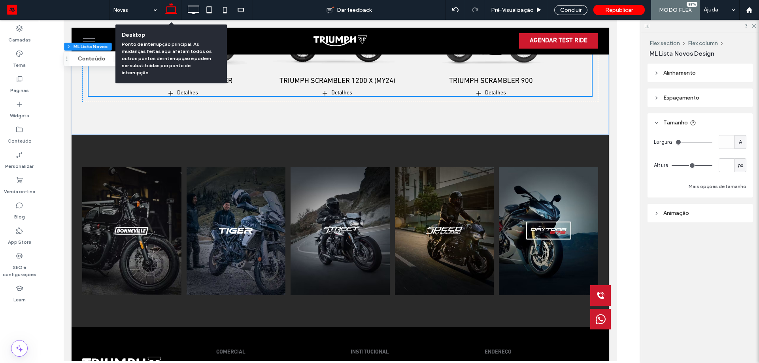
type input "*****"
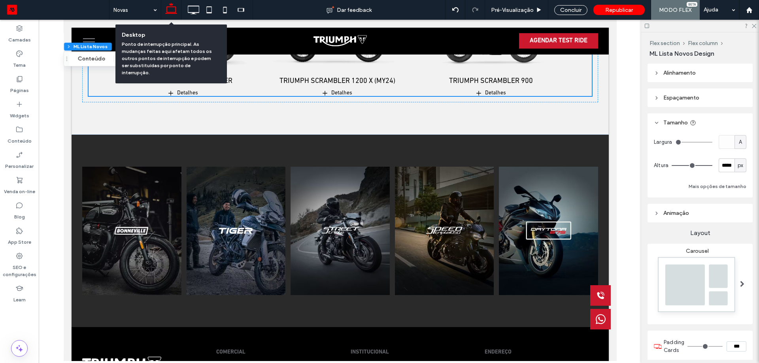
scroll to position [2435, 0]
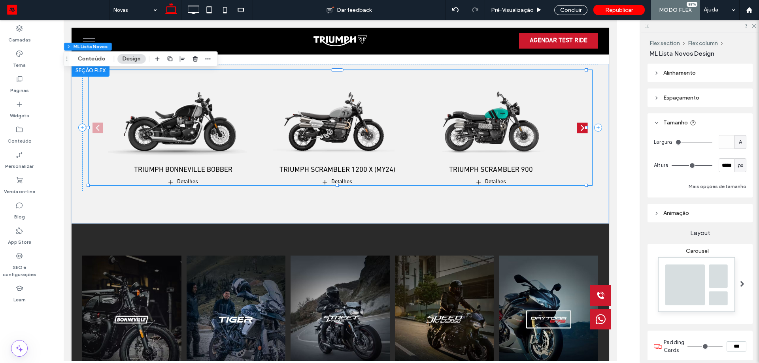
click at [737, 166] on span "px" at bounding box center [740, 166] width 6 height 8
click at [739, 237] on div "A" at bounding box center [736, 235] width 11 height 14
type input "*"
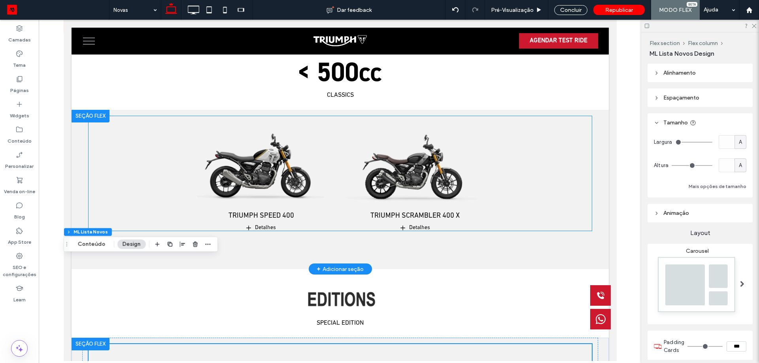
scroll to position [2159, 0]
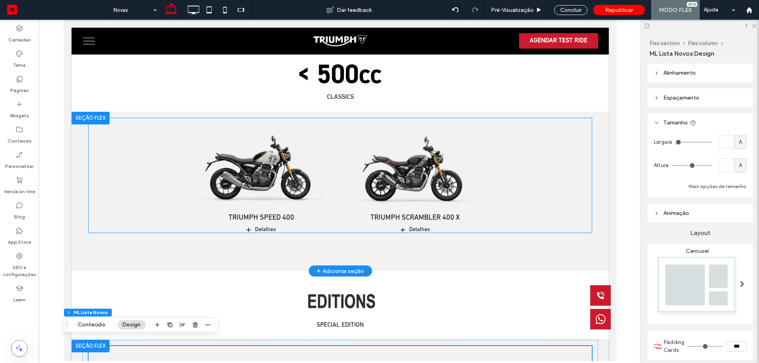
click at [381, 139] on img "2 / 2" at bounding box center [414, 165] width 157 height 98
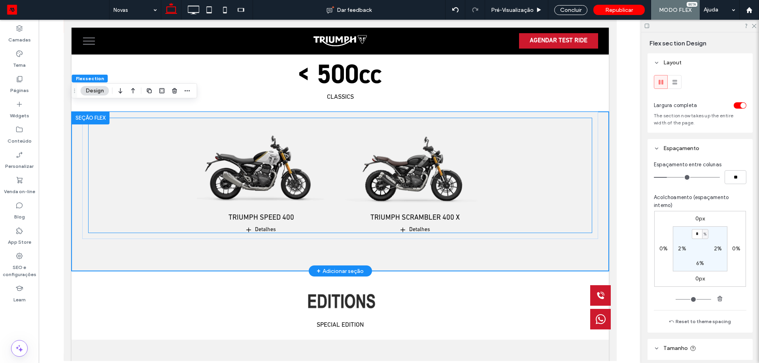
click at [418, 173] on img "2 / 2" at bounding box center [414, 165] width 157 height 98
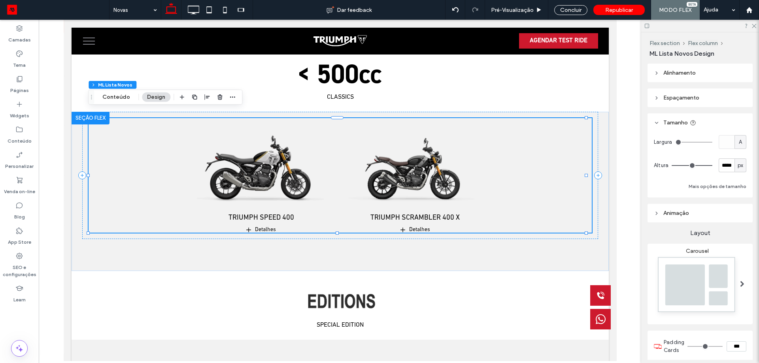
click at [737, 165] on span "px" at bounding box center [740, 166] width 6 height 8
click at [735, 231] on span "A" at bounding box center [736, 235] width 3 height 8
type input "*"
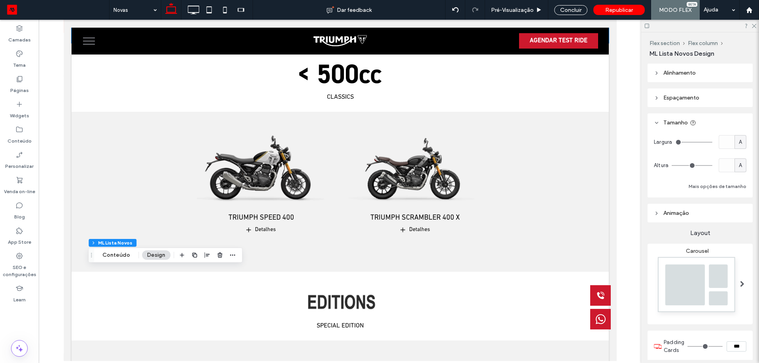
scroll to position [2001, 0]
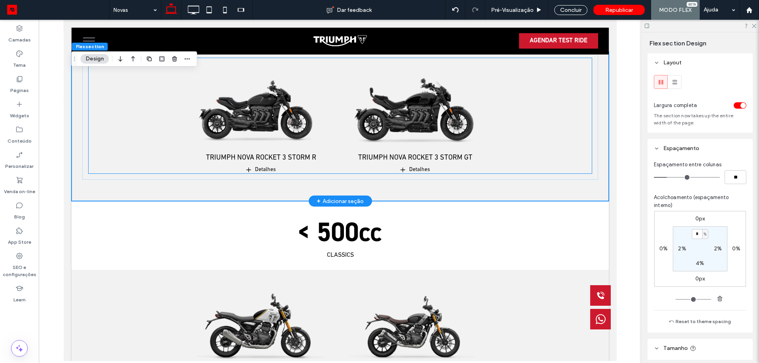
click at [409, 120] on img "2 / 2" at bounding box center [414, 105] width 157 height 98
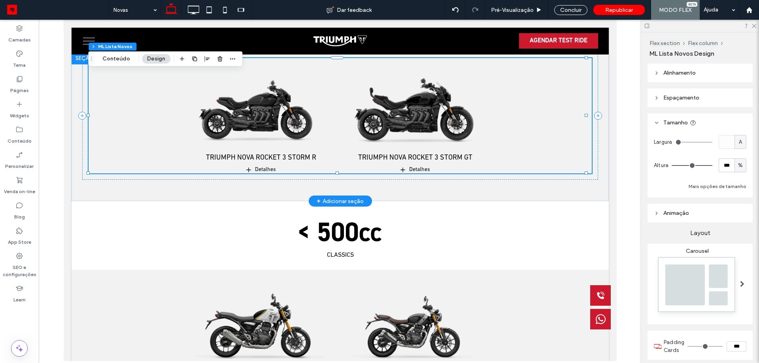
click at [420, 97] on img "2 / 2" at bounding box center [414, 105] width 157 height 98
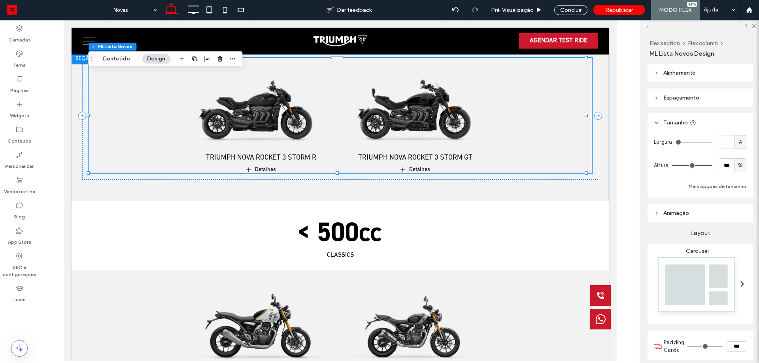
click at [741, 168] on div "%" at bounding box center [740, 165] width 12 height 14
click at [735, 234] on span "A" at bounding box center [736, 235] width 3 height 8
type input "*"
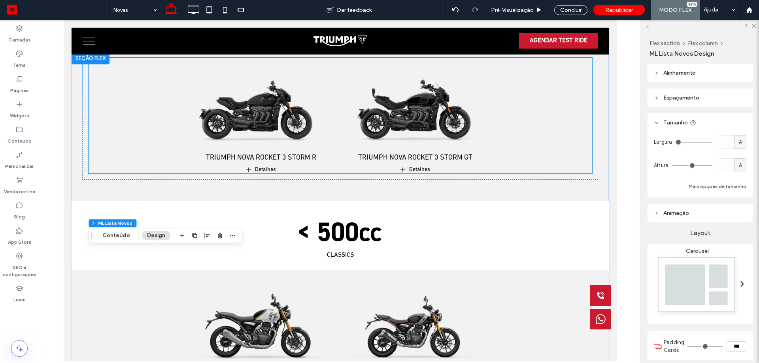
scroll to position [1803, 0]
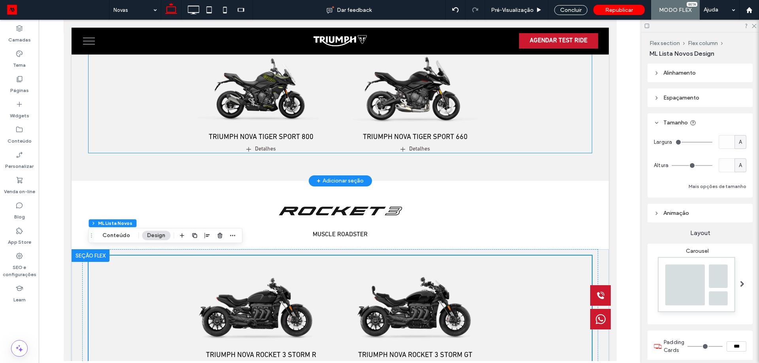
click at [405, 109] on img "2 / 2" at bounding box center [414, 84] width 157 height 98
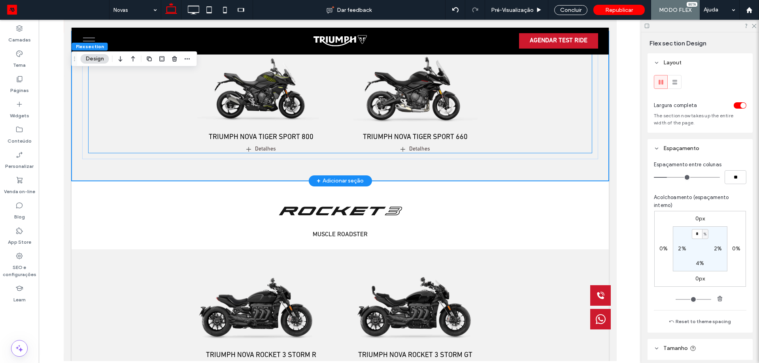
click at [413, 101] on img "2 / 2" at bounding box center [414, 84] width 157 height 98
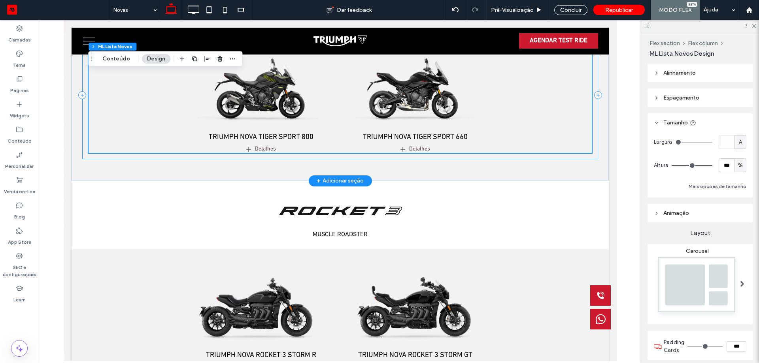
scroll to position [1763, 0]
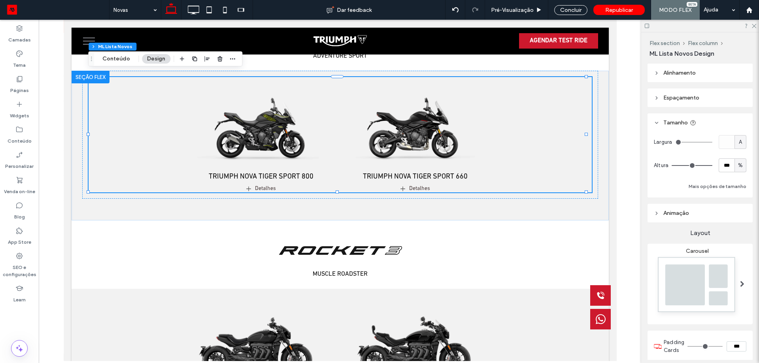
click at [740, 165] on div "%" at bounding box center [740, 165] width 12 height 14
click at [732, 234] on div "A" at bounding box center [736, 235] width 11 height 14
type input "*"
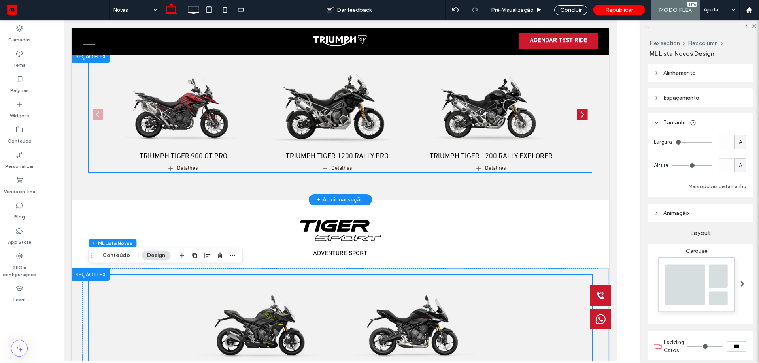
click at [347, 106] on img "2 / 6" at bounding box center [336, 104] width 157 height 98
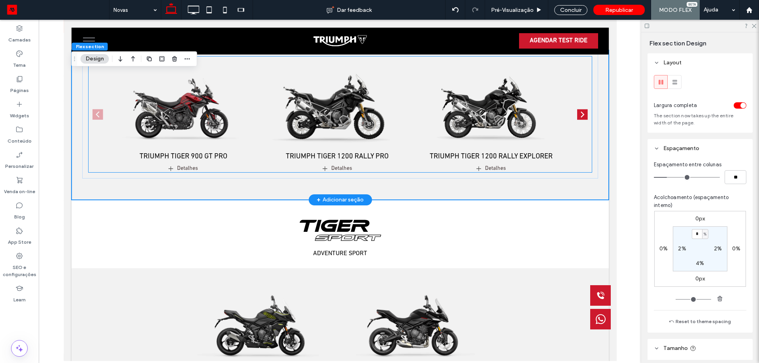
click at [349, 118] on img "2 / 6" at bounding box center [336, 104] width 157 height 98
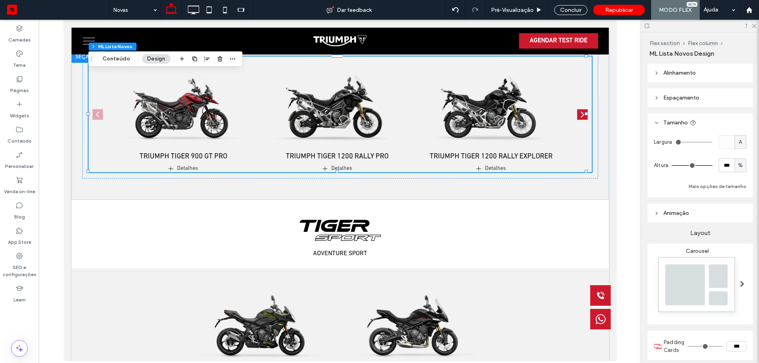
click at [738, 166] on span "%" at bounding box center [740, 166] width 5 height 8
click at [737, 235] on span "A" at bounding box center [736, 235] width 3 height 8
type input "*"
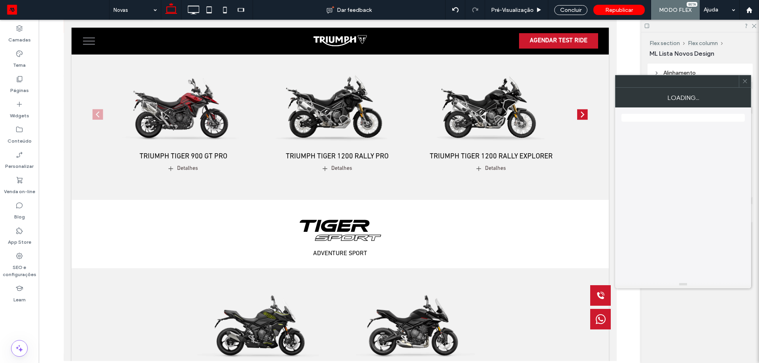
scroll to position [1368, 0]
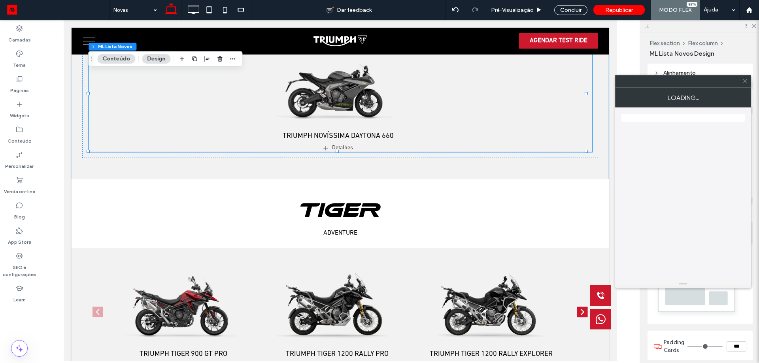
click at [744, 82] on icon at bounding box center [745, 81] width 6 height 6
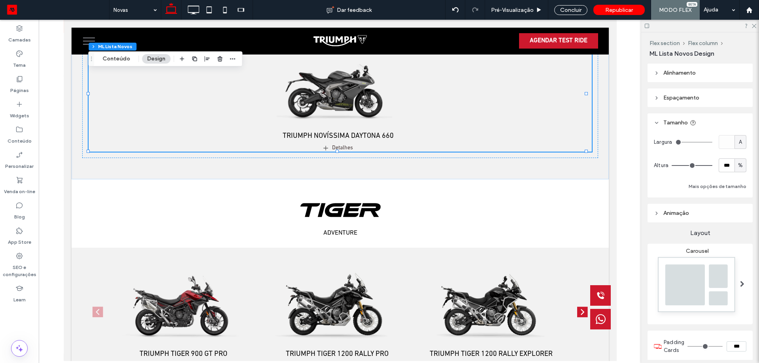
click at [739, 161] on div "%" at bounding box center [740, 165] width 12 height 14
click at [734, 230] on div "A" at bounding box center [736, 235] width 11 height 14
type input "*"
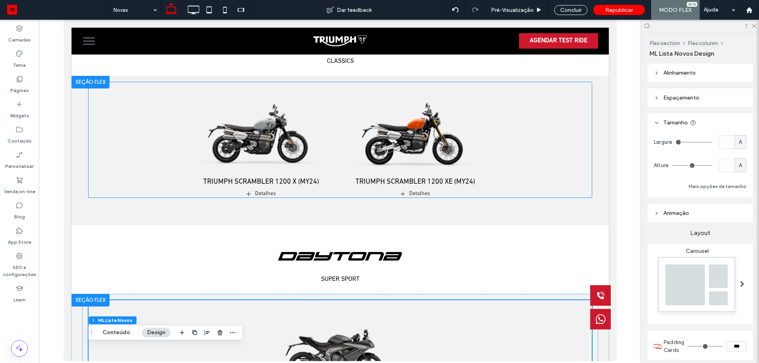
scroll to position [1052, 0]
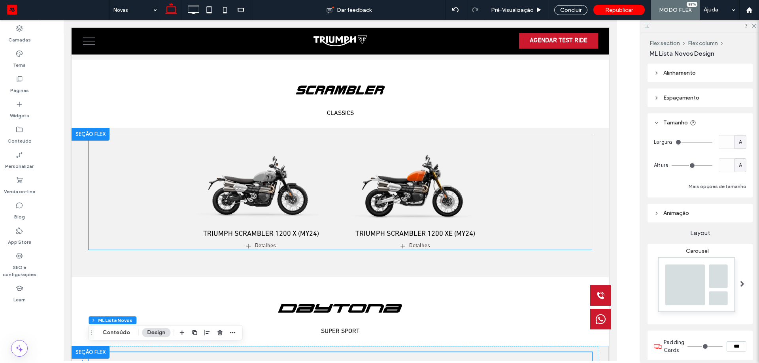
click at [388, 136] on img "2 / 2" at bounding box center [414, 181] width 157 height 98
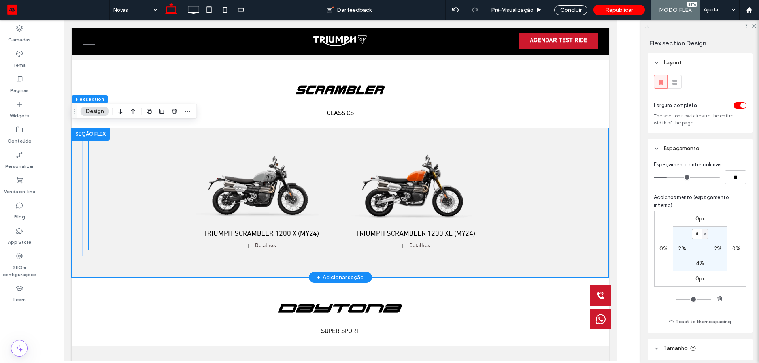
click at [377, 165] on img "2 / 2" at bounding box center [414, 181] width 157 height 98
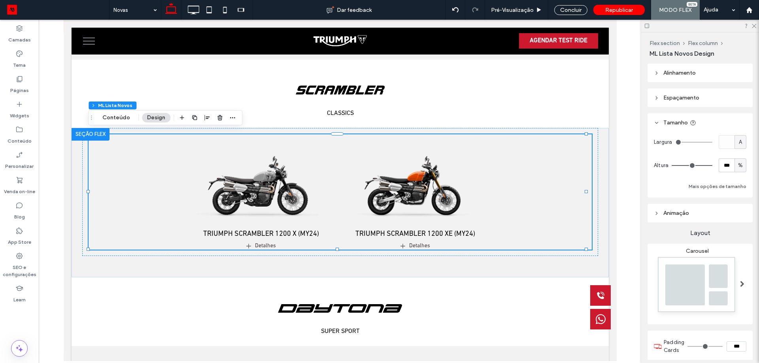
click at [738, 159] on div "%" at bounding box center [740, 165] width 12 height 14
click at [732, 232] on div "A" at bounding box center [736, 235] width 11 height 14
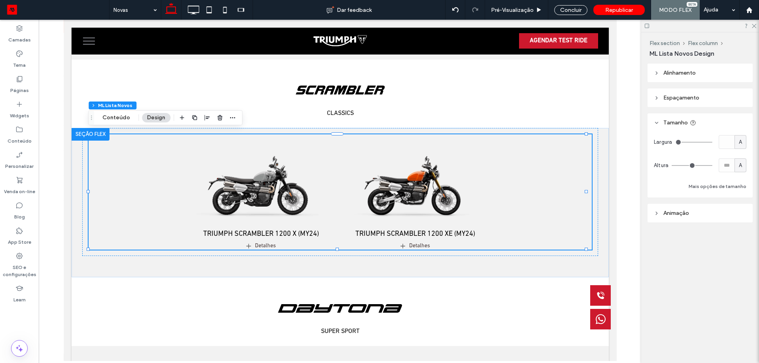
type input "*"
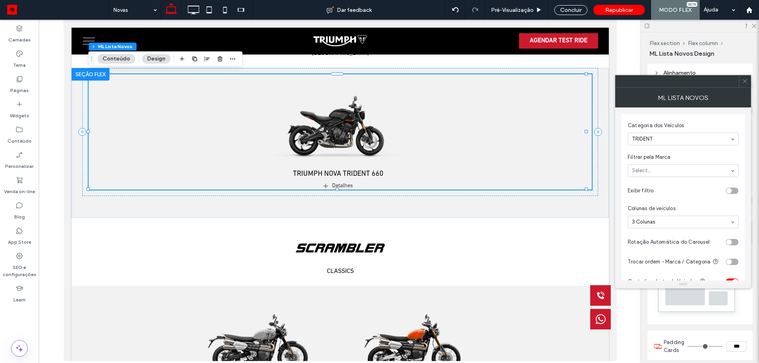
scroll to position [2, 0]
click at [749, 82] on div at bounding box center [745, 81] width 12 height 12
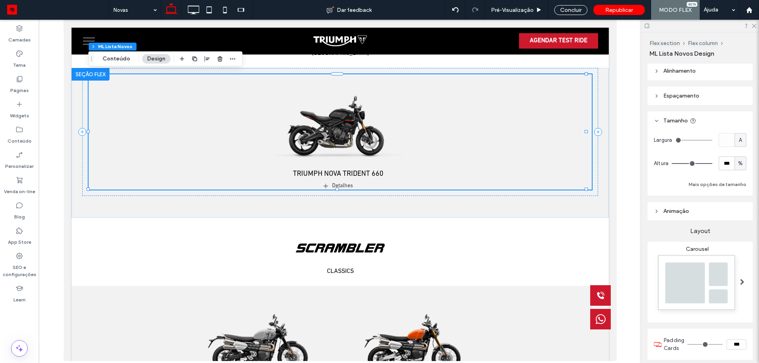
click at [739, 166] on div "%" at bounding box center [740, 164] width 8 height 8
click at [739, 231] on div "A" at bounding box center [736, 233] width 11 height 14
type input "*"
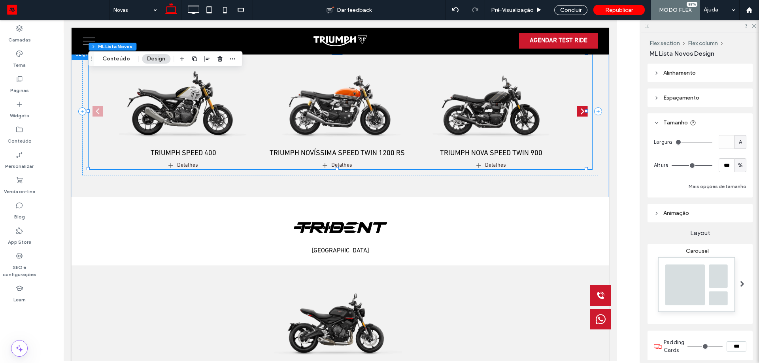
click at [738, 168] on span "%" at bounding box center [740, 166] width 5 height 8
click at [739, 236] on div "A" at bounding box center [736, 235] width 11 height 14
type input "*"
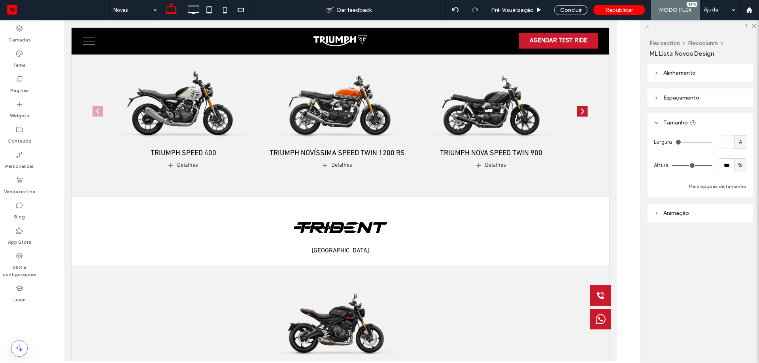
scroll to position [499, 0]
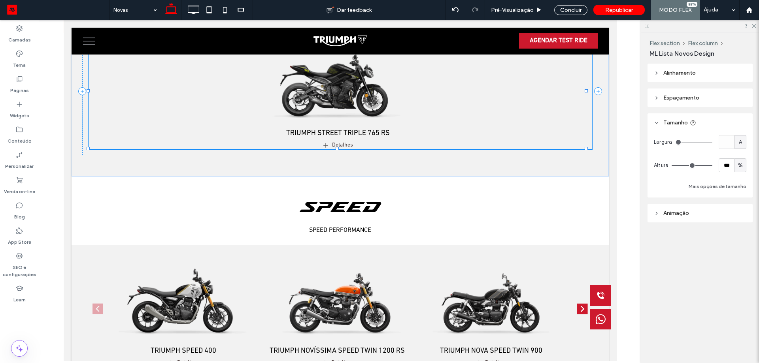
click at [328, 87] on img "1 / 1" at bounding box center [337, 80] width 157 height 98
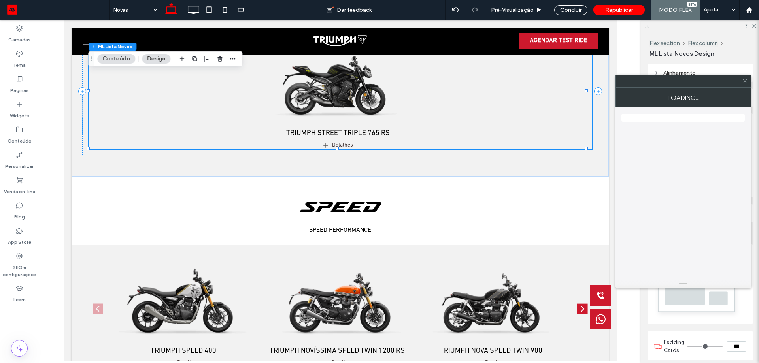
click at [746, 79] on icon at bounding box center [745, 81] width 6 height 6
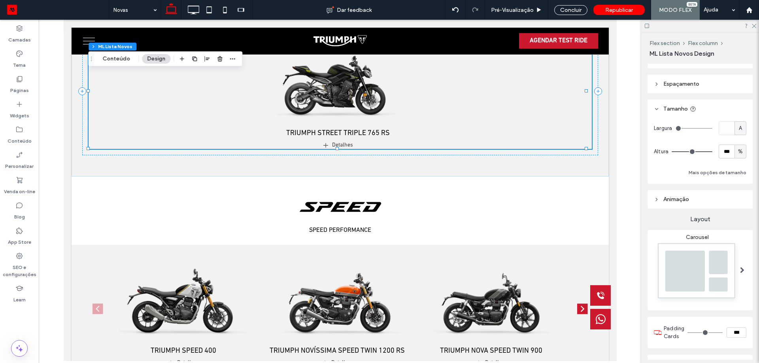
scroll to position [0, 0]
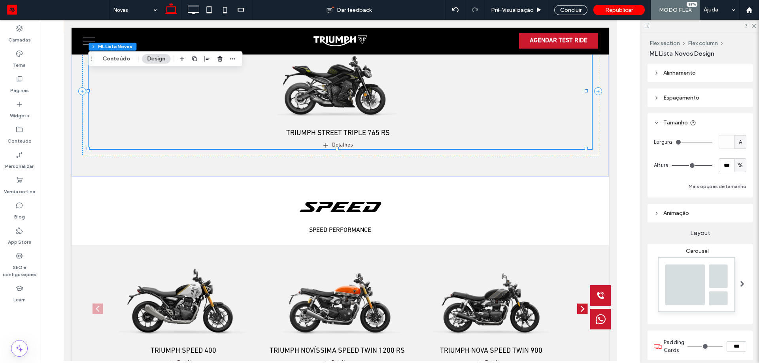
click at [738, 162] on span "%" at bounding box center [740, 166] width 5 height 8
drag, startPoint x: 735, startPoint y: 231, endPoint x: 297, endPoint y: 139, distance: 448.2
click at [735, 231] on span "A" at bounding box center [736, 235] width 3 height 8
type input "*"
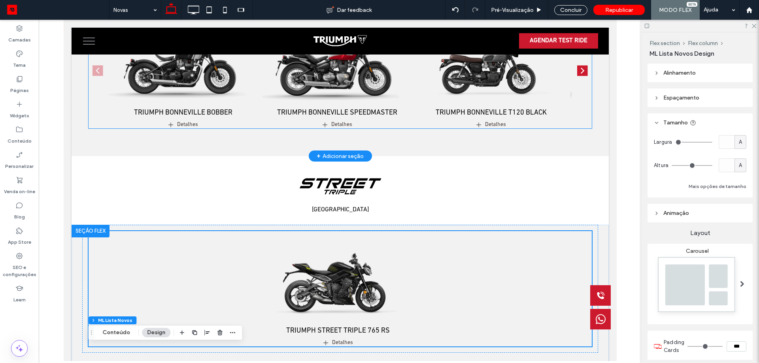
scroll to position [143, 0]
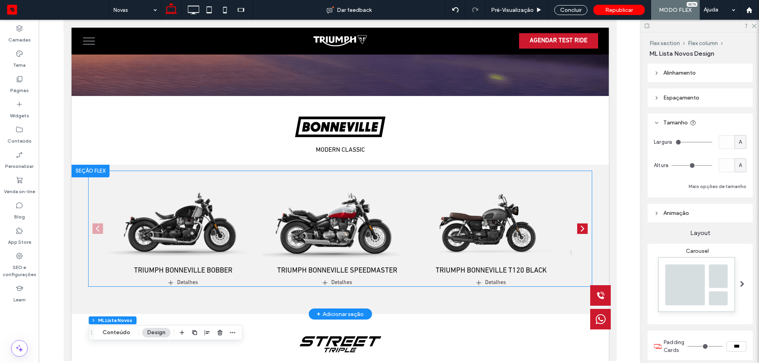
click at [360, 188] on img "2 / 4" at bounding box center [336, 218] width 157 height 98
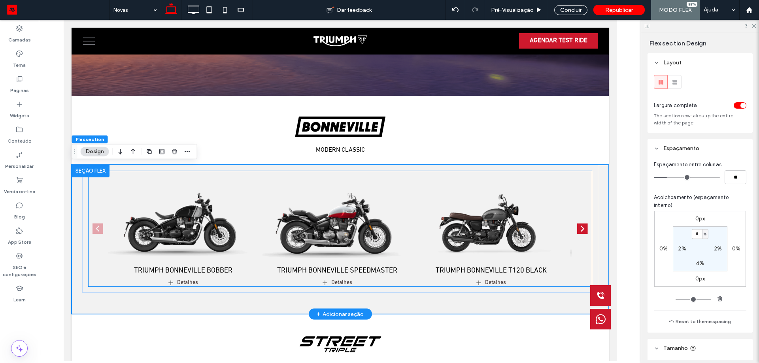
click at [358, 202] on img "2 / 4" at bounding box center [336, 218] width 157 height 98
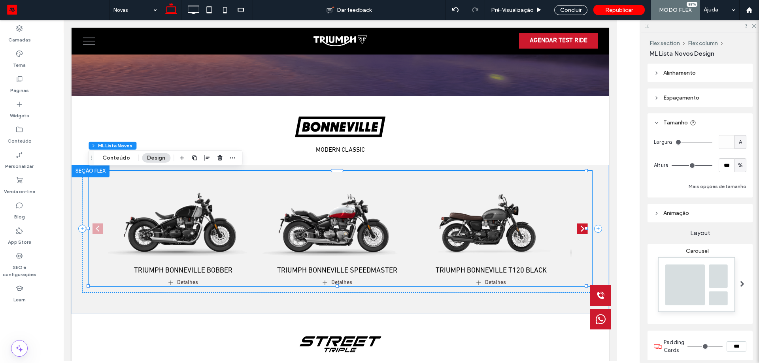
click at [743, 163] on div "Largura A Altura *** % Mais opções de tamanho" at bounding box center [699, 165] width 105 height 66
click at [738, 168] on span "%" at bounding box center [740, 166] width 5 height 8
click at [738, 234] on span "A" at bounding box center [736, 235] width 3 height 8
type input "*"
click at [197, 11] on icon at bounding box center [193, 10] width 16 height 16
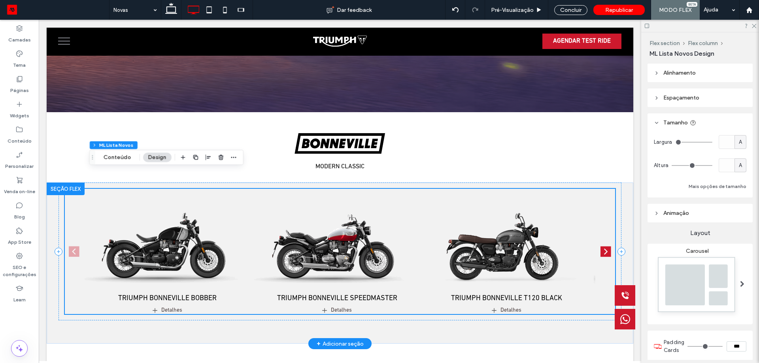
scroll to position [222, 0]
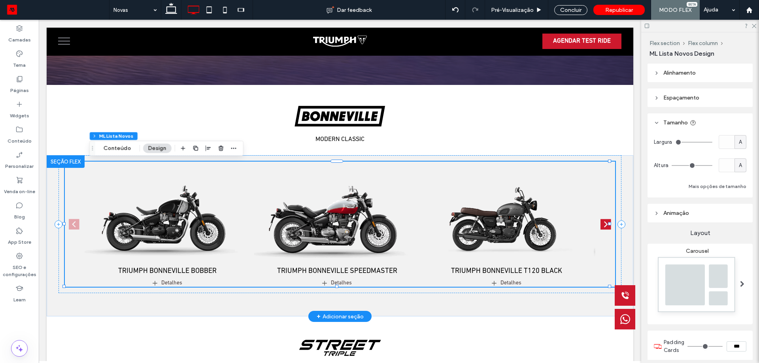
click at [388, 210] on img "2 / 4" at bounding box center [337, 213] width 174 height 109
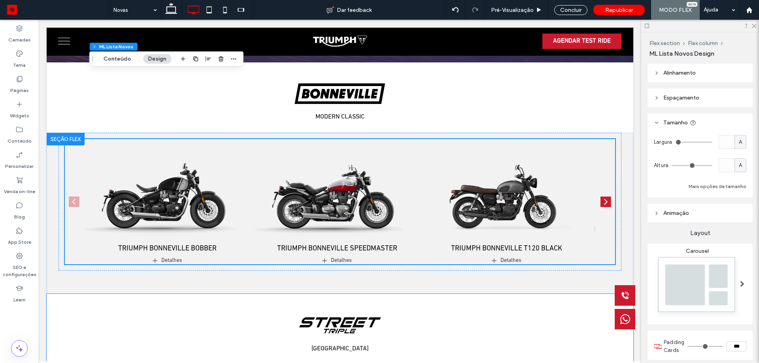
scroll to position [420, 0]
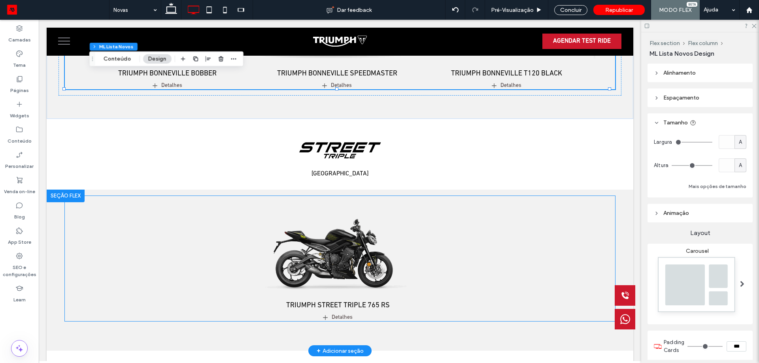
click at [365, 251] on img "1 / 1" at bounding box center [338, 247] width 174 height 109
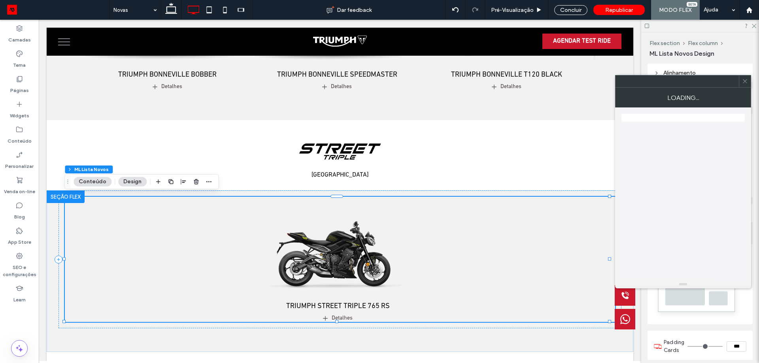
click at [743, 84] on span at bounding box center [745, 81] width 6 height 12
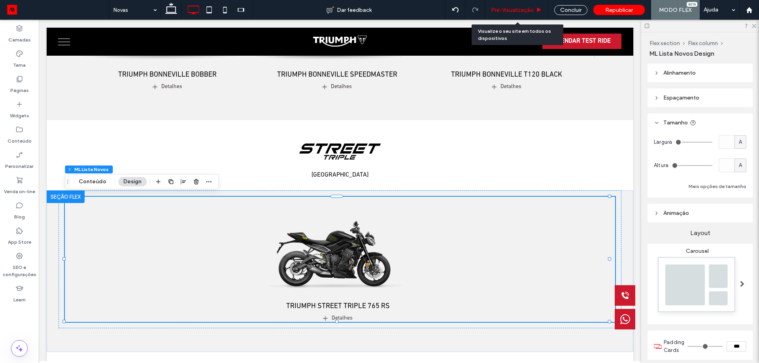
click at [522, 10] on span "Pré-Visualizaçāo" at bounding box center [512, 10] width 43 height 7
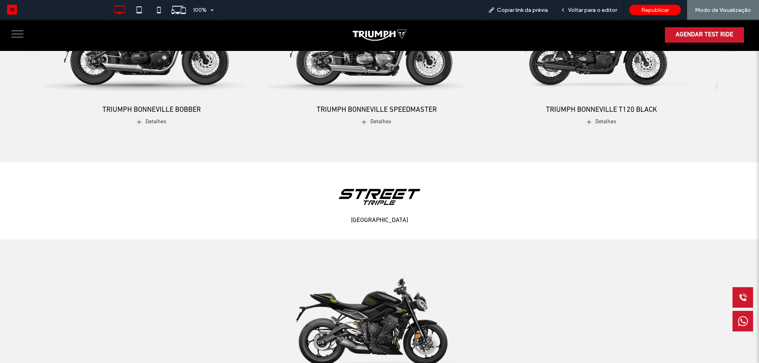
scroll to position [422, 0]
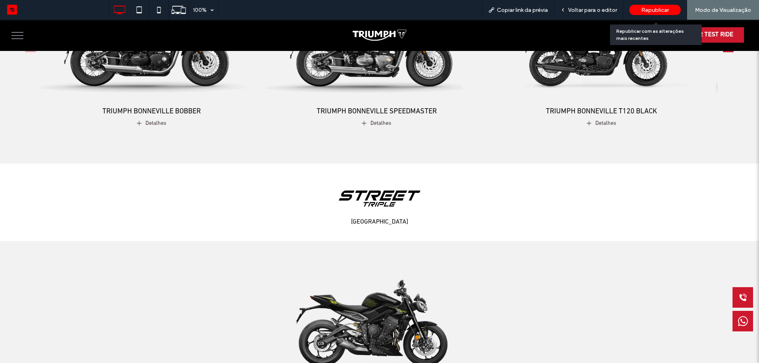
click at [655, 6] on div "Republicar" at bounding box center [654, 10] width 51 height 10
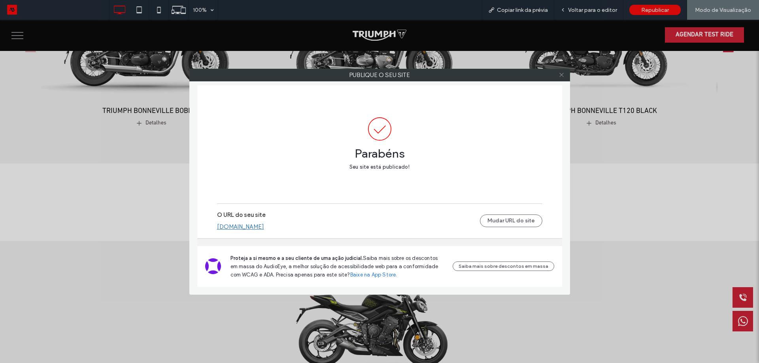
click at [564, 81] on div "Publique o seu site" at bounding box center [379, 75] width 381 height 13
click at [562, 83] on div "Publique o seu site Parabéns Seu site está publicado! O URL do seu site triumph…" at bounding box center [380, 182] width 381 height 226
click at [560, 80] on span at bounding box center [562, 75] width 6 height 12
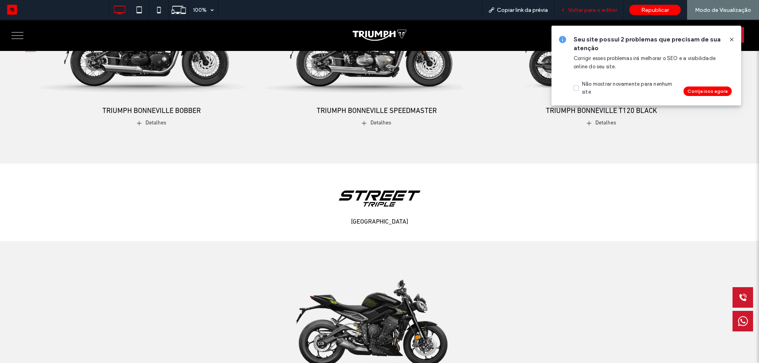
click at [594, 8] on span "Voltar para o editor" at bounding box center [592, 10] width 49 height 7
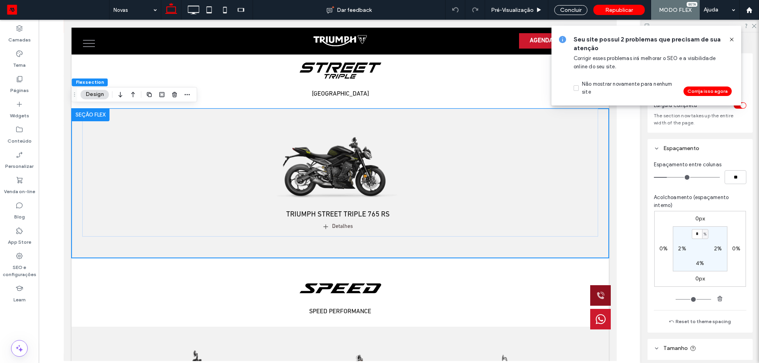
click at [597, 292] on icon at bounding box center [600, 296] width 10 height 20
click at [728, 42] on div at bounding box center [728, 39] width 13 height 9
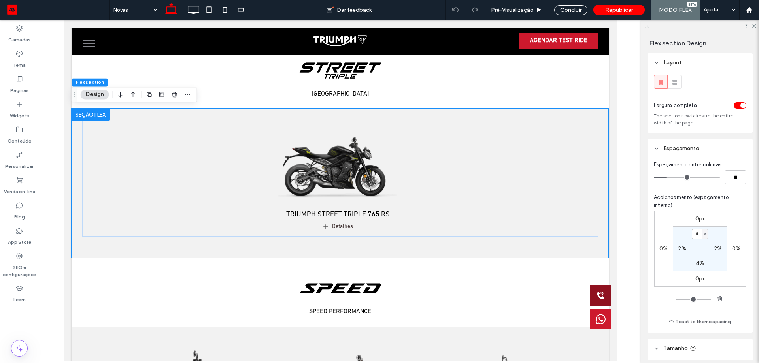
click at [590, 300] on div at bounding box center [600, 295] width 21 height 21
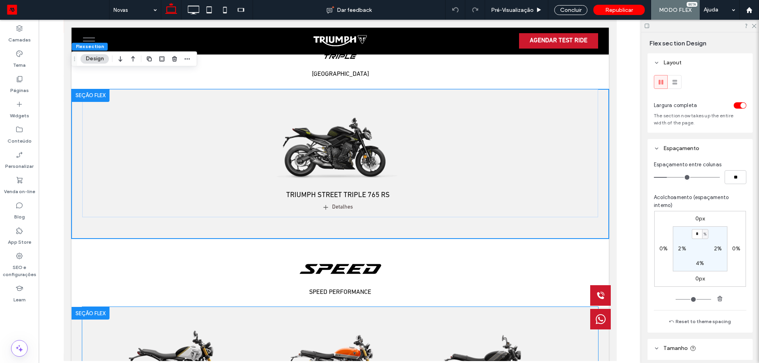
scroll to position [540, 0]
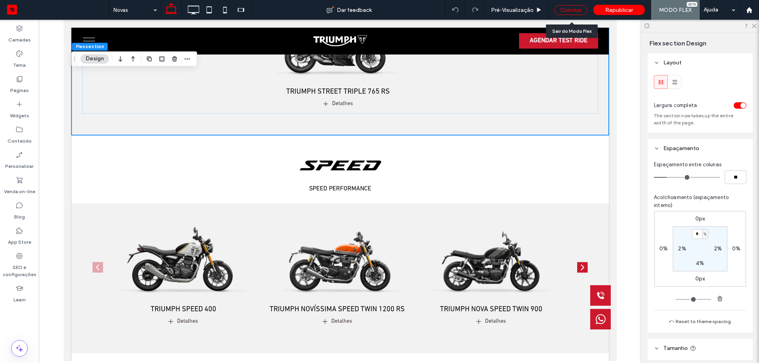
drag, startPoint x: 573, startPoint y: 6, endPoint x: 545, endPoint y: 267, distance: 262.0
click at [573, 6] on div "Concluir" at bounding box center [570, 10] width 33 height 10
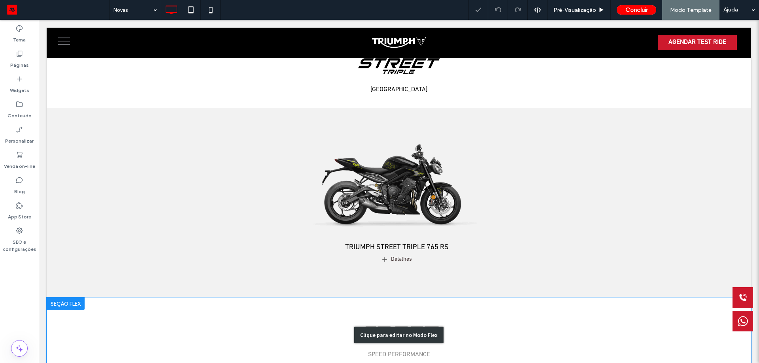
scroll to position [574, 0]
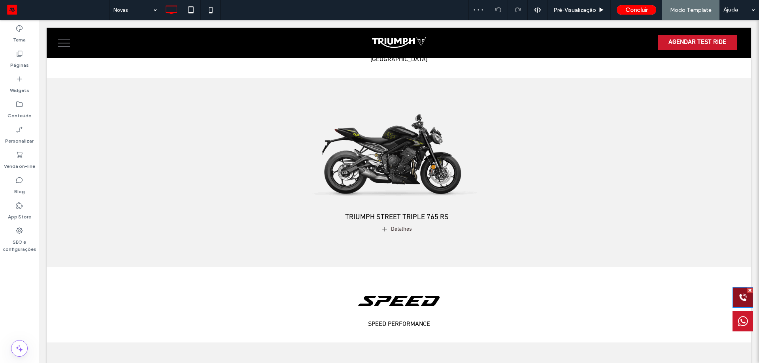
click at [732, 297] on div at bounding box center [742, 297] width 21 height 21
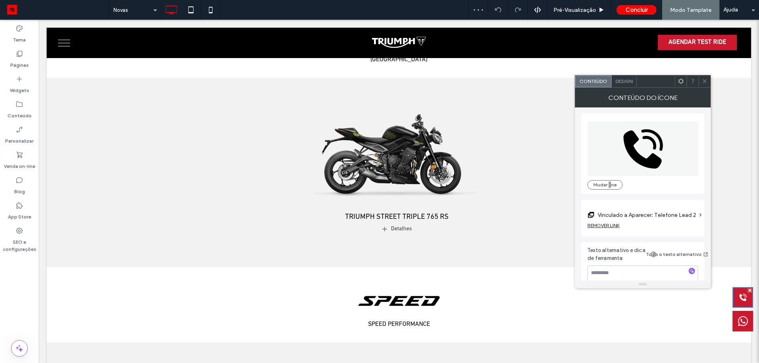
click at [626, 81] on span "Design" at bounding box center [623, 81] width 17 height 6
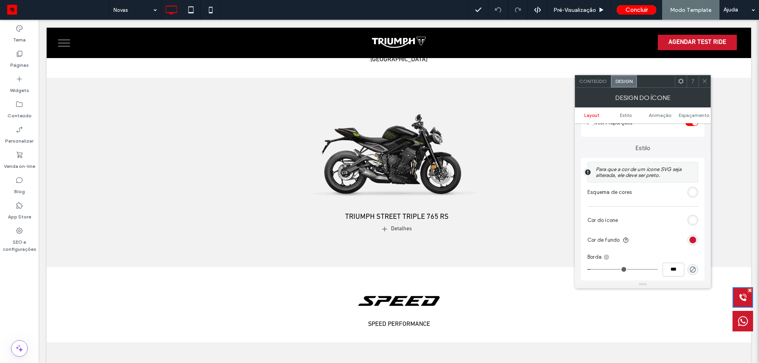
scroll to position [356, 0]
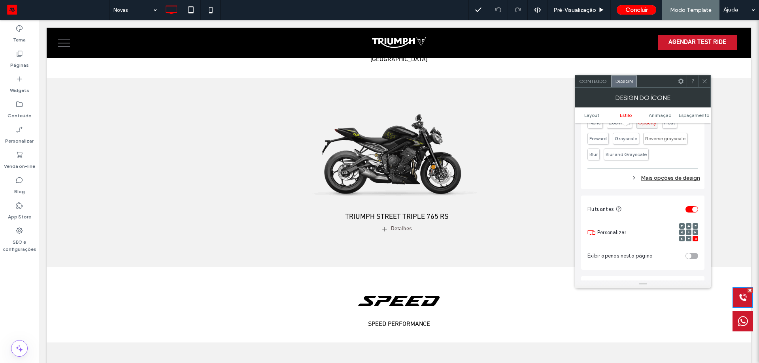
click at [651, 184] on div "Mais opções de design" at bounding box center [642, 179] width 111 height 13
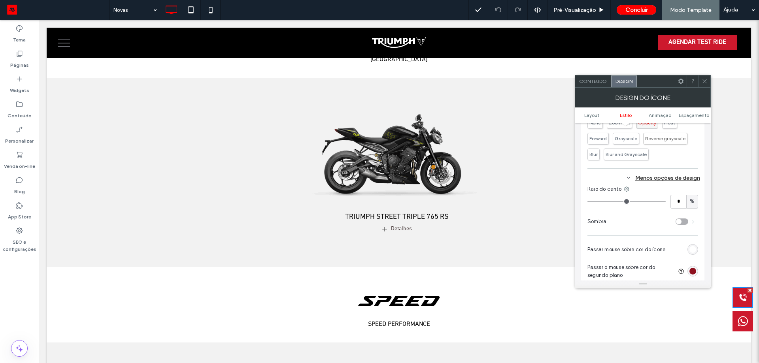
click at [684, 223] on div "toggle" at bounding box center [681, 222] width 13 height 6
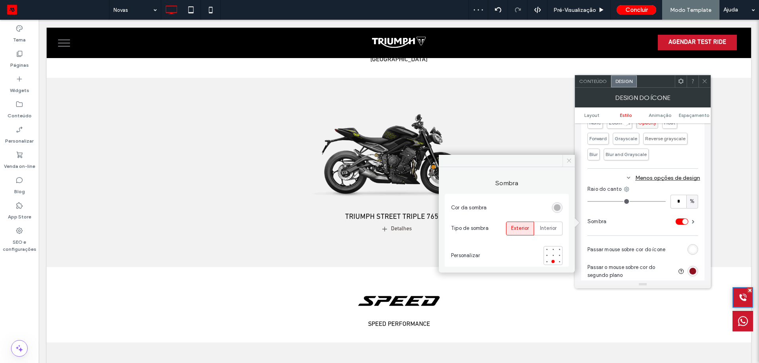
click at [570, 161] on icon at bounding box center [569, 161] width 6 height 6
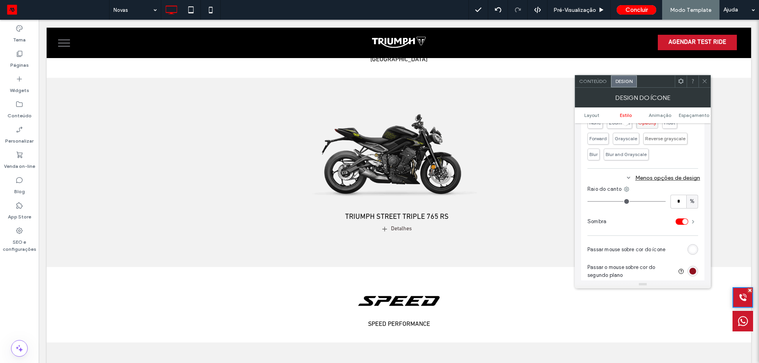
click at [692, 221] on span at bounding box center [693, 222] width 3 height 4
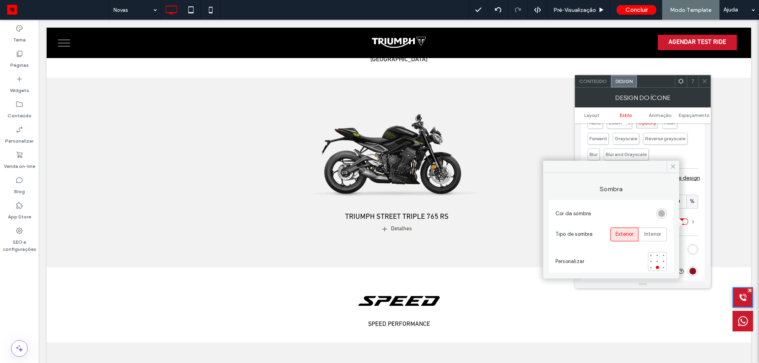
click at [692, 221] on span at bounding box center [693, 222] width 3 height 4
click at [657, 259] on div at bounding box center [657, 262] width 6 height 6
click at [673, 166] on icon at bounding box center [673, 167] width 6 height 6
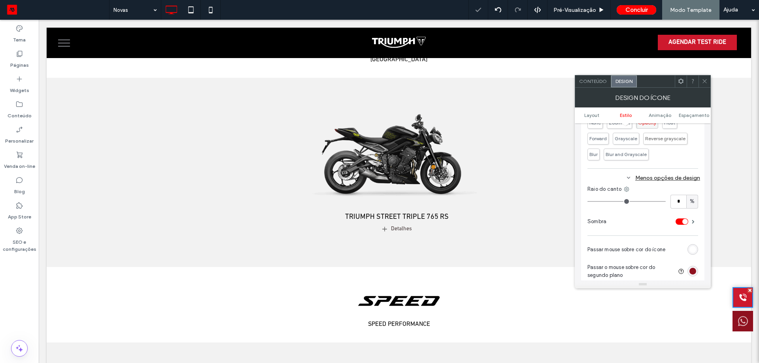
click at [738, 325] on icon at bounding box center [743, 322] width 10 height 10
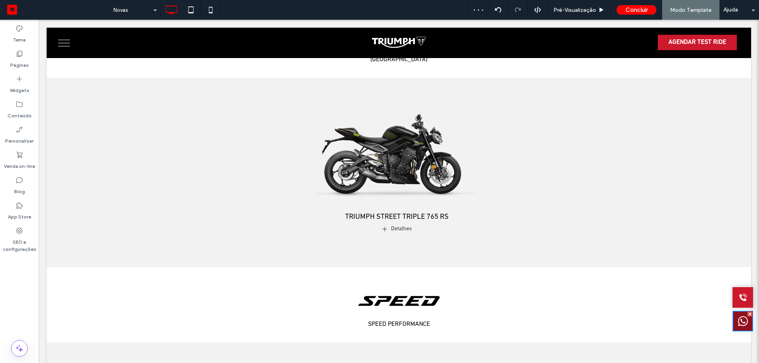
click at [732, 322] on div at bounding box center [742, 321] width 21 height 21
click at [738, 324] on icon at bounding box center [743, 321] width 10 height 20
click at [738, 296] on icon at bounding box center [743, 298] width 10 height 20
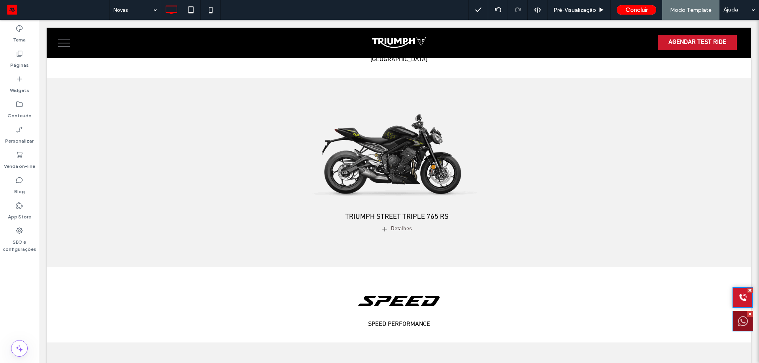
click at [738, 322] on icon at bounding box center [743, 322] width 10 height 10
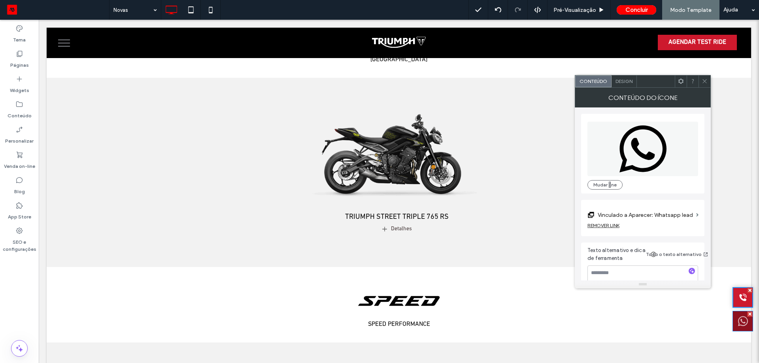
click at [738, 322] on icon at bounding box center [743, 322] width 10 height 10
click at [634, 81] on div "Design" at bounding box center [623, 81] width 25 height 12
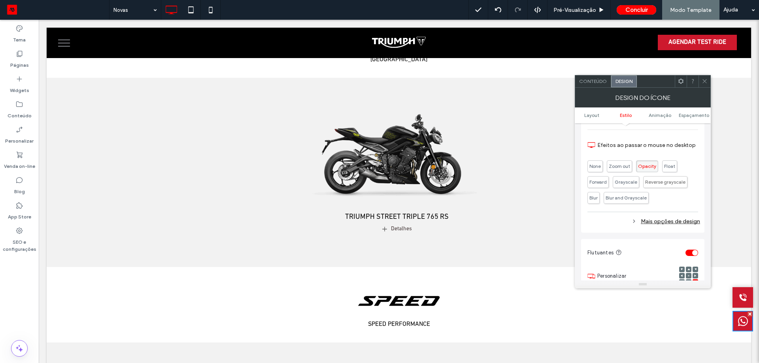
scroll to position [316, 0]
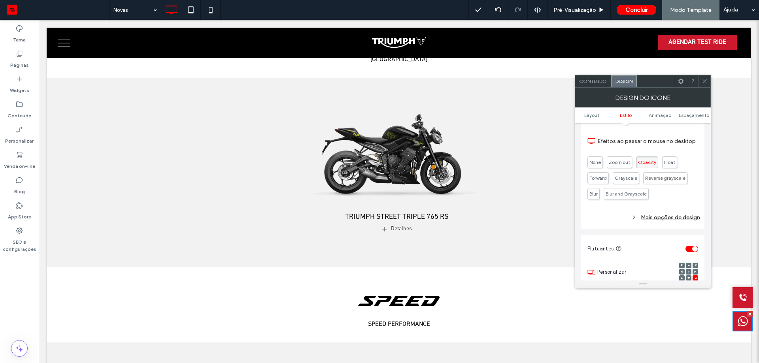
click at [690, 219] on div "Mais opções de design" at bounding box center [643, 217] width 113 height 11
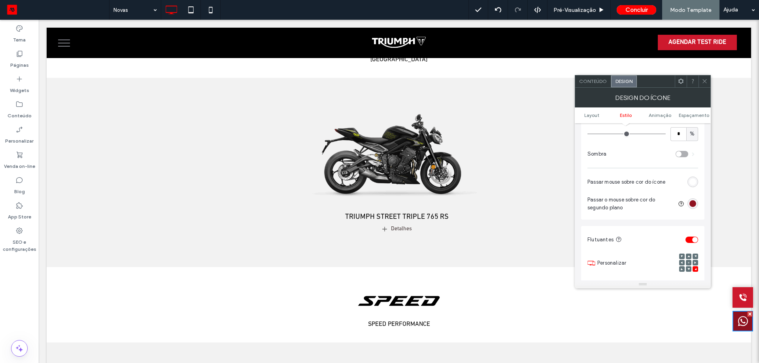
scroll to position [435, 0]
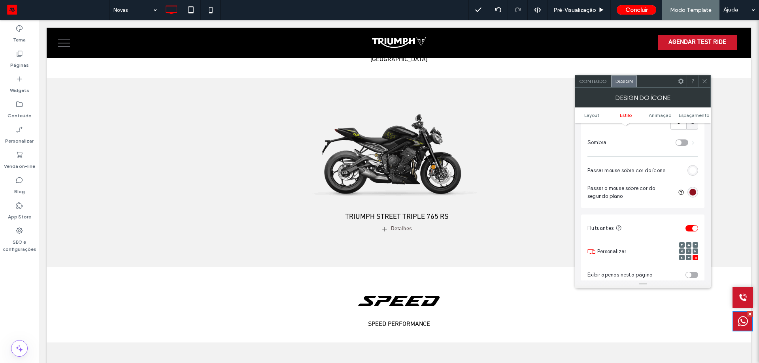
click at [685, 141] on div "toggle" at bounding box center [681, 143] width 13 height 6
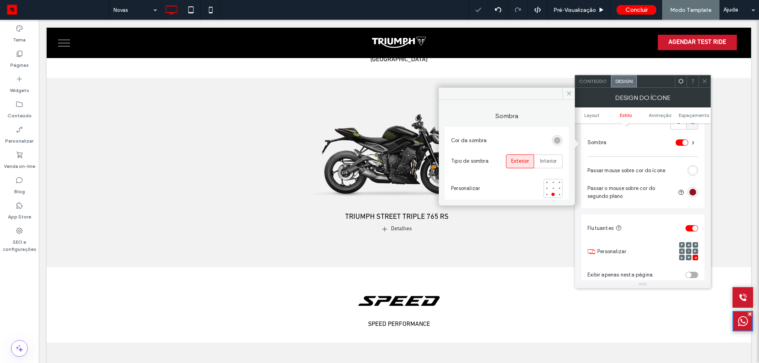
click at [687, 251] on div at bounding box center [689, 252] width 6 height 6
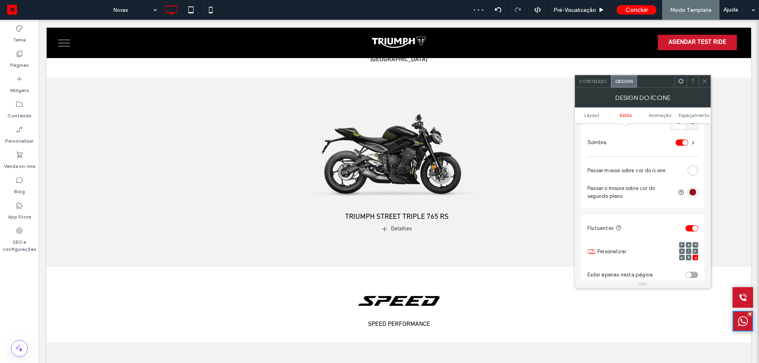
click at [688, 251] on div at bounding box center [689, 252] width 6 height 6
click at [688, 252] on div at bounding box center [689, 252] width 6 height 6
click at [732, 294] on div at bounding box center [742, 297] width 21 height 21
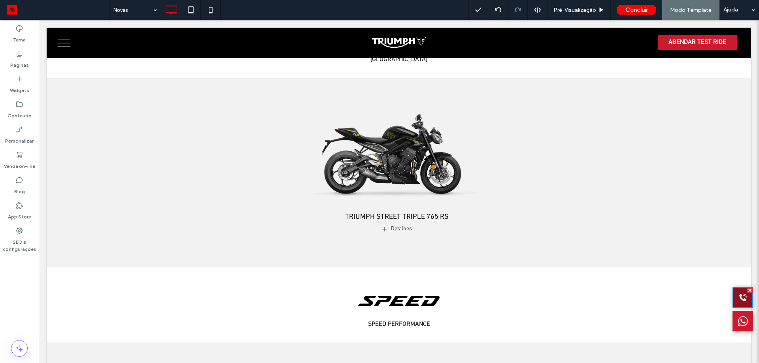
click at [732, 297] on div at bounding box center [742, 297] width 21 height 21
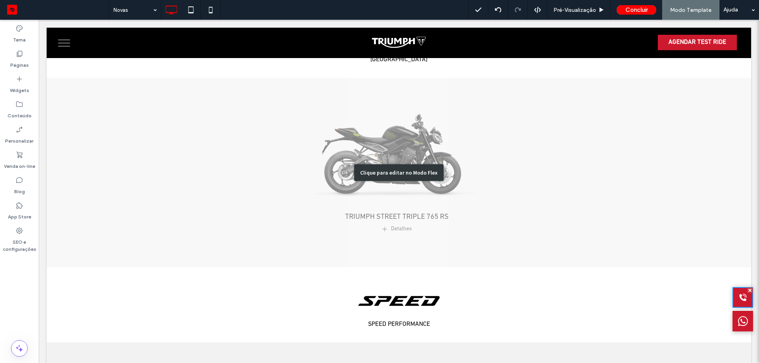
click at [722, 172] on div "Clique para editar no Modo Flex" at bounding box center [399, 173] width 704 height 190
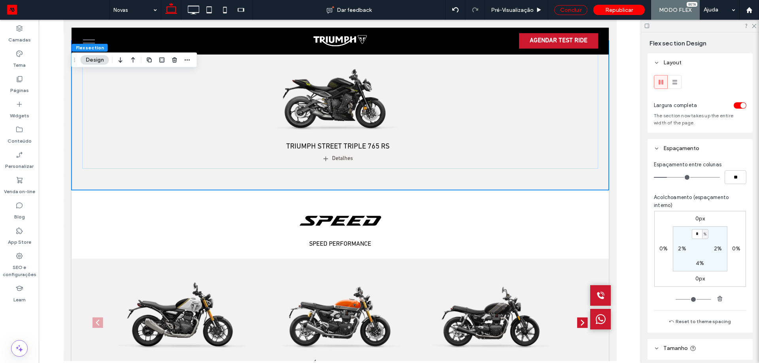
scroll to position [455, 0]
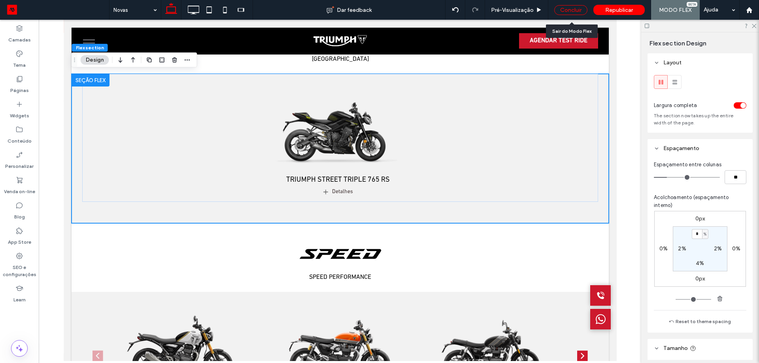
click at [573, 11] on div "Concluir" at bounding box center [570, 10] width 33 height 10
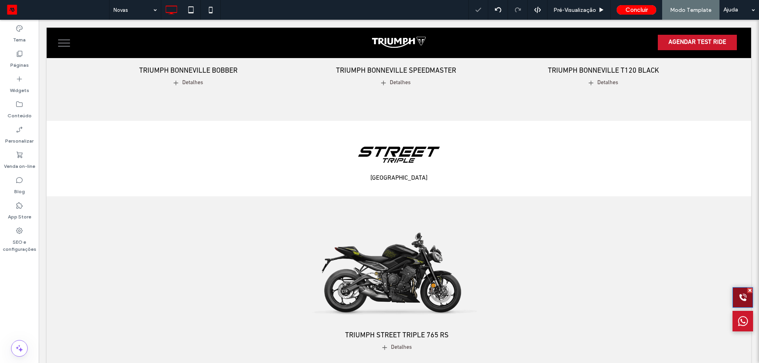
click at [732, 304] on div at bounding box center [742, 297] width 21 height 21
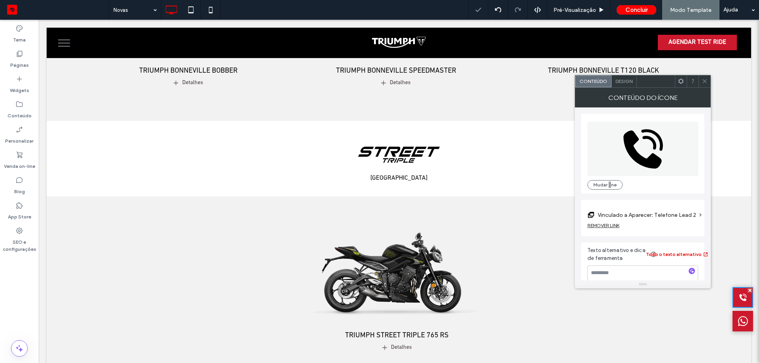
scroll to position [14, 0]
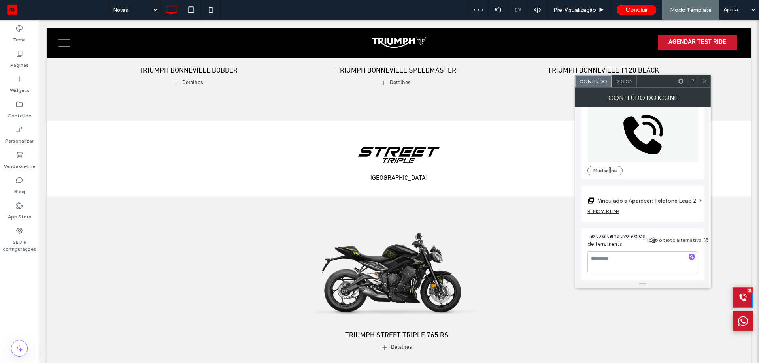
click at [626, 84] on span "Design" at bounding box center [623, 81] width 17 height 6
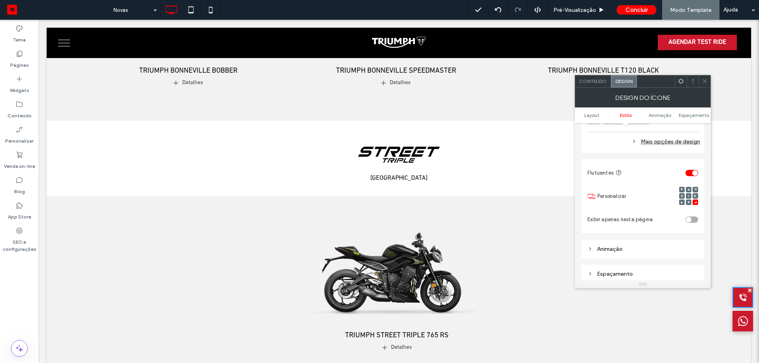
scroll to position [395, 0]
click at [676, 134] on div "Mais opções de design" at bounding box center [643, 138] width 113 height 11
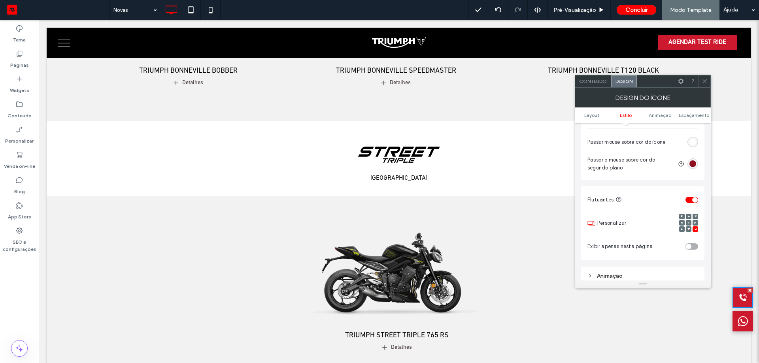
scroll to position [474, 0]
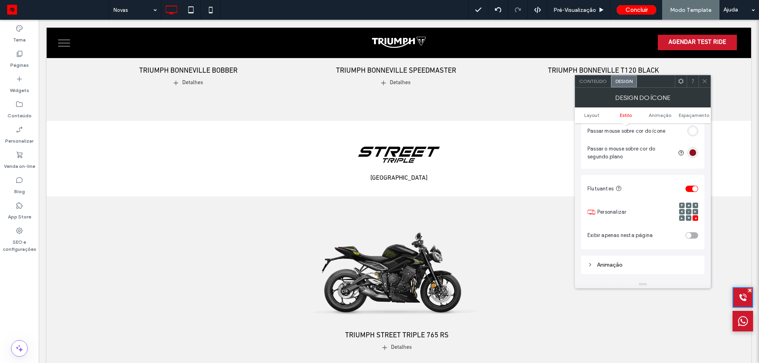
click at [686, 208] on div at bounding box center [688, 212] width 19 height 19
click at [688, 211] on div at bounding box center [689, 212] width 6 height 6
click at [688, 213] on div at bounding box center [689, 212] width 6 height 6
click at [704, 81] on use at bounding box center [704, 81] width 4 height 4
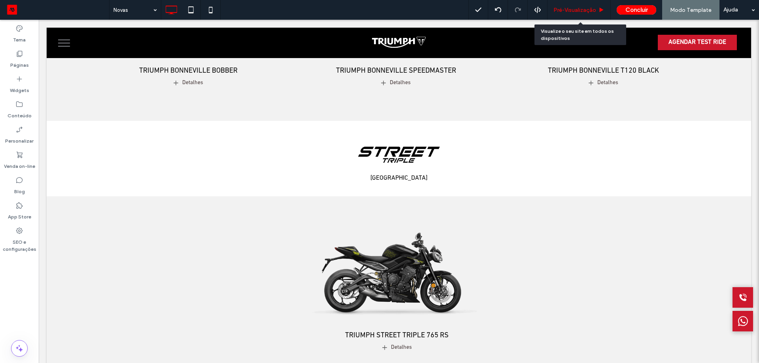
click at [568, 11] on span "Pré-Visualizaçāo" at bounding box center [574, 10] width 43 height 7
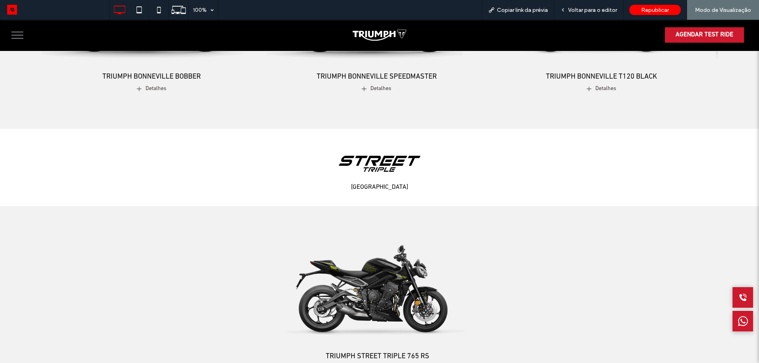
scroll to position [457, 0]
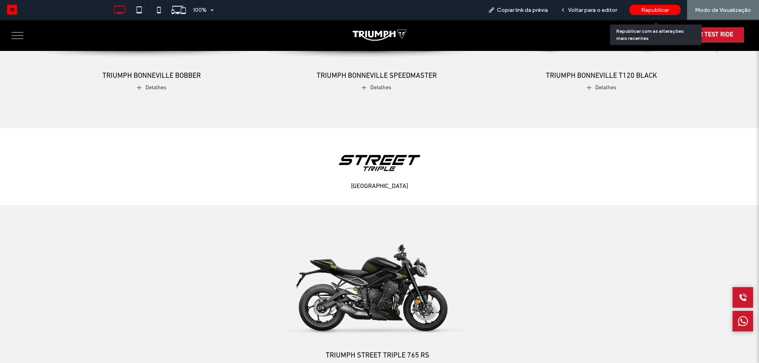
click at [646, 9] on span "Republicar" at bounding box center [655, 10] width 28 height 7
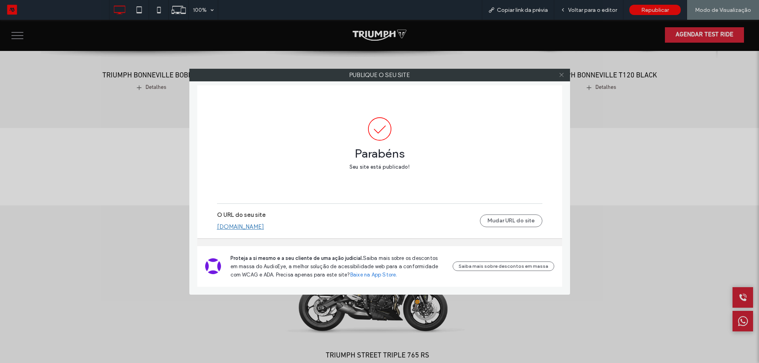
click at [562, 74] on icon at bounding box center [561, 75] width 6 height 6
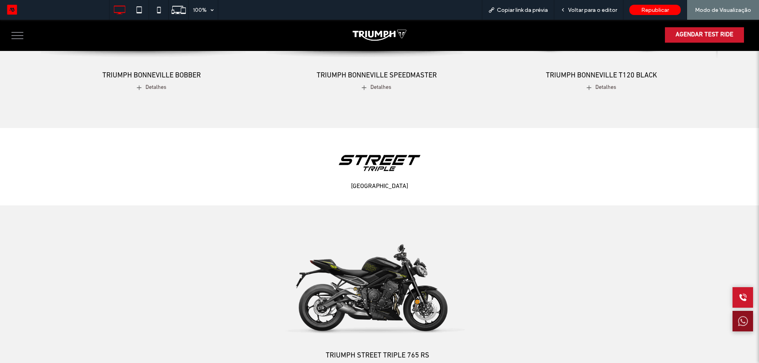
click at [738, 322] on icon at bounding box center [743, 322] width 10 height 10
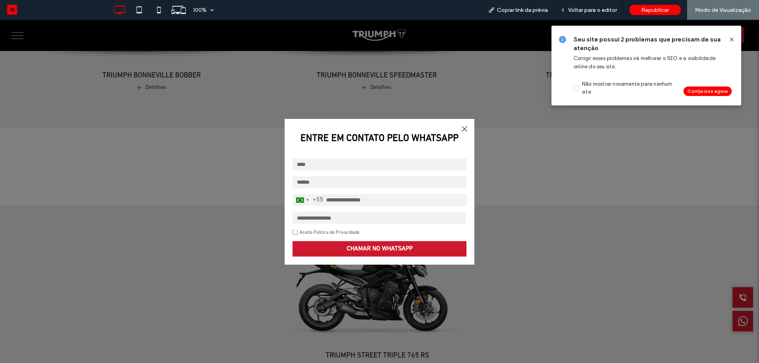
click at [461, 128] on div at bounding box center [464, 128] width 11 height 11
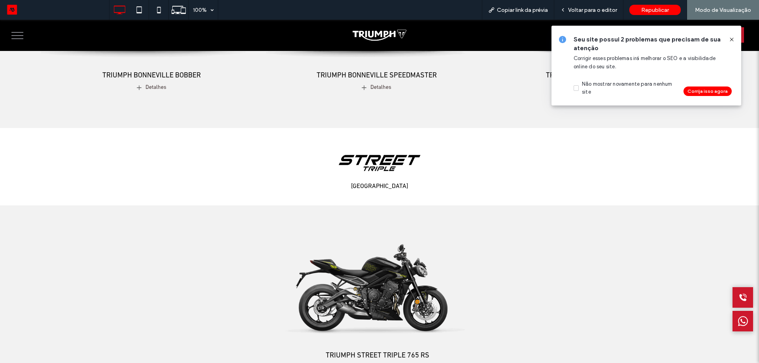
click at [735, 41] on div "Seu site possui 2 problemas que precisam de sua atenção Corrigir esses problema…" at bounding box center [646, 66] width 190 height 80
click at [730, 39] on icon at bounding box center [731, 39] width 6 height 6
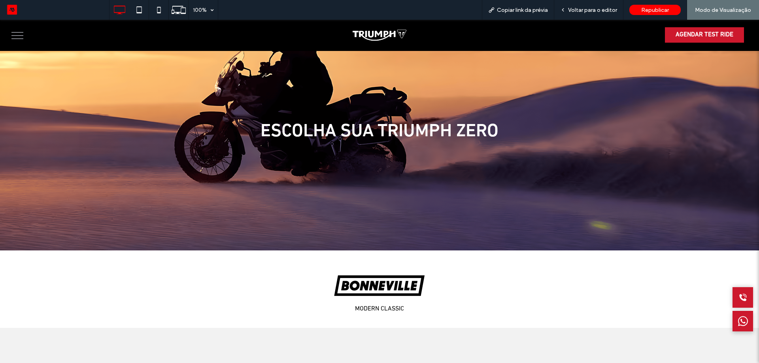
scroll to position [0, 0]
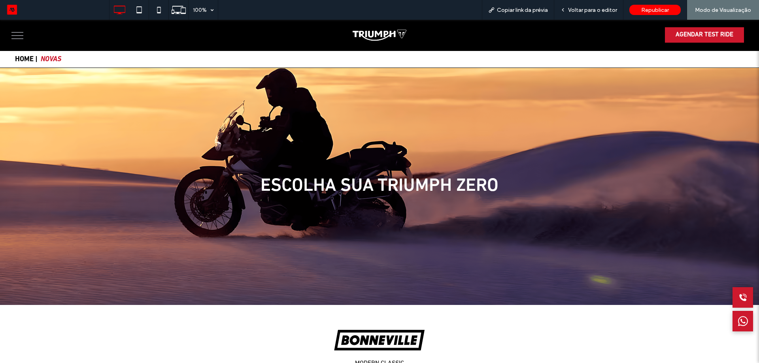
click at [384, 36] on img at bounding box center [379, 35] width 53 height 11
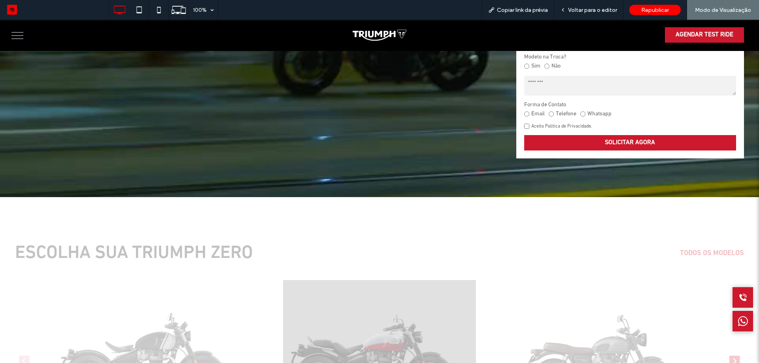
scroll to position [198, 0]
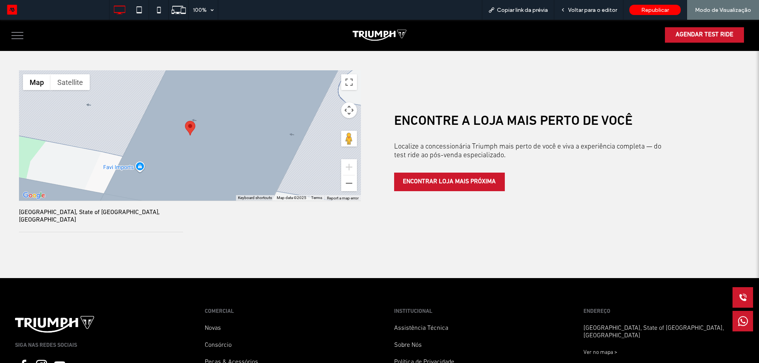
scroll to position [2052, 0]
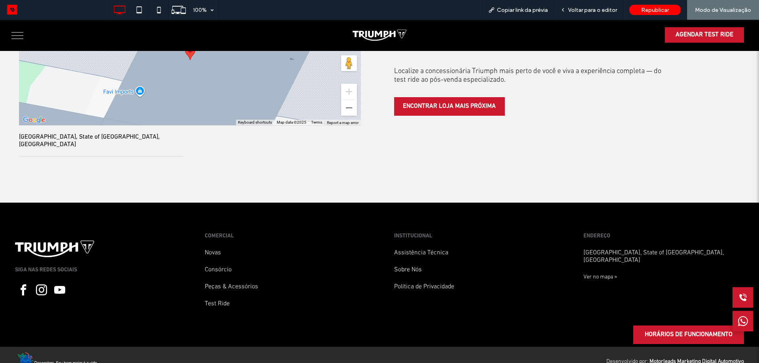
click at [19, 34] on button "menu" at bounding box center [17, 35] width 21 height 21
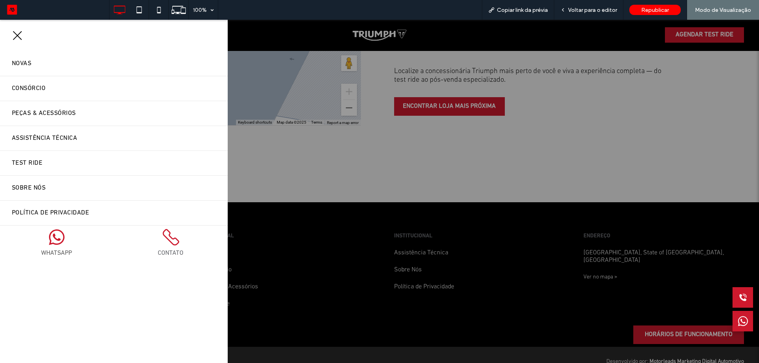
click at [19, 34] on span "menu" at bounding box center [17, 35] width 9 height 9
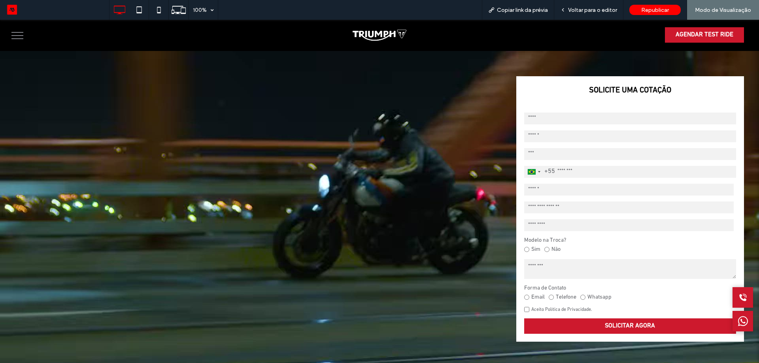
scroll to position [0, 0]
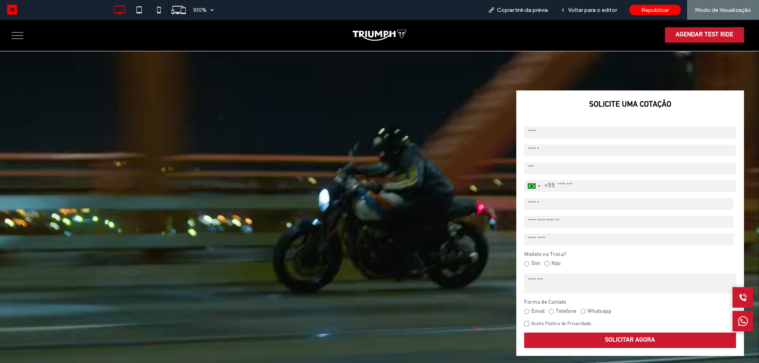
click at [21, 41] on button "menu" at bounding box center [17, 35] width 21 height 21
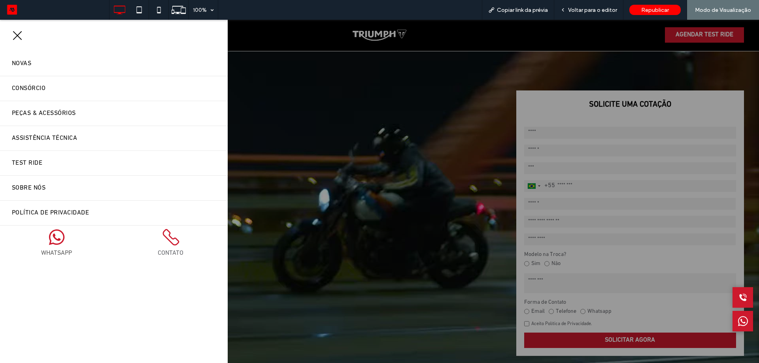
click at [21, 41] on button "menu" at bounding box center [17, 35] width 21 height 21
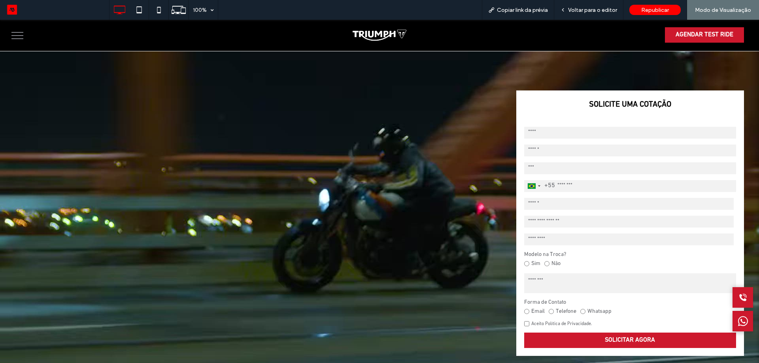
click at [21, 41] on button "menu" at bounding box center [17, 35] width 21 height 21
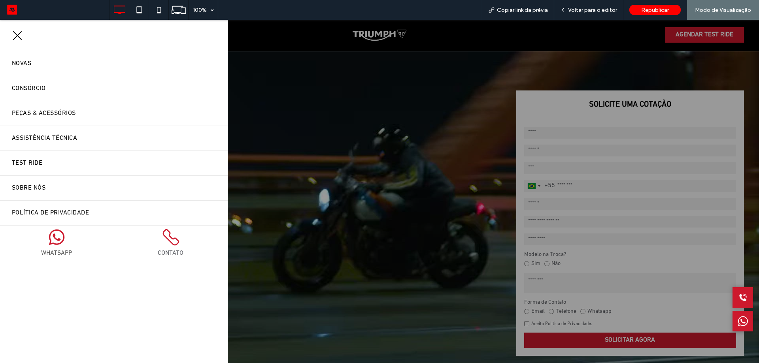
click at [19, 40] on button "menu" at bounding box center [17, 35] width 21 height 21
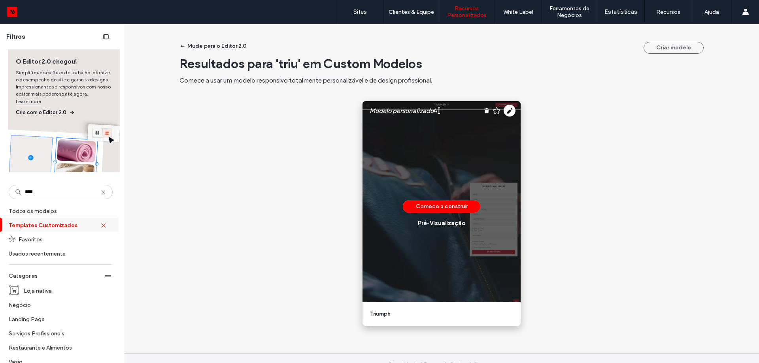
type input "****"
click at [391, 316] on div "Comece a construir Pré-Visualizaçāo" at bounding box center [441, 213] width 158 height 225
drag, startPoint x: 395, startPoint y: 107, endPoint x: 483, endPoint y: 109, distance: 87.4
click at [483, 108] on div "Modelo personalizado" at bounding box center [441, 110] width 158 height 19
